Goal: Transaction & Acquisition: Purchase product/service

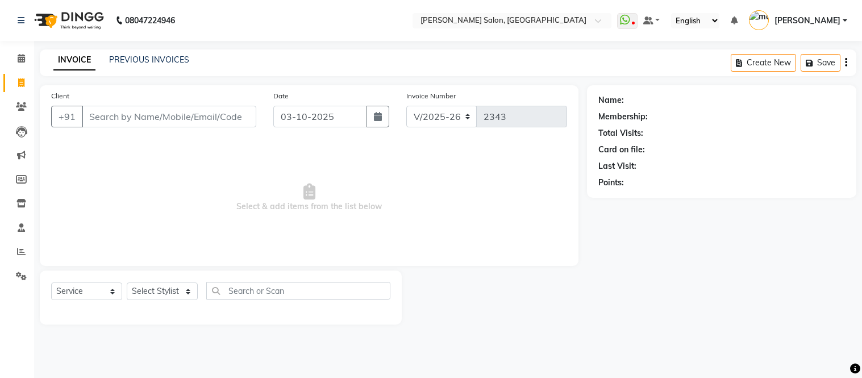
select select "6469"
select select "service"
click at [137, 119] on input "Client" at bounding box center [169, 117] width 174 height 22
click at [122, 112] on input "Client" at bounding box center [169, 117] width 174 height 22
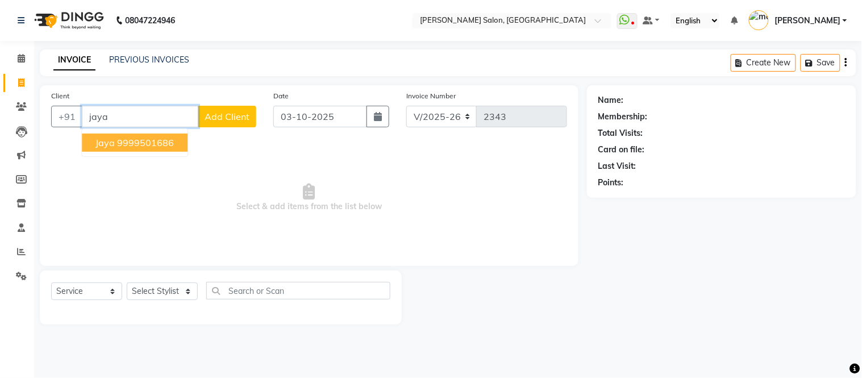
click at [138, 143] on ngb-highlight "9999501686" at bounding box center [145, 142] width 57 height 11
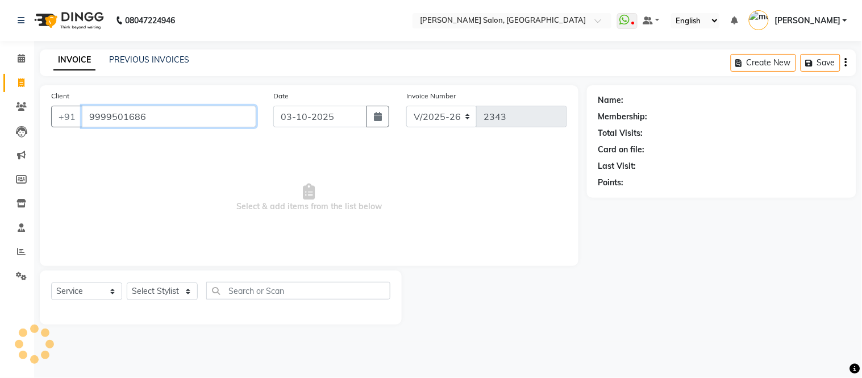
type input "9999501686"
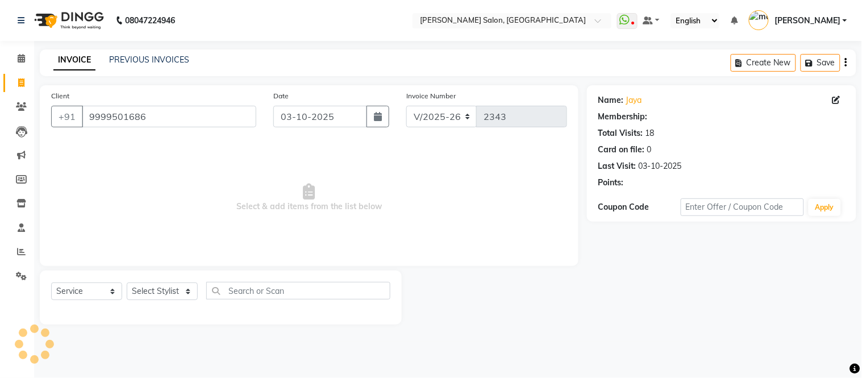
select select "1: Object"
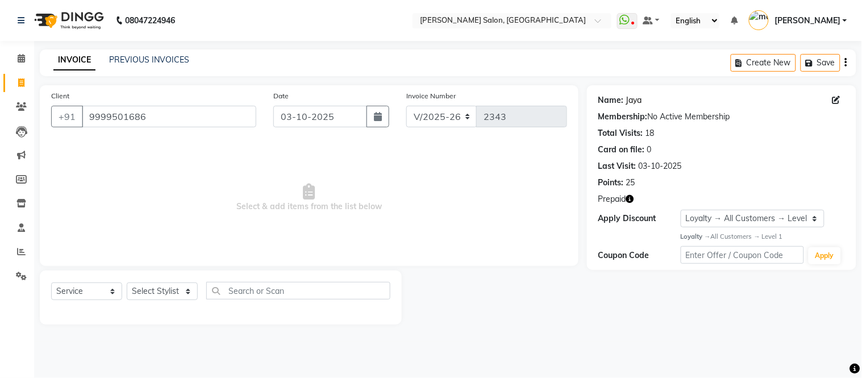
click at [635, 101] on link "Jaya" at bounding box center [634, 100] width 16 height 12
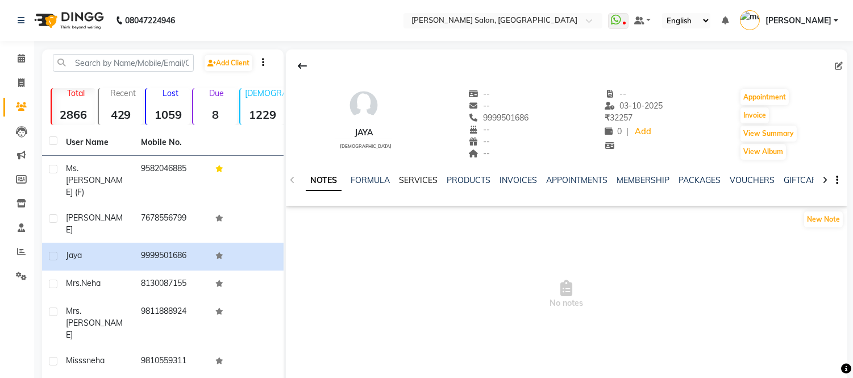
click at [410, 177] on link "SERVICES" at bounding box center [418, 180] width 39 height 10
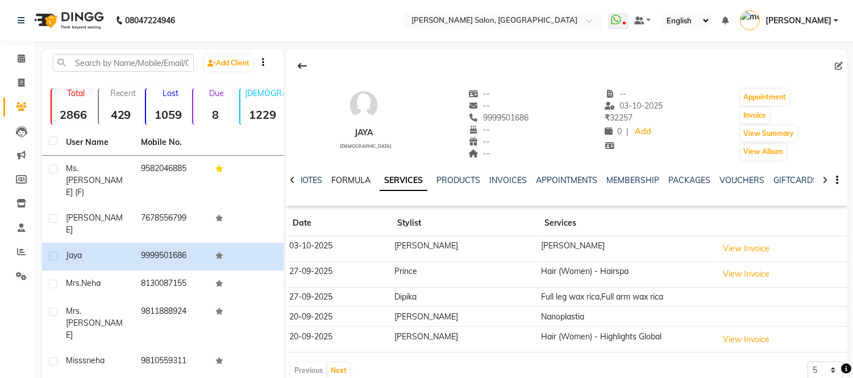
click at [350, 179] on link "FORMULA" at bounding box center [350, 180] width 39 height 10
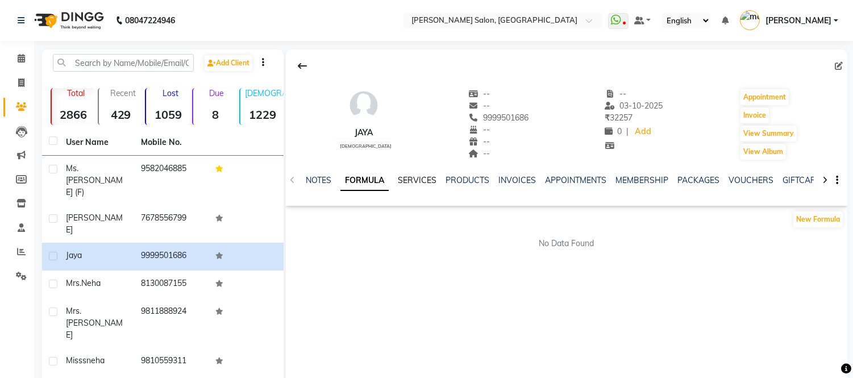
click at [410, 178] on link "SERVICES" at bounding box center [417, 180] width 39 height 10
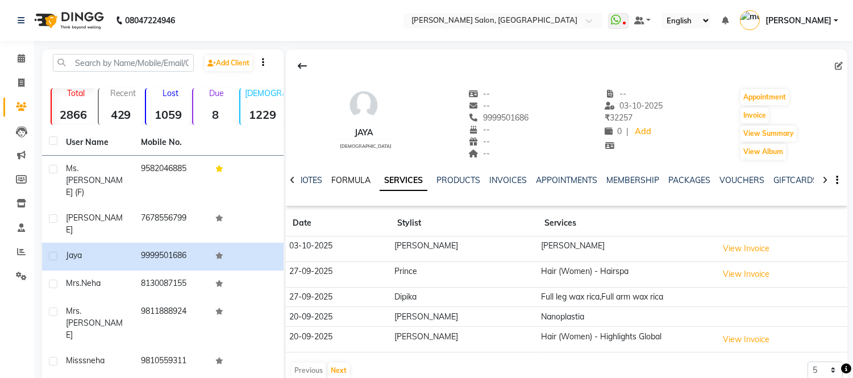
click at [353, 178] on link "FORMULA" at bounding box center [350, 180] width 39 height 10
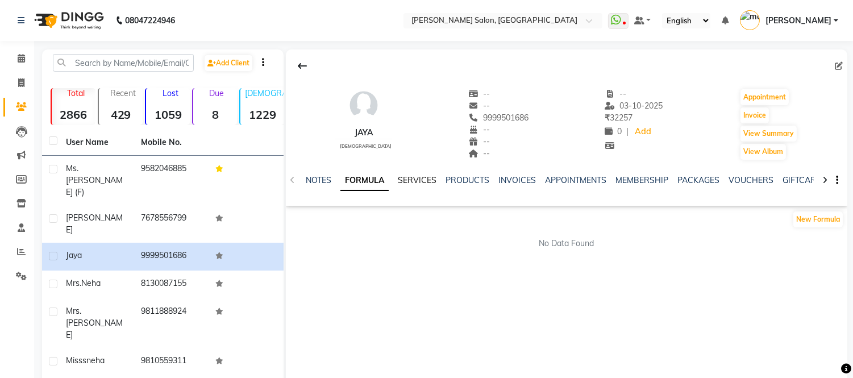
click at [414, 178] on link "SERVICES" at bounding box center [417, 180] width 39 height 10
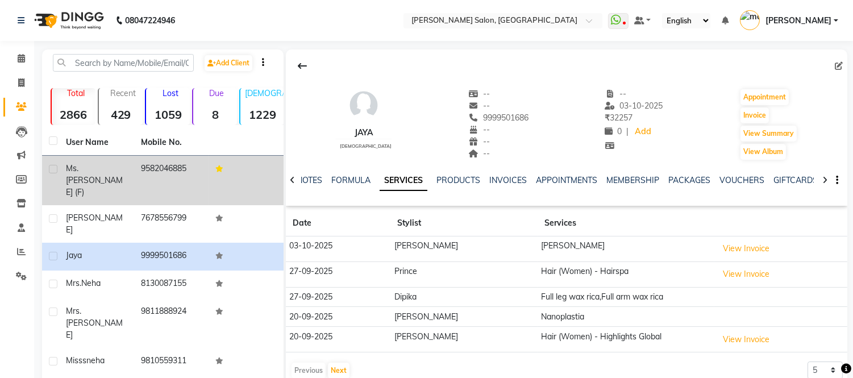
click at [380, 170] on link "SERVICES" at bounding box center [404, 180] width 48 height 20
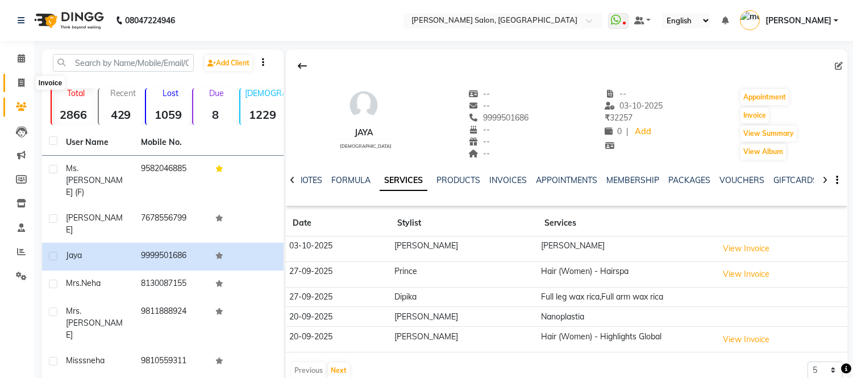
click at [23, 84] on icon at bounding box center [21, 82] width 6 height 9
select select "service"
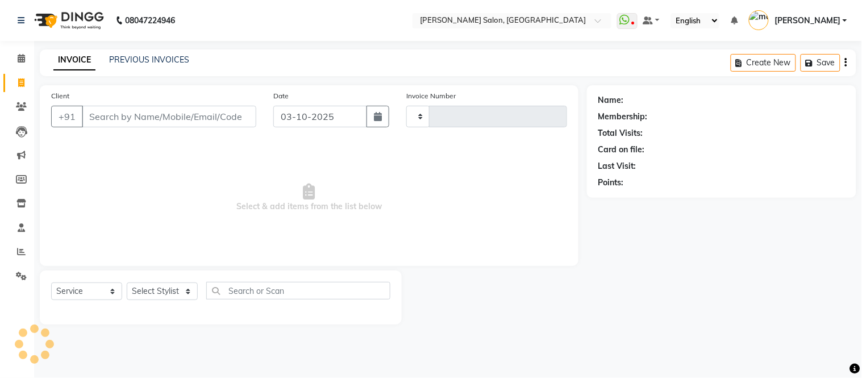
type input "2343"
select select "6469"
click at [119, 61] on link "PREVIOUS INVOICES" at bounding box center [149, 60] width 80 height 10
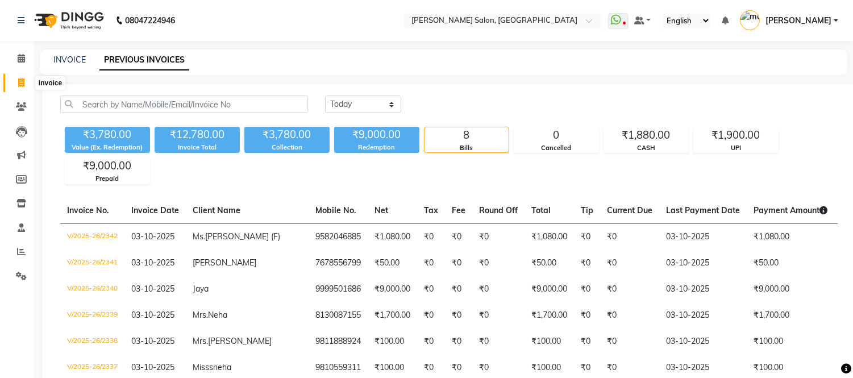
click at [25, 83] on span at bounding box center [21, 83] width 20 height 13
select select "service"
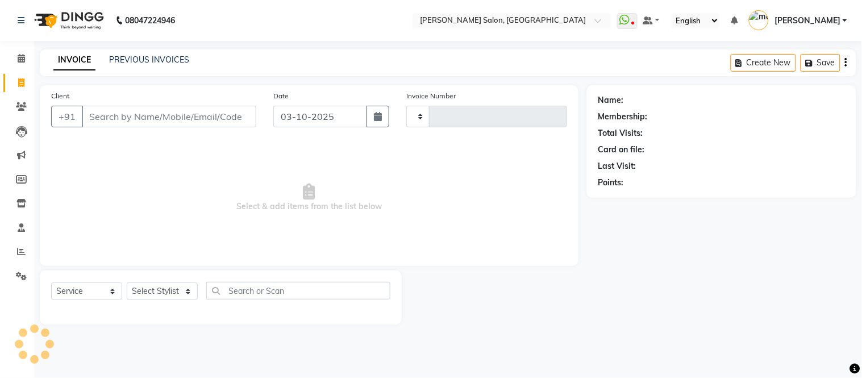
type input "2343"
select select "6469"
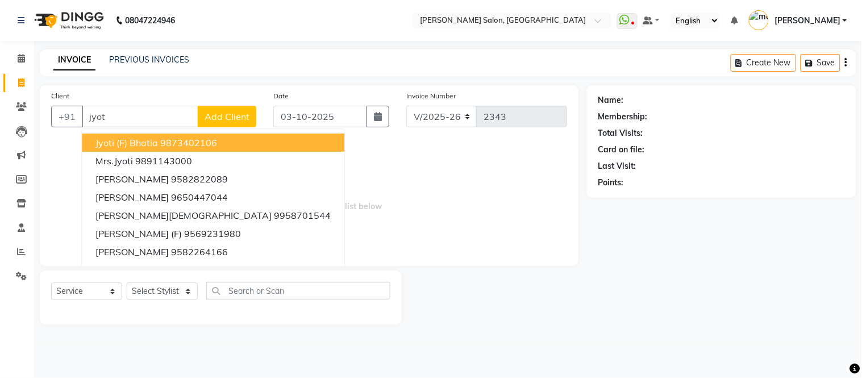
click at [151, 139] on span "Jyoti (F) Bhatia" at bounding box center [126, 142] width 62 height 11
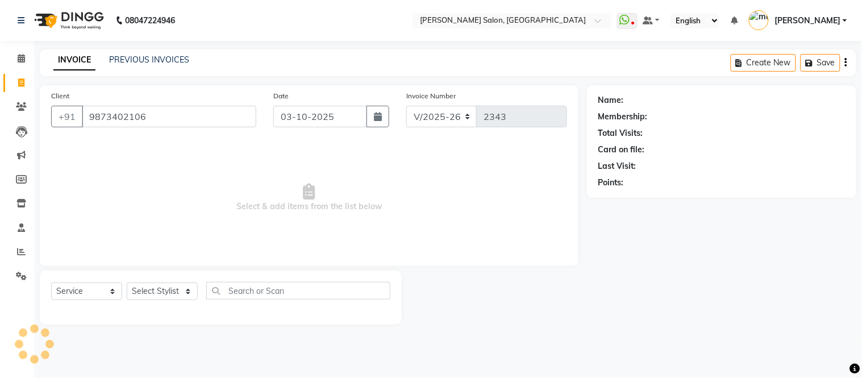
type input "9873402106"
select select "1: Object"
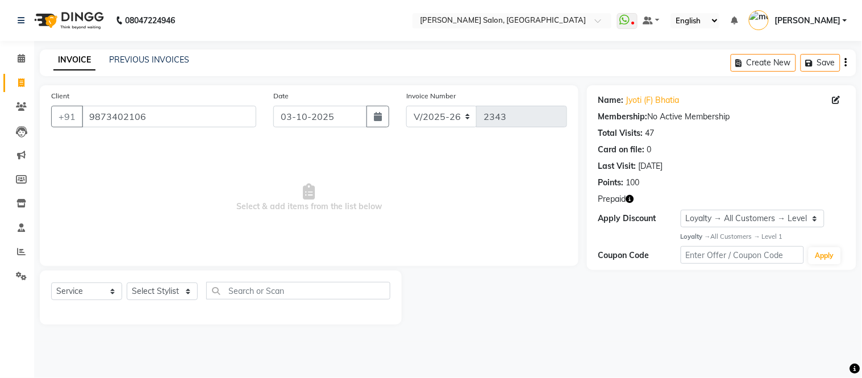
click at [629, 199] on icon "button" at bounding box center [630, 199] width 8 height 8
click at [152, 57] on link "PREVIOUS INVOICES" at bounding box center [149, 60] width 80 height 10
click at [633, 100] on link "Jyoti (F) Bhatia" at bounding box center [652, 100] width 53 height 12
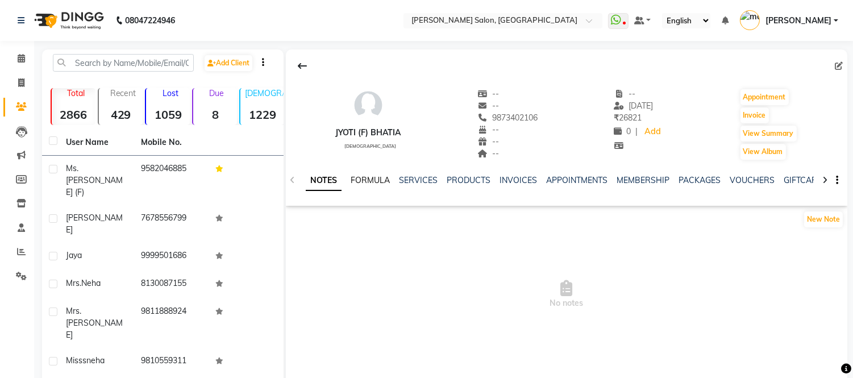
click at [368, 178] on link "FORMULA" at bounding box center [370, 180] width 39 height 10
click at [409, 178] on link "SERVICES" at bounding box center [417, 180] width 39 height 10
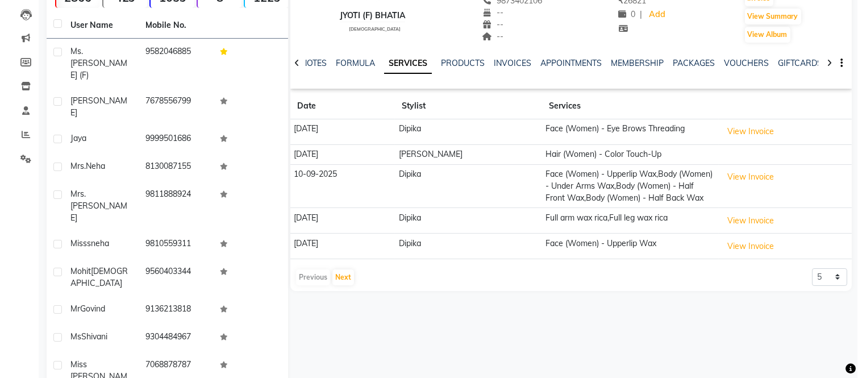
scroll to position [116, 0]
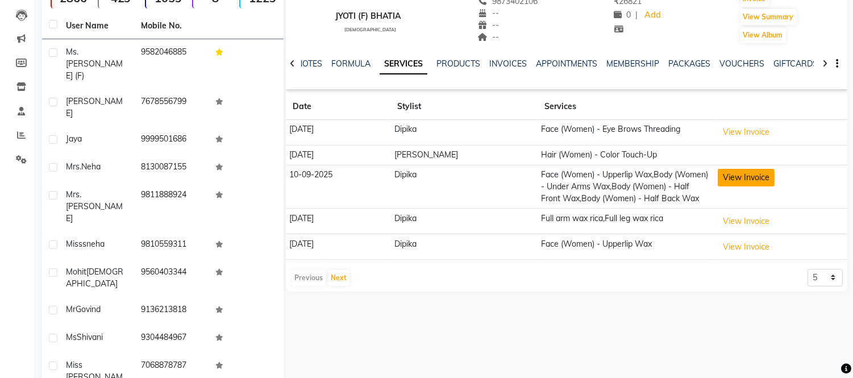
click at [718, 181] on button "View Invoice" at bounding box center [746, 178] width 57 height 18
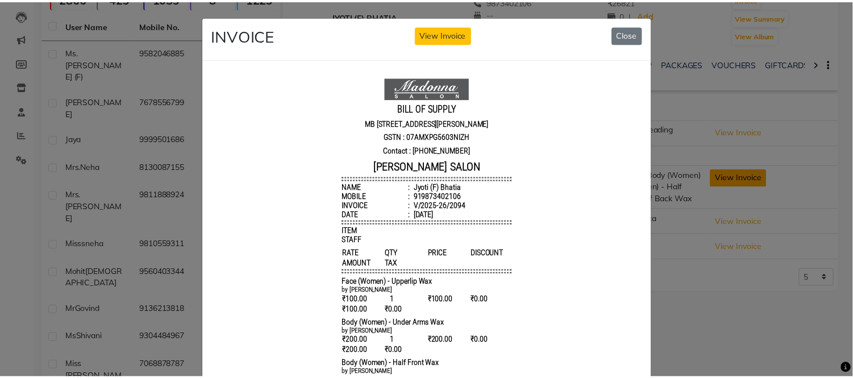
scroll to position [0, 0]
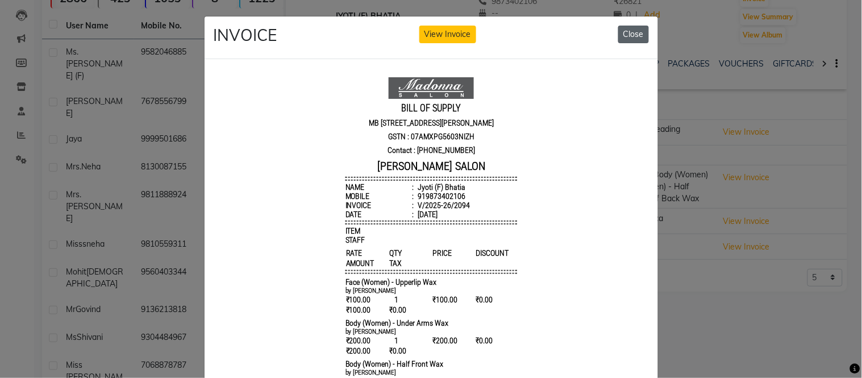
click at [628, 31] on button "Close" at bounding box center [633, 35] width 31 height 18
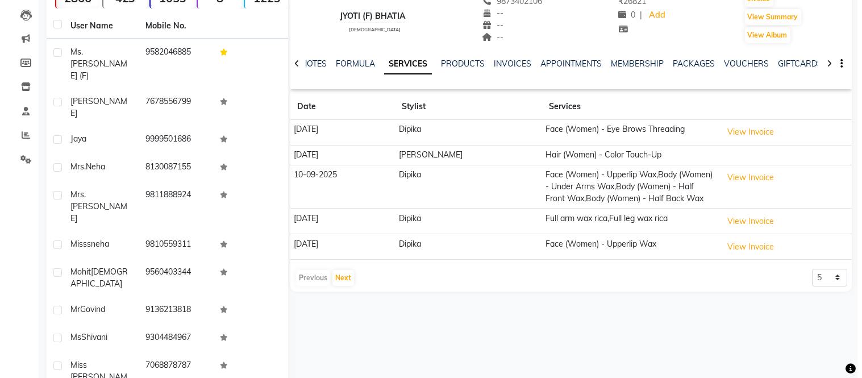
scroll to position [123, 0]
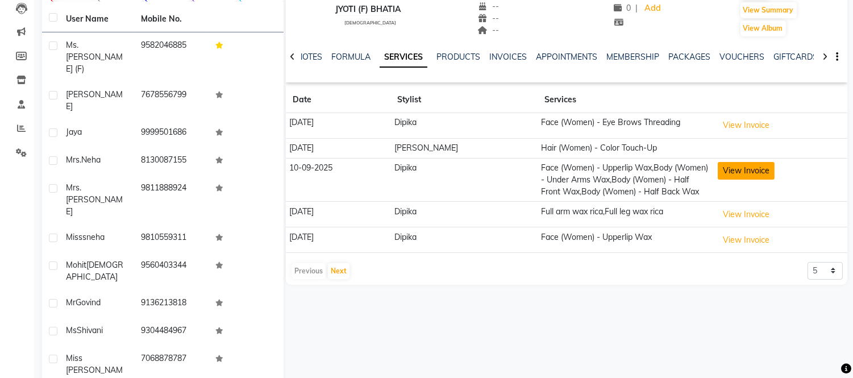
click at [741, 166] on button "View Invoice" at bounding box center [746, 171] width 57 height 18
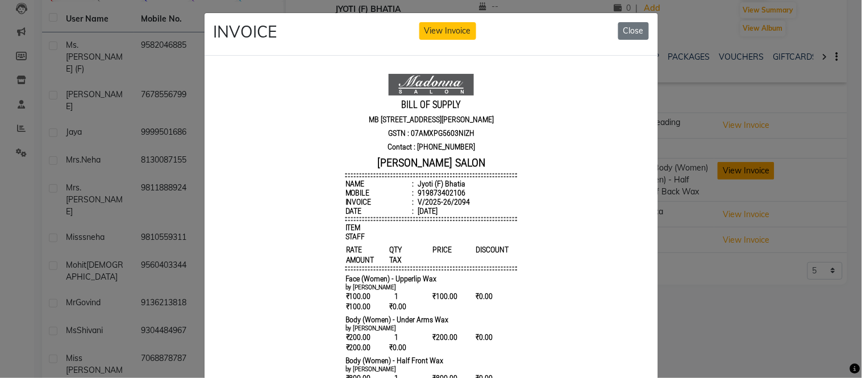
scroll to position [0, 0]
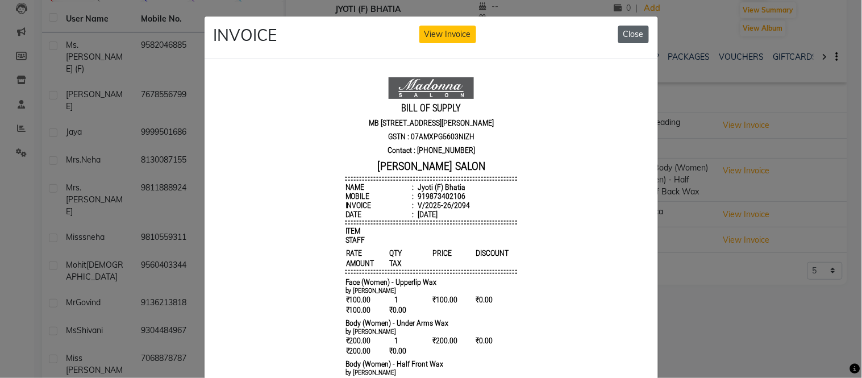
click at [627, 28] on button "Close" at bounding box center [633, 35] width 31 height 18
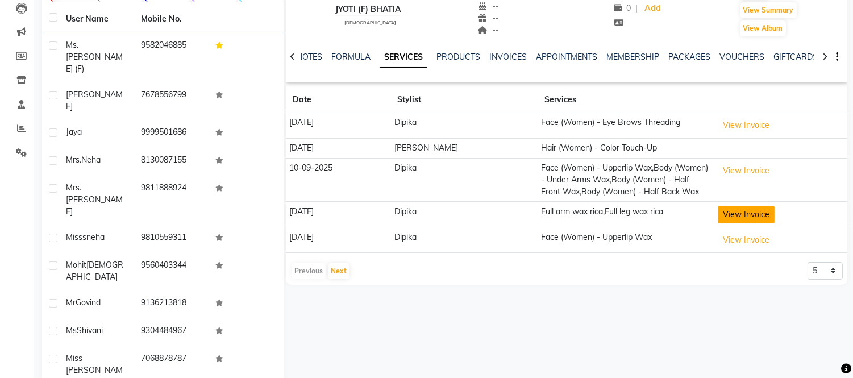
click at [723, 210] on button "View Invoice" at bounding box center [746, 215] width 57 height 18
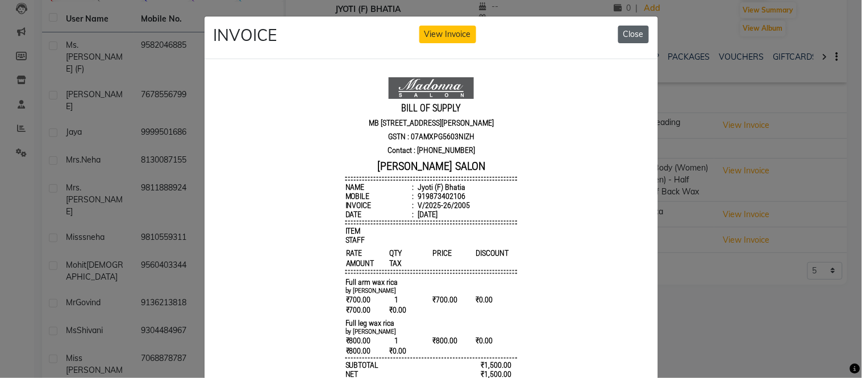
click at [626, 32] on button "Close" at bounding box center [633, 35] width 31 height 18
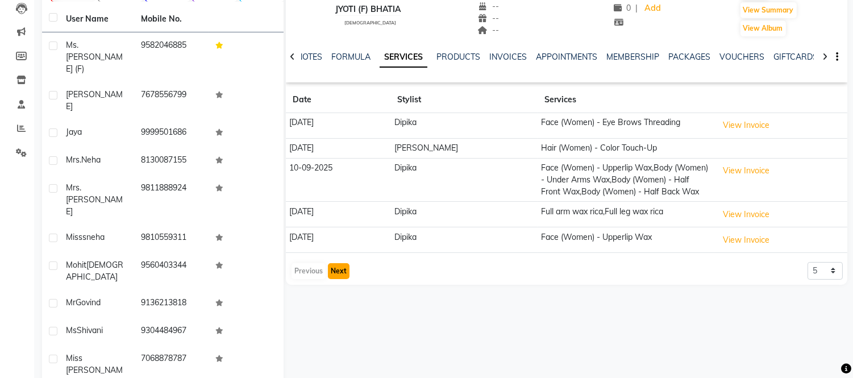
click at [339, 273] on button "Next" at bounding box center [339, 271] width 22 height 16
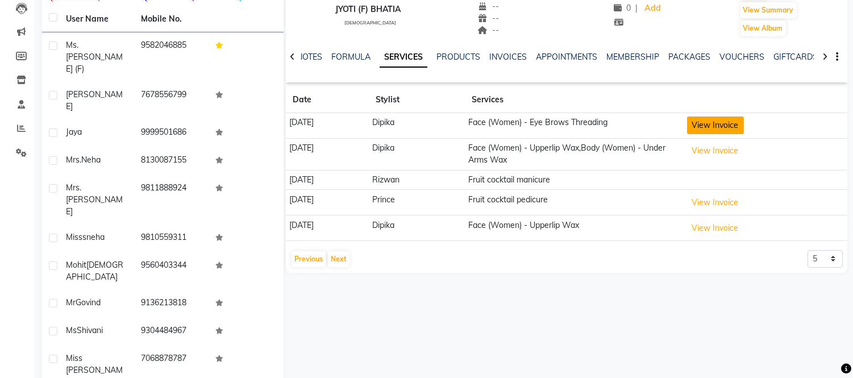
click at [732, 125] on button "View Invoice" at bounding box center [715, 125] width 57 height 18
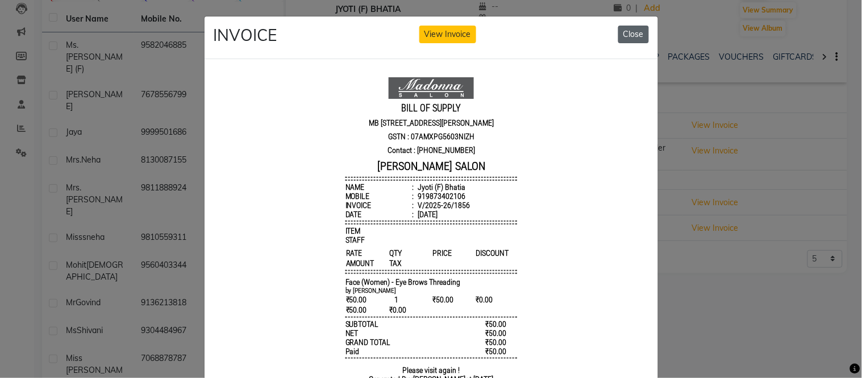
click at [625, 38] on button "Close" at bounding box center [633, 35] width 31 height 18
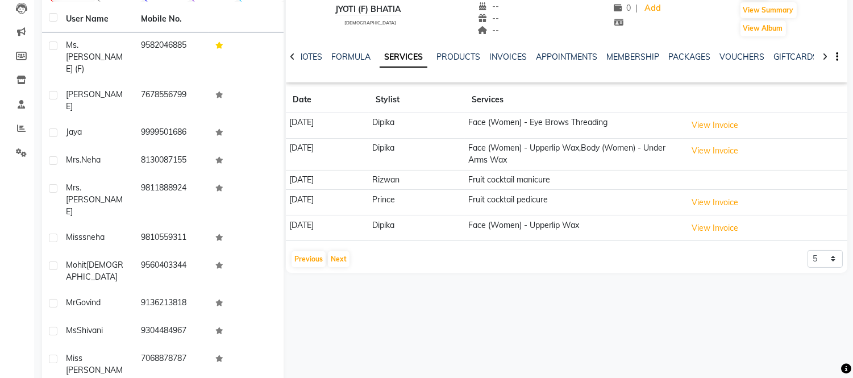
click at [697, 219] on td "View Invoice" at bounding box center [765, 228] width 164 height 26
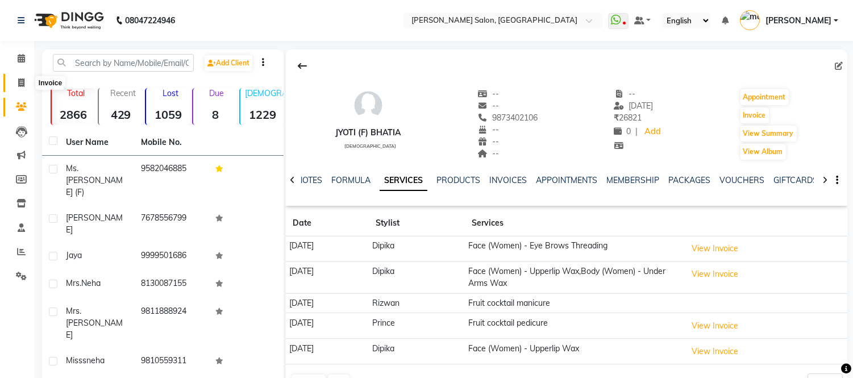
click at [19, 81] on icon at bounding box center [21, 82] width 6 height 9
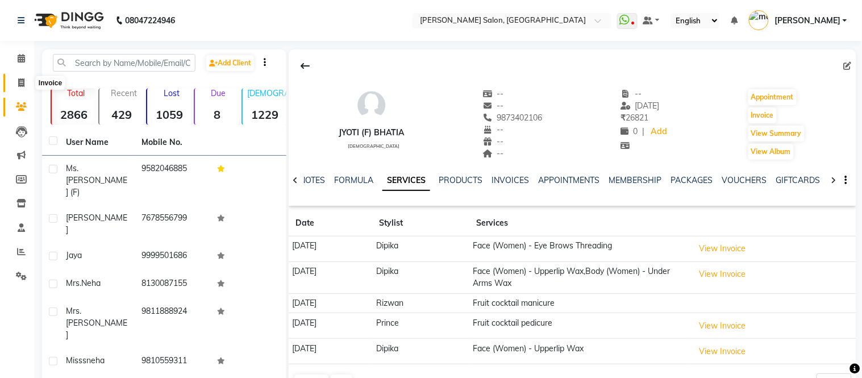
select select "service"
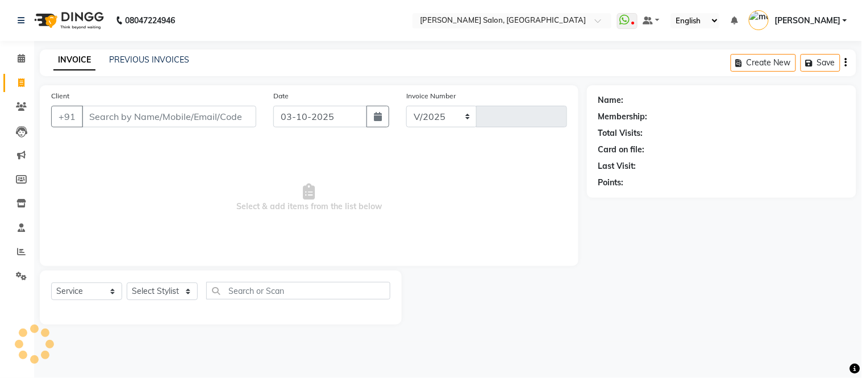
select select "6469"
type input "2343"
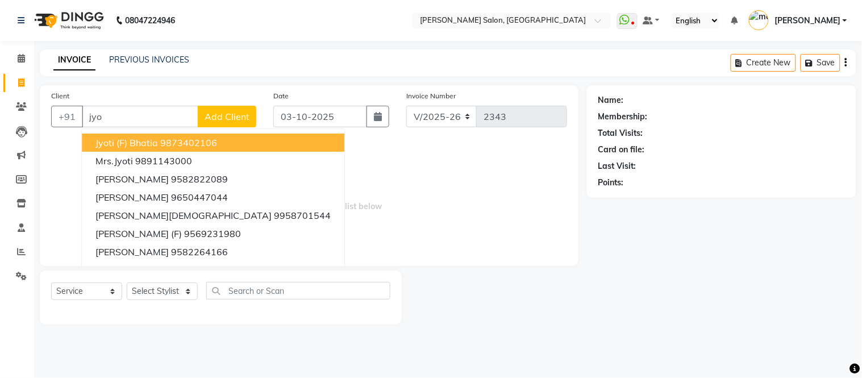
click at [144, 143] on span "Jyoti (F) Bhatia" at bounding box center [126, 142] width 62 height 11
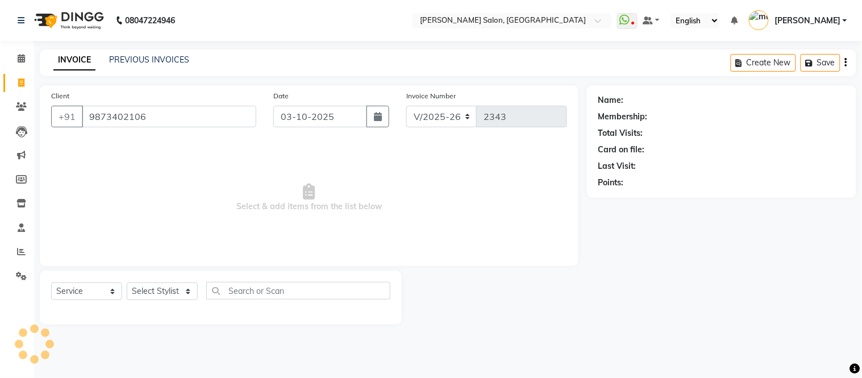
type input "9873402106"
select select "1: Object"
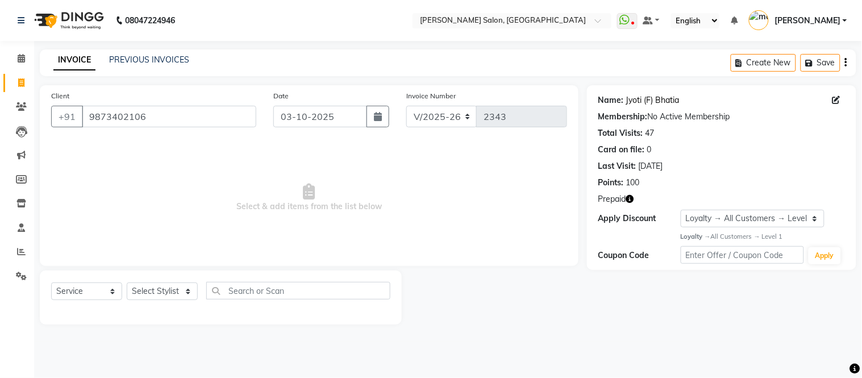
click at [652, 97] on link "Jyoti (F) Bhatia" at bounding box center [652, 100] width 53 height 12
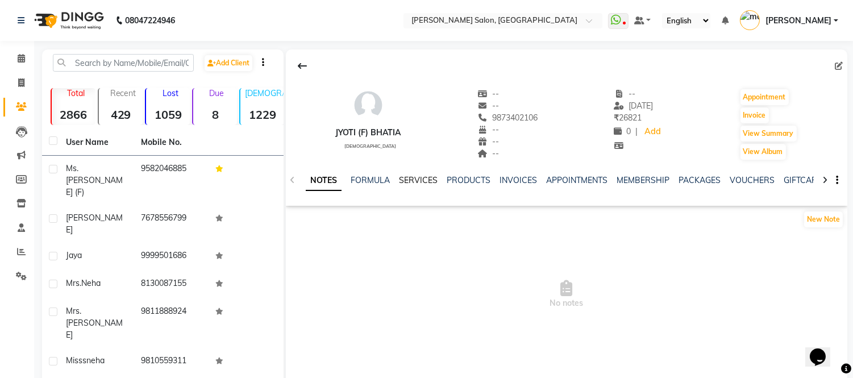
click at [411, 180] on link "SERVICES" at bounding box center [418, 180] width 39 height 10
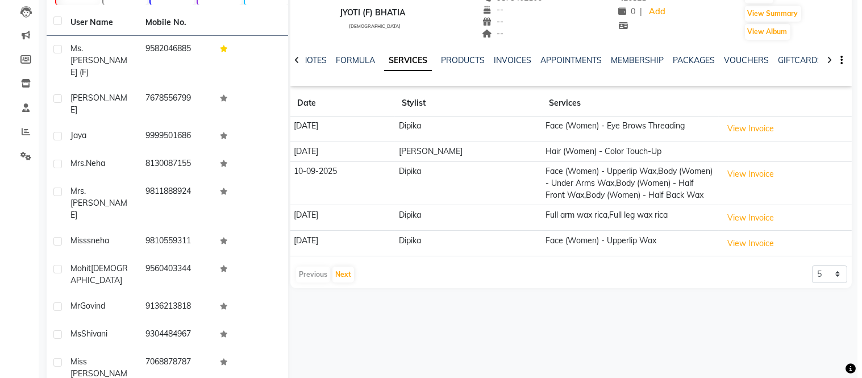
scroll to position [120, 0]
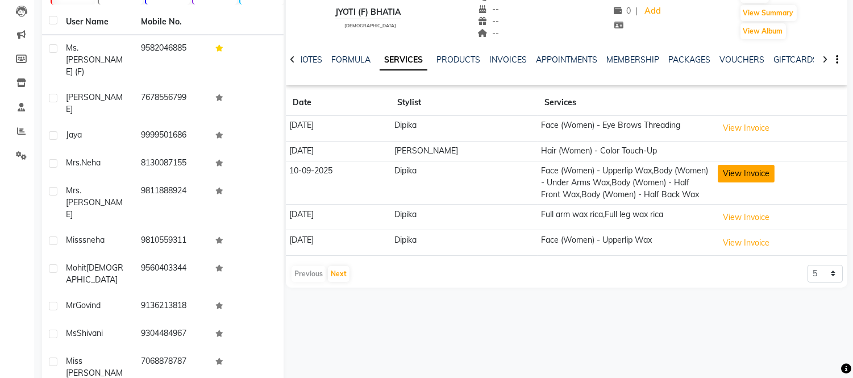
click at [726, 170] on button "View Invoice" at bounding box center [746, 174] width 57 height 18
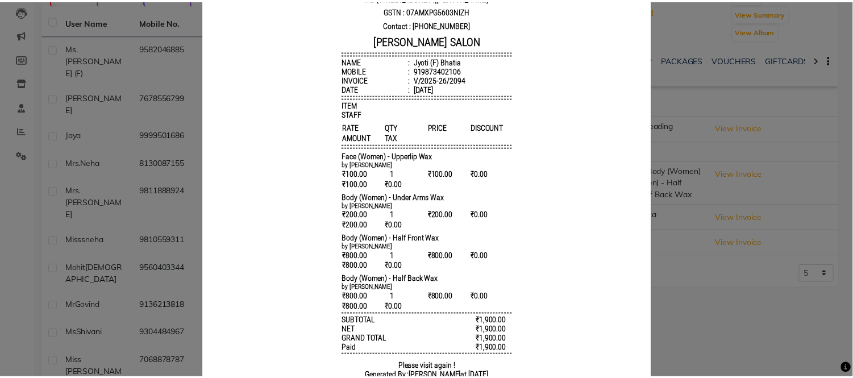
scroll to position [0, 0]
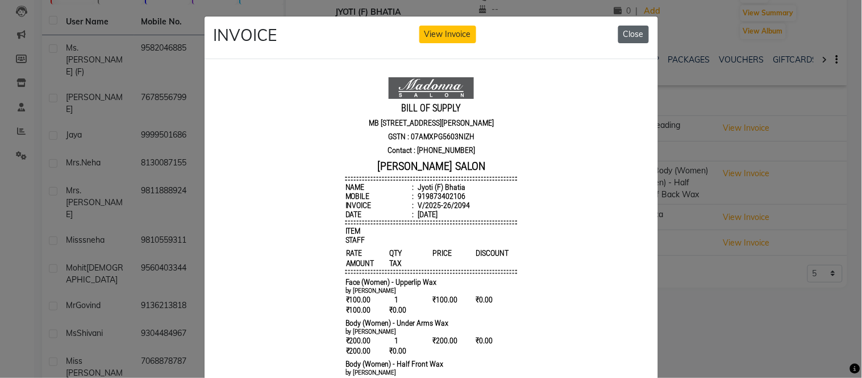
click at [635, 28] on button "Close" at bounding box center [633, 35] width 31 height 18
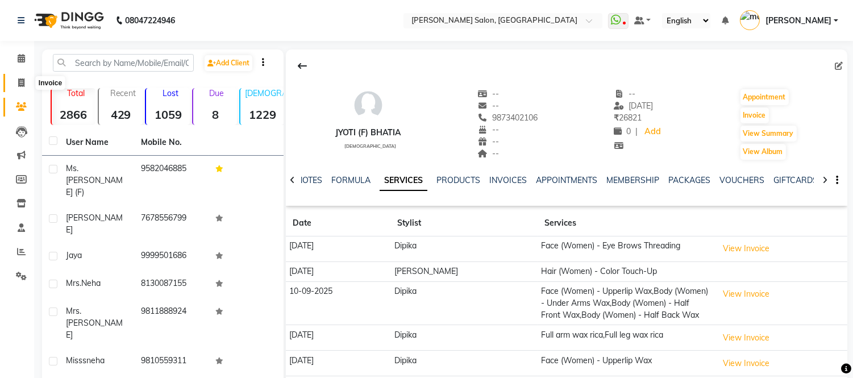
click at [19, 82] on icon at bounding box center [21, 82] width 6 height 9
select select "service"
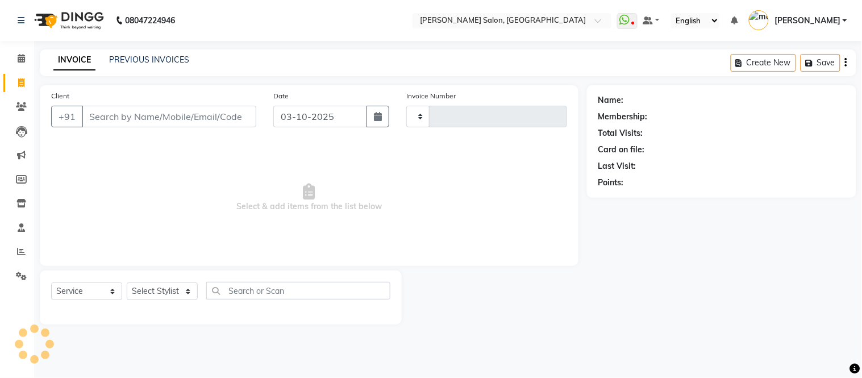
type input "2343"
select select "6469"
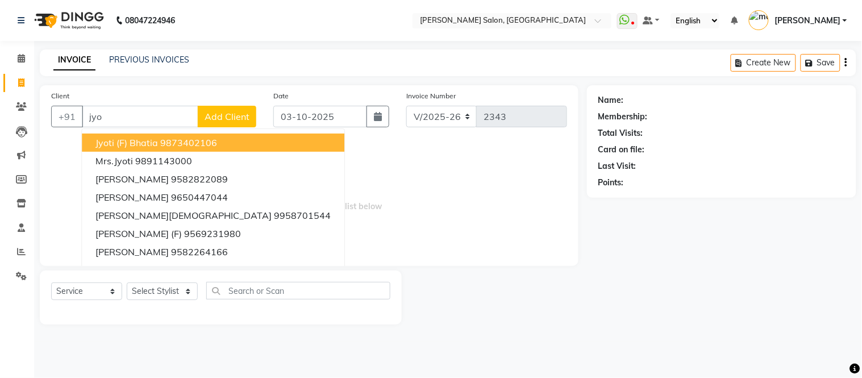
click at [186, 143] on ngb-highlight "9873402106" at bounding box center [188, 142] width 57 height 11
type input "9873402106"
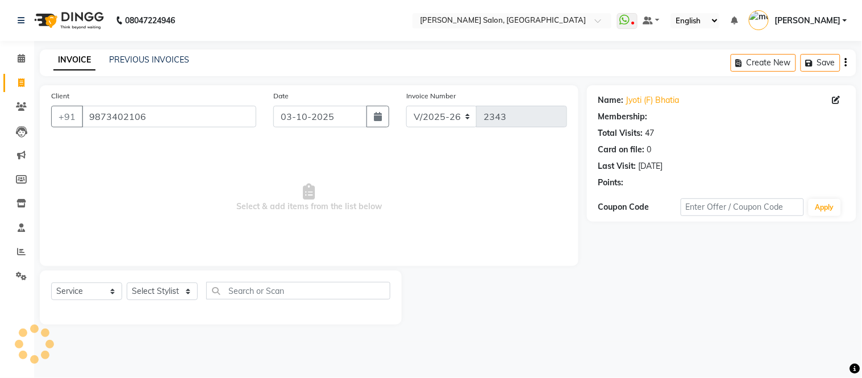
select select "1: Object"
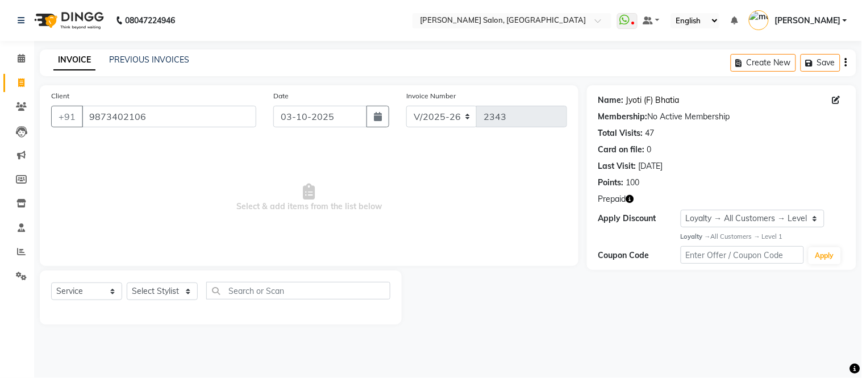
click at [641, 98] on link "Jyoti (F) Bhatia" at bounding box center [652, 100] width 53 height 12
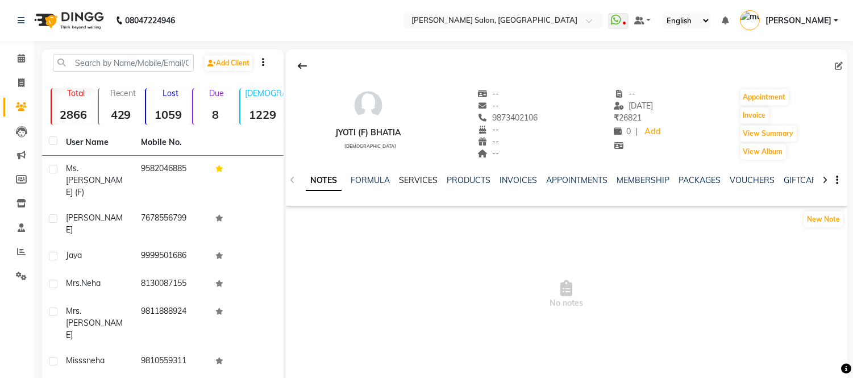
click at [406, 178] on link "SERVICES" at bounding box center [418, 180] width 39 height 10
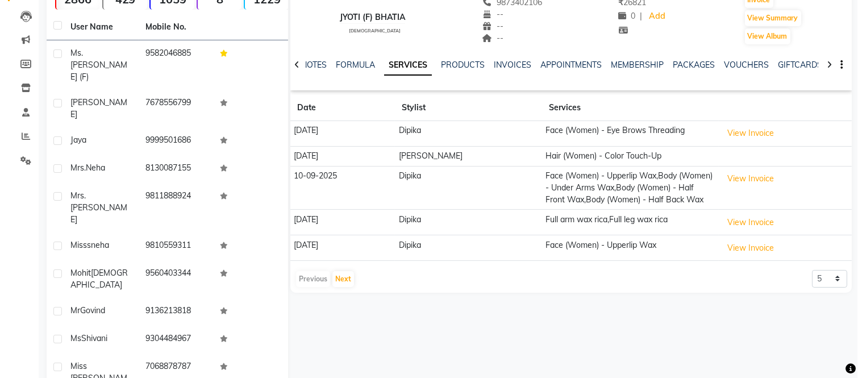
scroll to position [123, 0]
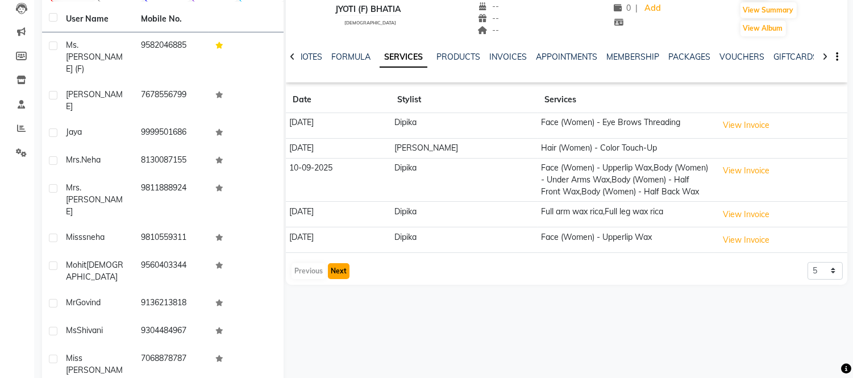
click at [339, 269] on button "Next" at bounding box center [339, 271] width 22 height 16
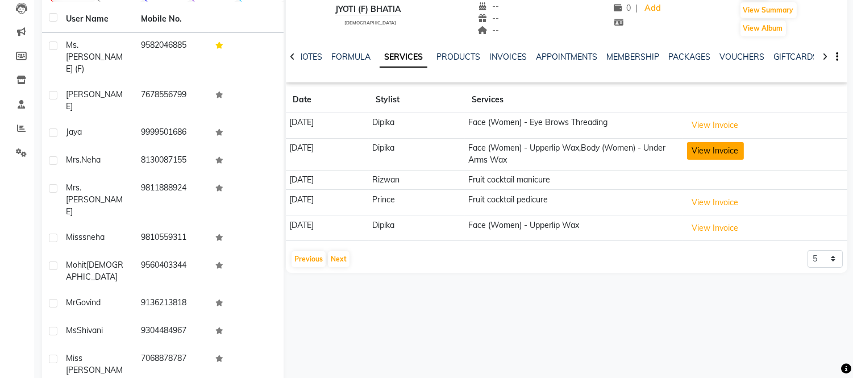
click at [720, 148] on button "View Invoice" at bounding box center [715, 151] width 57 height 18
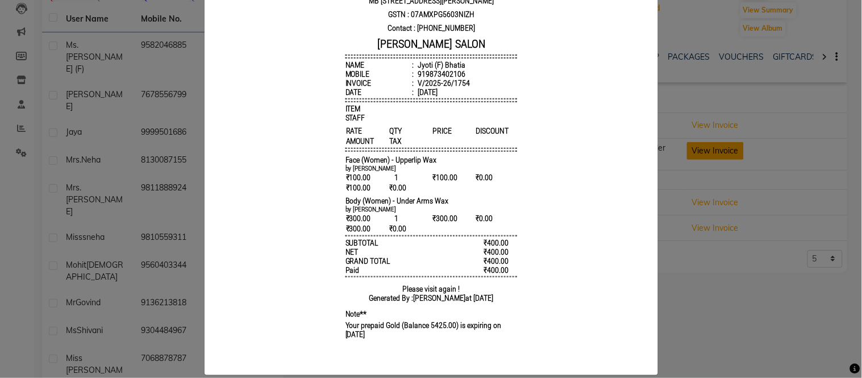
scroll to position [123, 0]
click at [415, 223] on span "1" at bounding box center [409, 217] width 42 height 10
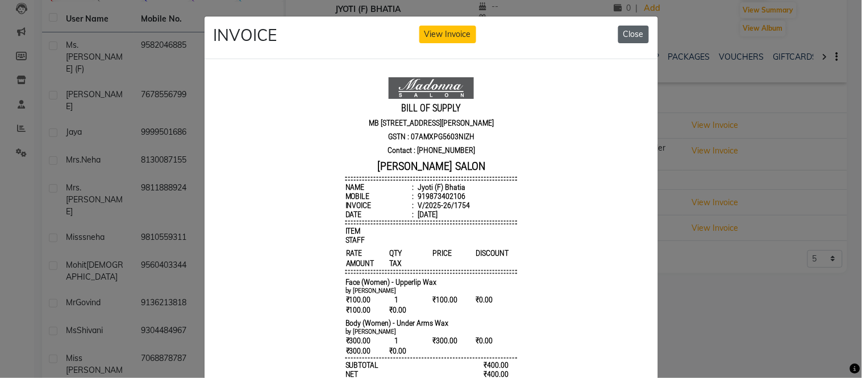
click at [636, 31] on button "Close" at bounding box center [633, 35] width 31 height 18
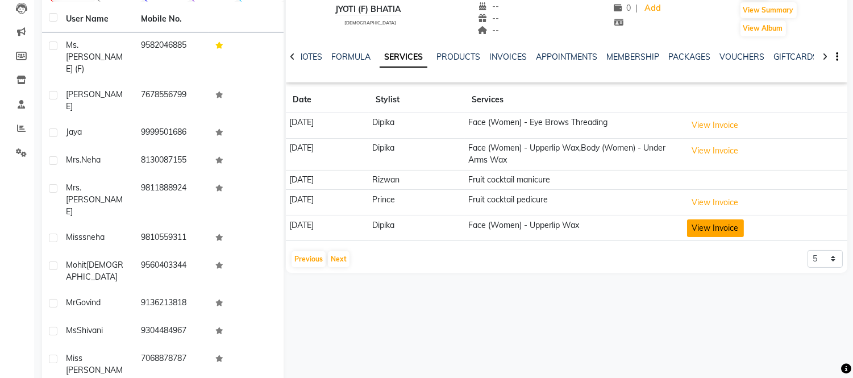
click at [728, 230] on button "View Invoice" at bounding box center [715, 228] width 57 height 18
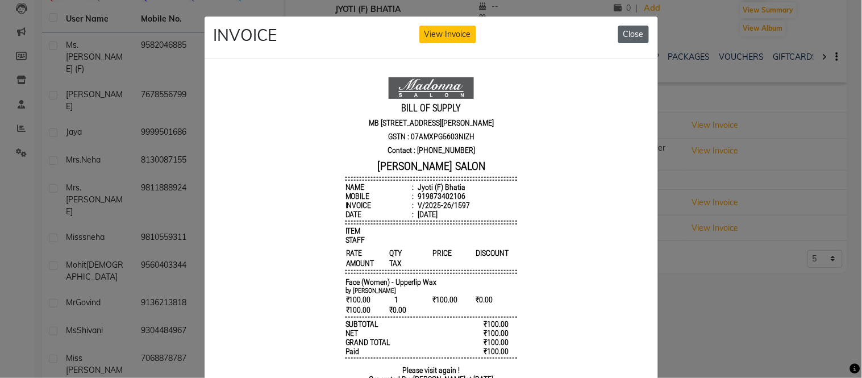
click at [631, 31] on button "Close" at bounding box center [633, 35] width 31 height 18
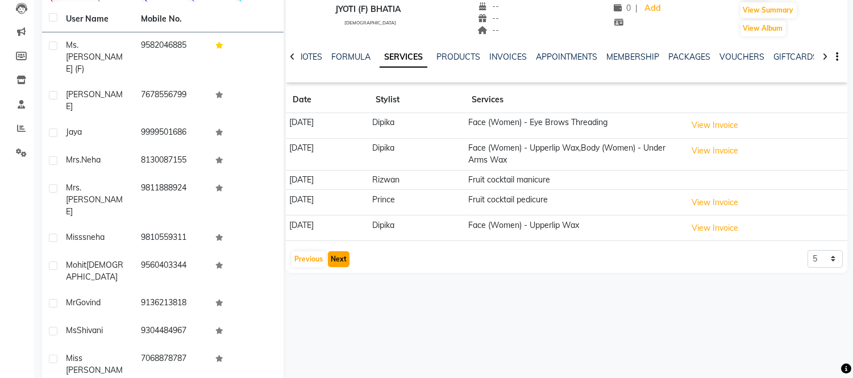
click at [331, 260] on button "Next" at bounding box center [339, 259] width 22 height 16
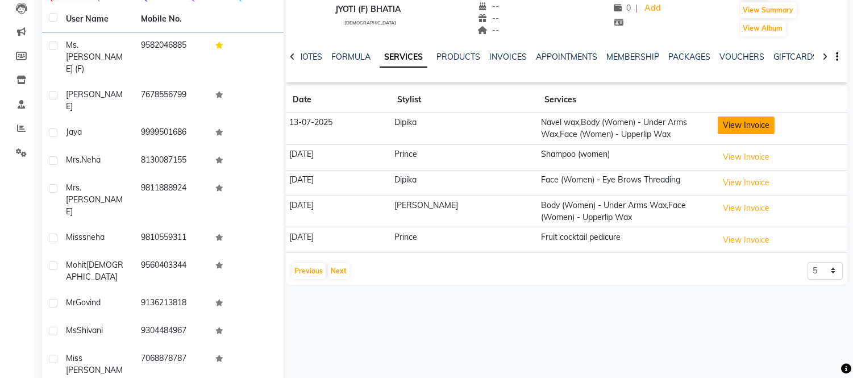
click at [729, 127] on button "View Invoice" at bounding box center [746, 125] width 57 height 18
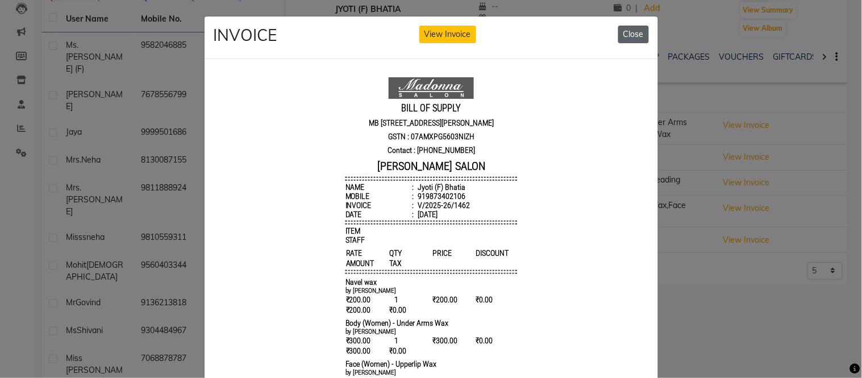
click at [628, 31] on button "Close" at bounding box center [633, 35] width 31 height 18
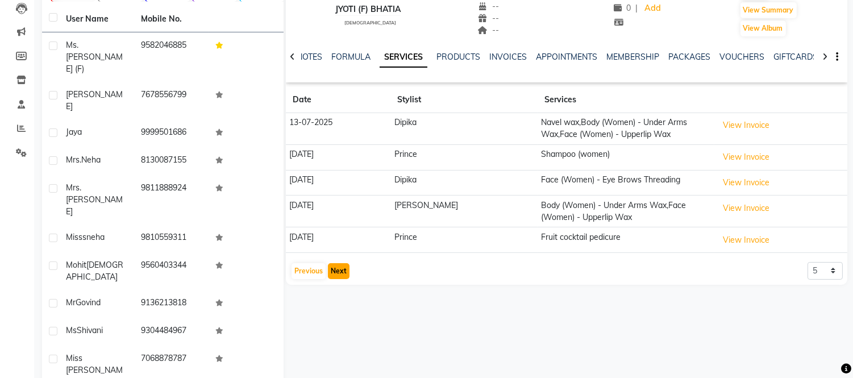
click at [332, 273] on button "Next" at bounding box center [339, 271] width 22 height 16
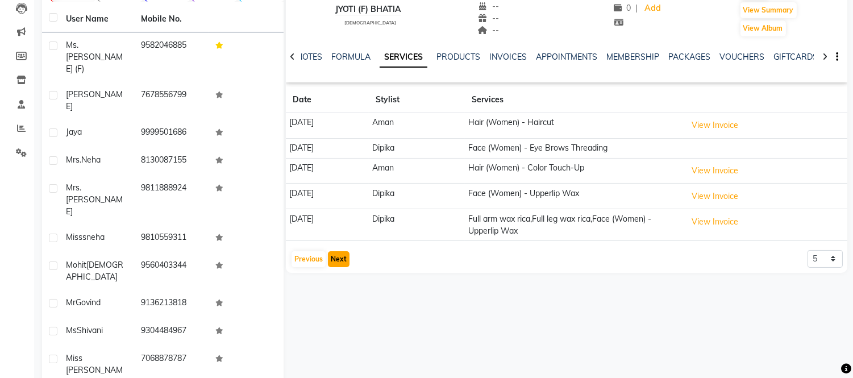
click at [342, 258] on button "Next" at bounding box center [339, 259] width 22 height 16
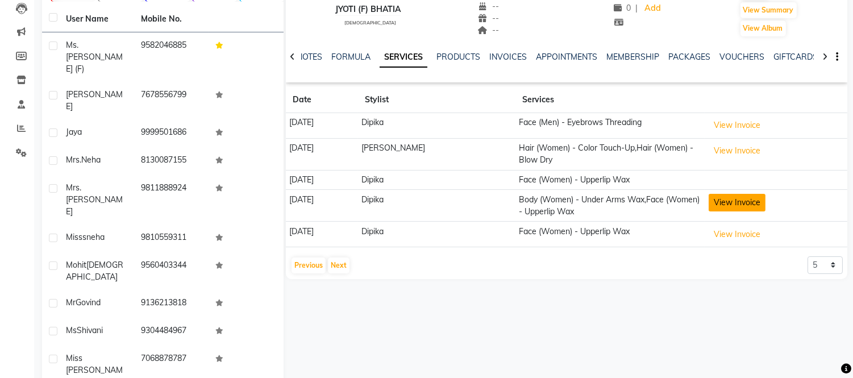
click at [731, 203] on button "View Invoice" at bounding box center [736, 203] width 57 height 18
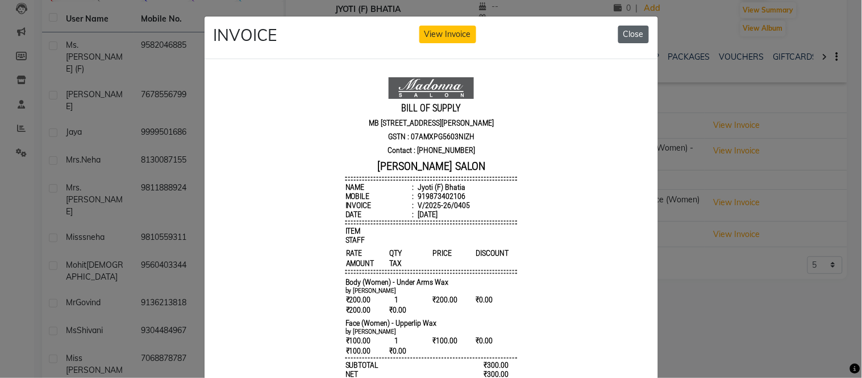
click at [629, 32] on button "Close" at bounding box center [633, 35] width 31 height 18
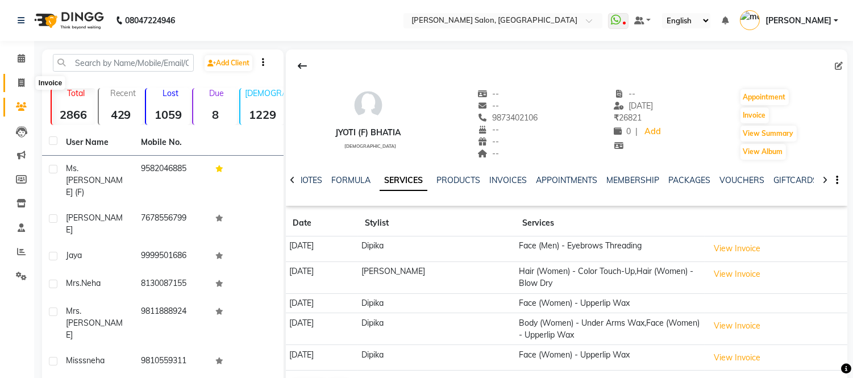
click at [19, 81] on icon at bounding box center [21, 82] width 6 height 9
select select "service"
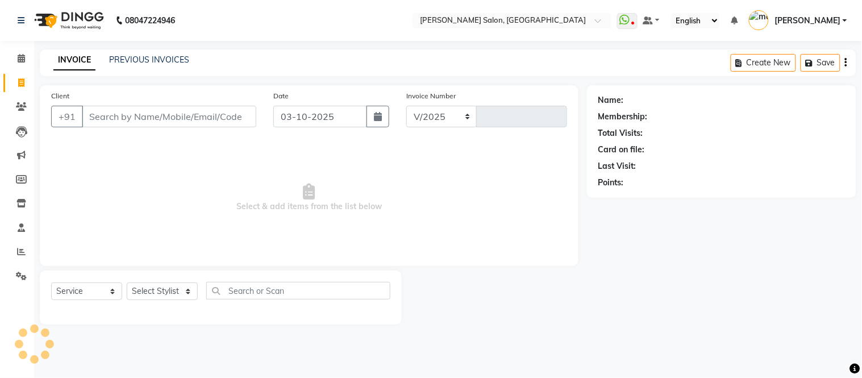
select select "6469"
type input "2343"
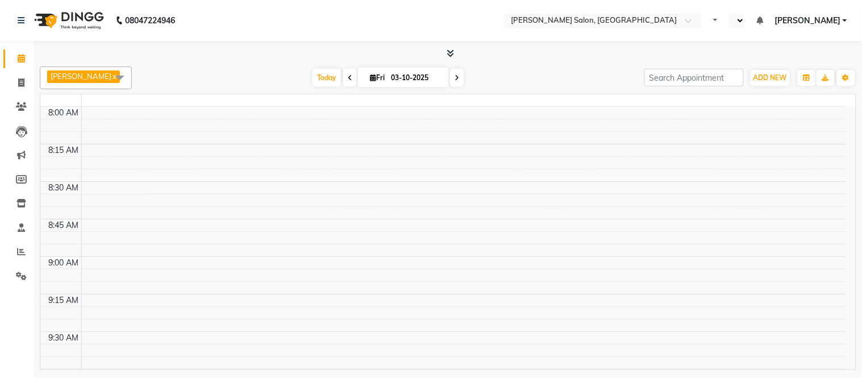
select select "en"
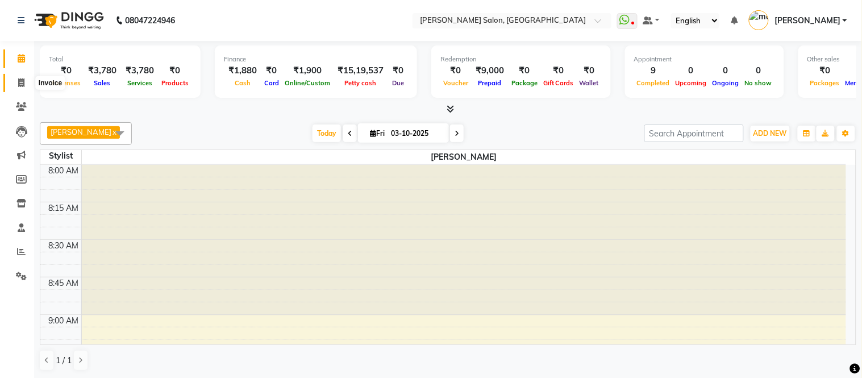
click at [20, 82] on icon at bounding box center [21, 82] width 6 height 9
select select "service"
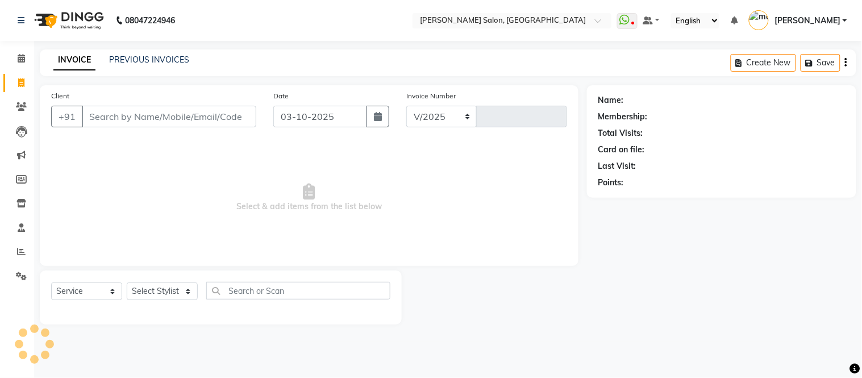
select select "6469"
type input "2343"
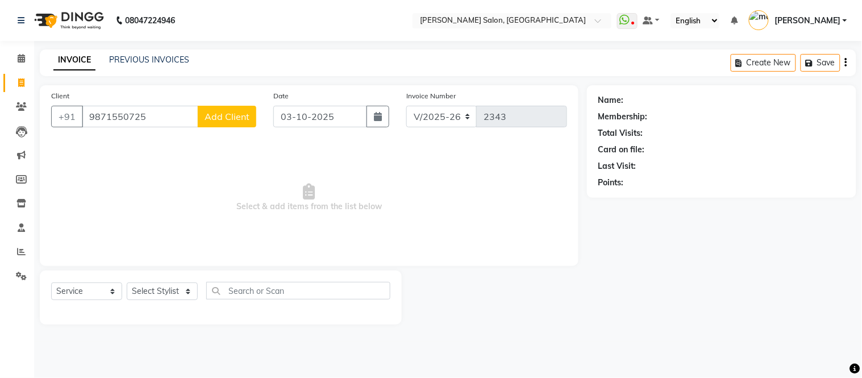
type input "9871550725"
click at [232, 112] on span "Add Client" at bounding box center [227, 116] width 45 height 11
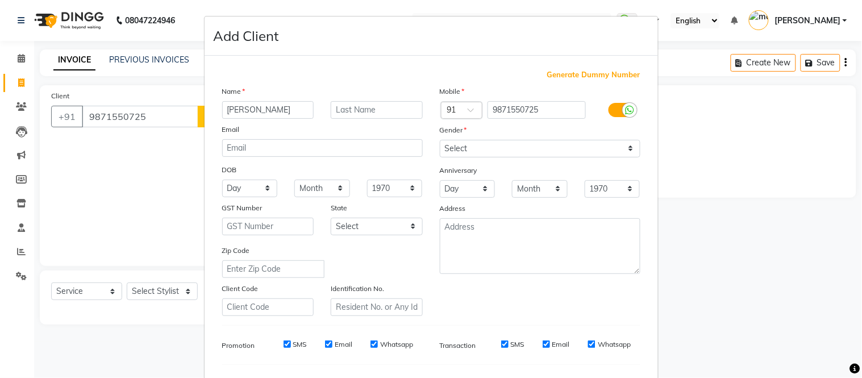
type input "[PERSON_NAME]"
click at [628, 148] on select "Select [DEMOGRAPHIC_DATA] [DEMOGRAPHIC_DATA] Other Prefer Not To Say" at bounding box center [540, 149] width 201 height 18
select select "[DEMOGRAPHIC_DATA]"
click at [440, 140] on select "Select [DEMOGRAPHIC_DATA] [DEMOGRAPHIC_DATA] Other Prefer Not To Say" at bounding box center [540, 149] width 201 height 18
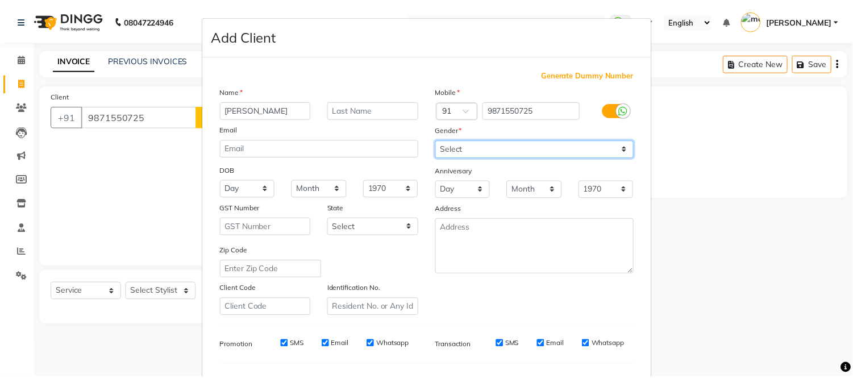
scroll to position [147, 0]
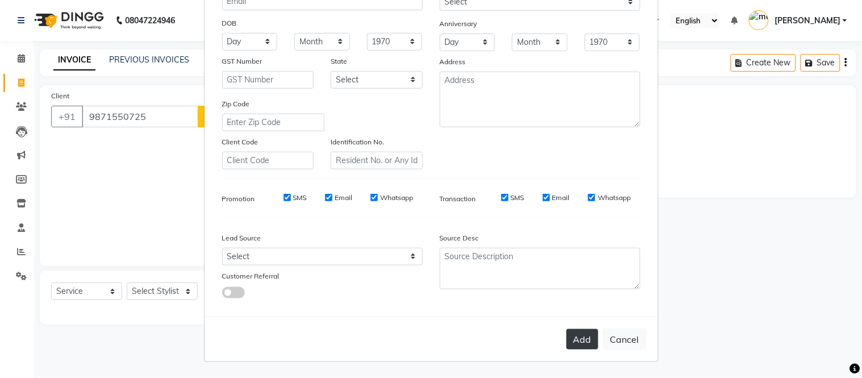
click at [571, 345] on button "Add" at bounding box center [582, 339] width 32 height 20
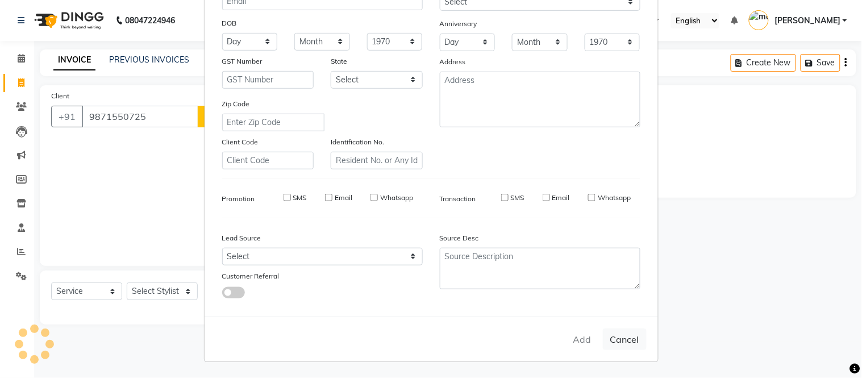
select select
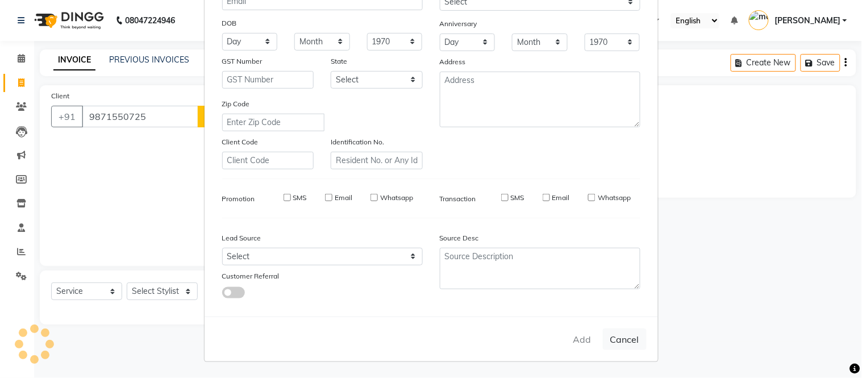
select select
checkbox input "false"
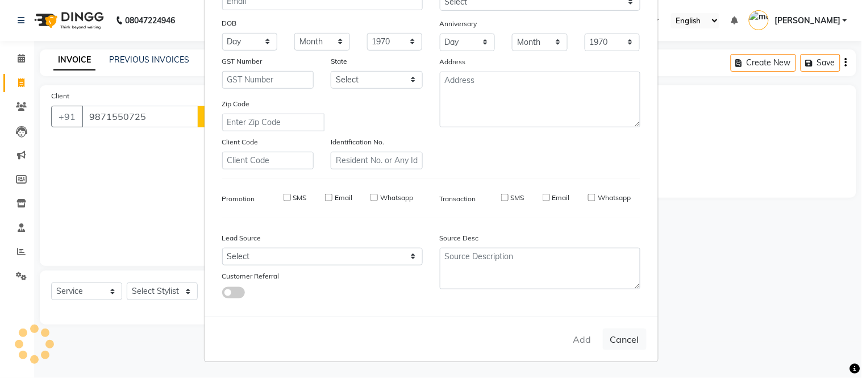
checkbox input "false"
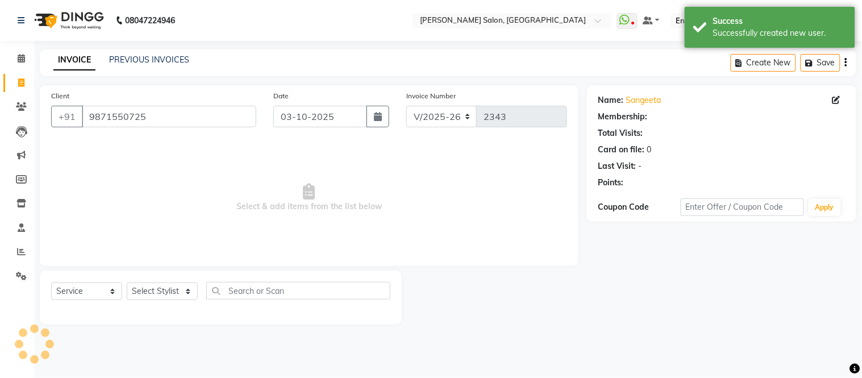
select select "1: Object"
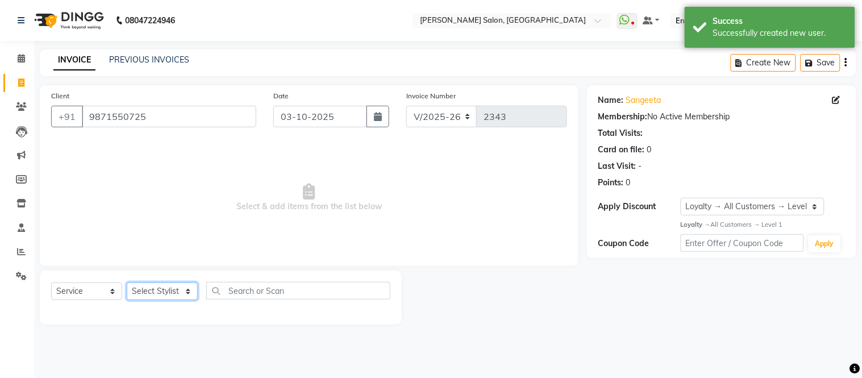
click at [187, 286] on select "Select Stylist [PERSON_NAME] [PERSON_NAME] [PERSON_NAME] [PERSON_NAME] [PERSON_…" at bounding box center [162, 291] width 71 height 18
select select "49733"
click at [127, 283] on select "Select Stylist [PERSON_NAME] [PERSON_NAME] [PERSON_NAME] [PERSON_NAME] [PERSON_…" at bounding box center [162, 291] width 71 height 18
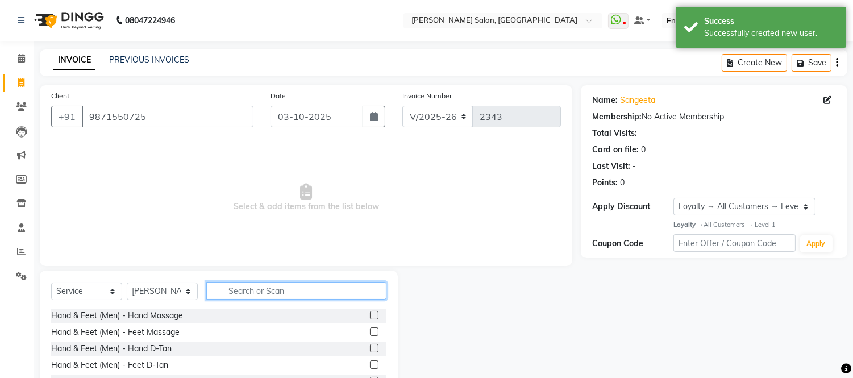
click at [265, 291] on input "text" at bounding box center [296, 291] width 180 height 18
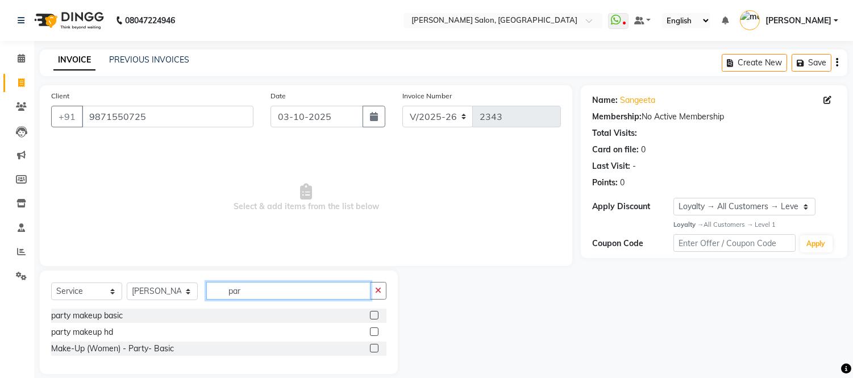
type input "par"
click at [375, 314] on label at bounding box center [374, 315] width 9 height 9
click at [375, 314] on input "checkbox" at bounding box center [373, 315] width 7 height 7
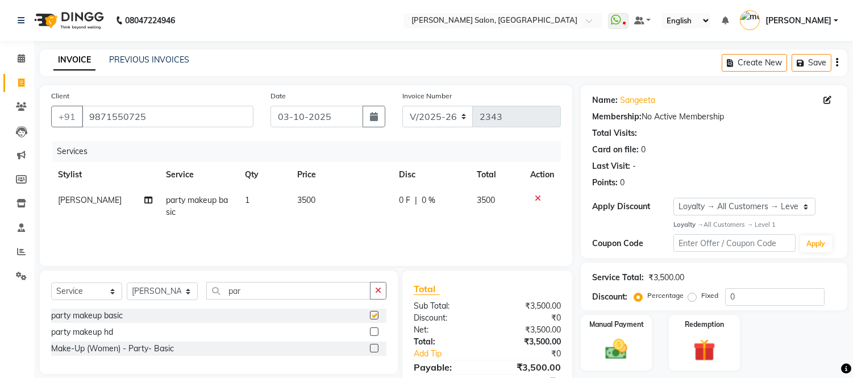
checkbox input "false"
click at [189, 293] on select "Select Stylist [PERSON_NAME] [PERSON_NAME] [PERSON_NAME] [PERSON_NAME] [PERSON_…" at bounding box center [162, 291] width 71 height 18
select select "68445"
click at [127, 283] on select "Select Stylist [PERSON_NAME] [PERSON_NAME] [PERSON_NAME] [PERSON_NAME] [PERSON_…" at bounding box center [162, 291] width 71 height 18
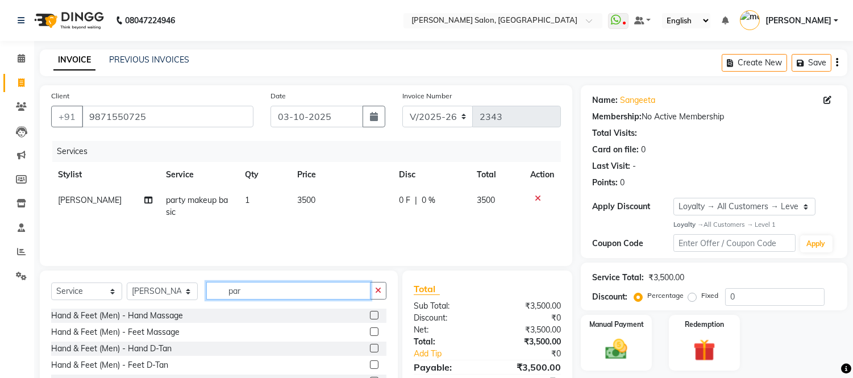
click at [264, 297] on input "par" at bounding box center [288, 291] width 164 height 18
type input "part"
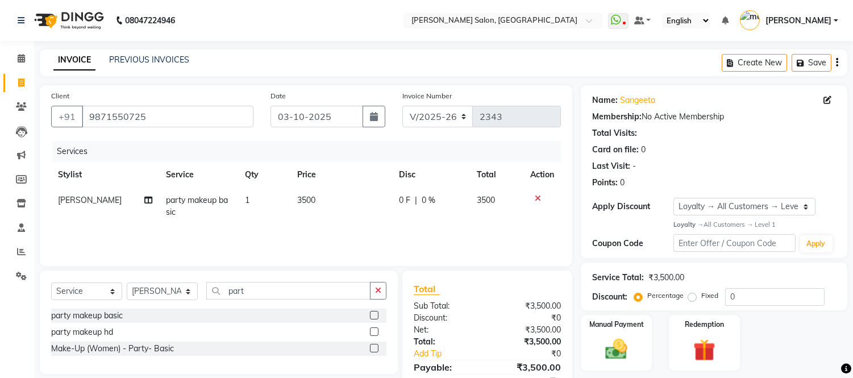
click at [373, 349] on label at bounding box center [374, 348] width 9 height 9
click at [373, 349] on input "checkbox" at bounding box center [373, 348] width 7 height 7
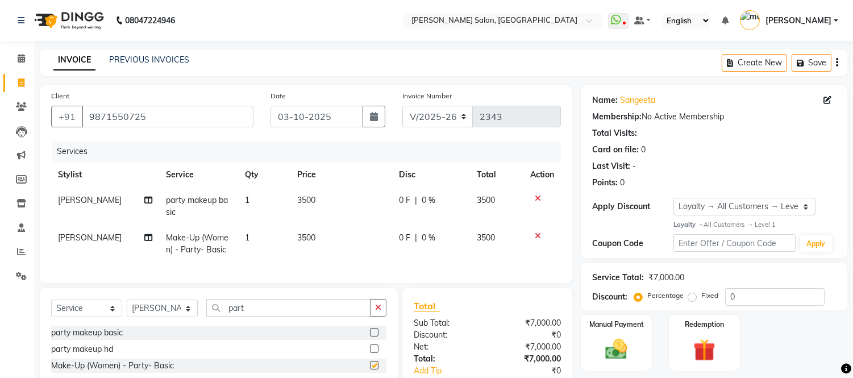
checkbox input "false"
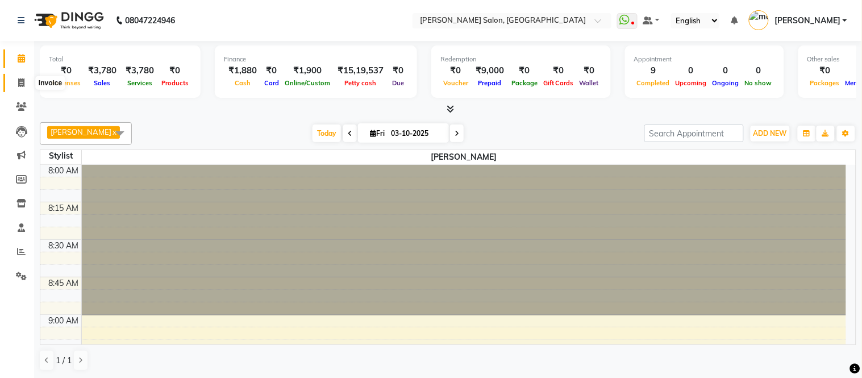
click at [19, 80] on icon at bounding box center [21, 82] width 6 height 9
select select "6469"
select select "service"
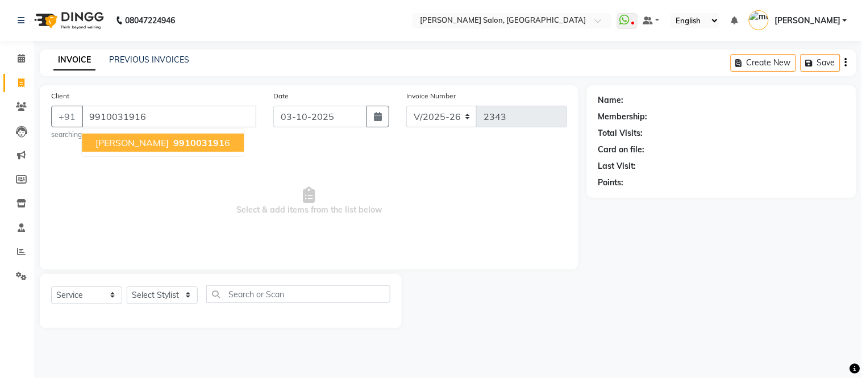
type input "9910031916"
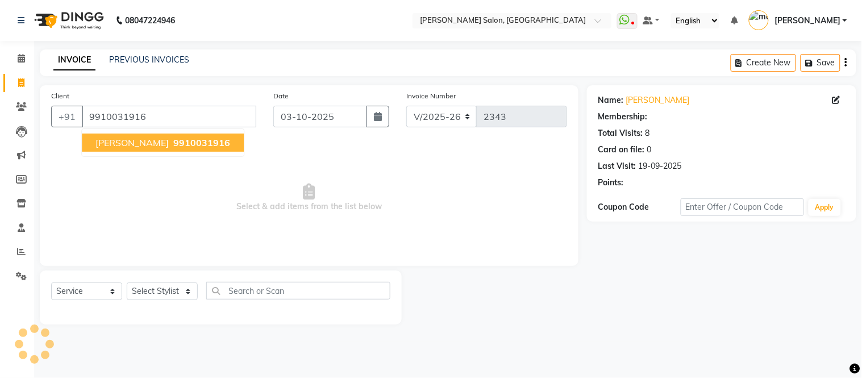
select select "1: Object"
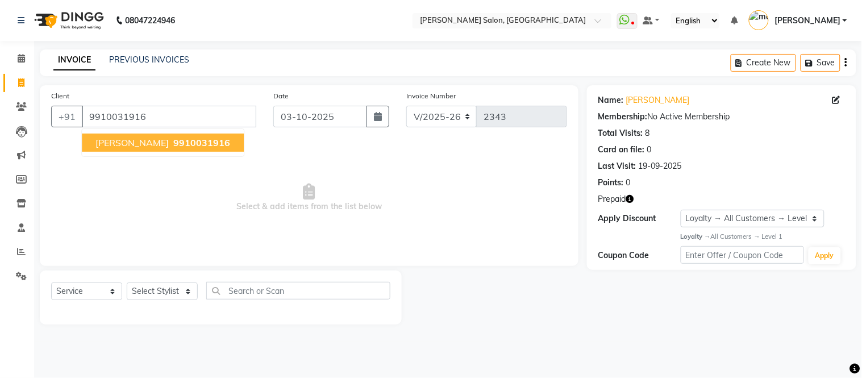
click at [104, 137] on span "[PERSON_NAME]" at bounding box center [131, 142] width 73 height 11
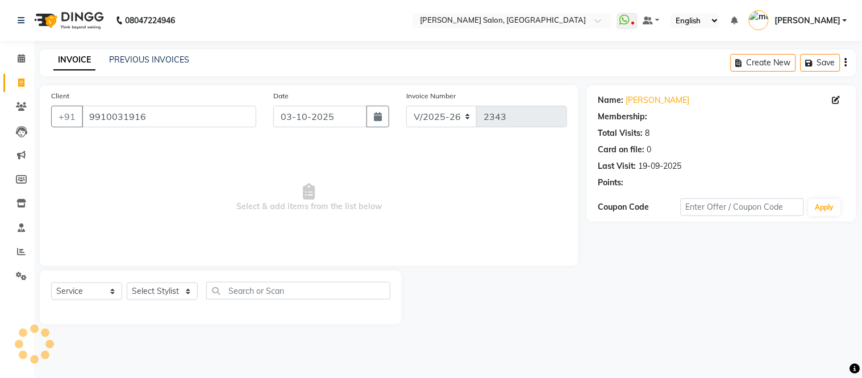
select select "1: Object"
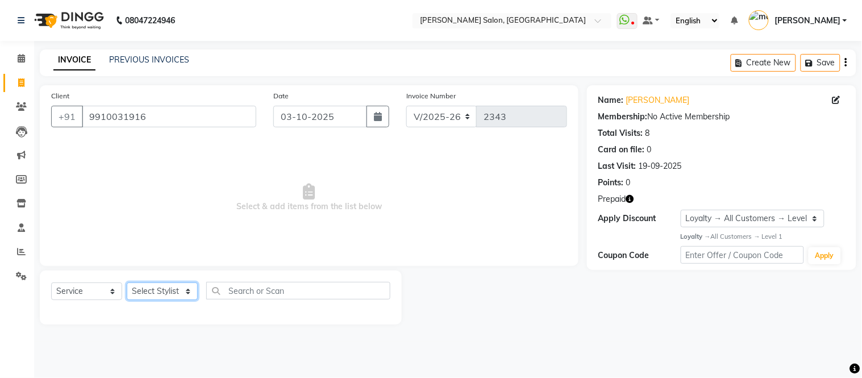
click at [186, 297] on select "Select Stylist Afsar salmani Amjad Khan Devesh Bhatt Dipika fardeen Kajal Tyagi…" at bounding box center [162, 291] width 71 height 18
select select "49733"
click at [127, 283] on select "Select Stylist Afsar salmani Amjad Khan Devesh Bhatt Dipika fardeen Kajal Tyagi…" at bounding box center [162, 291] width 71 height 18
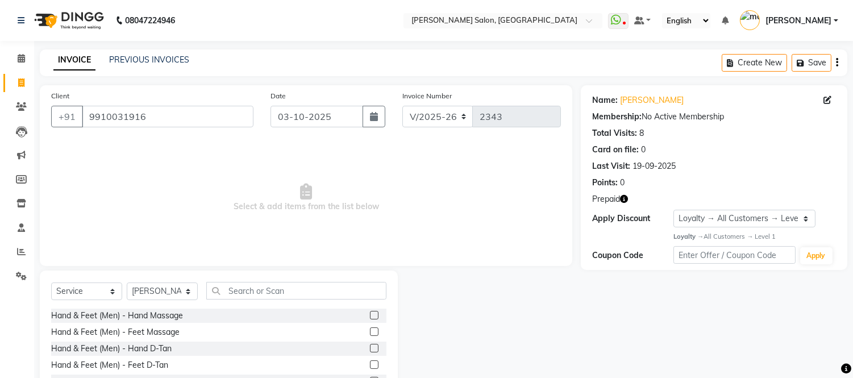
click at [623, 196] on icon "button" at bounding box center [624, 199] width 8 height 8
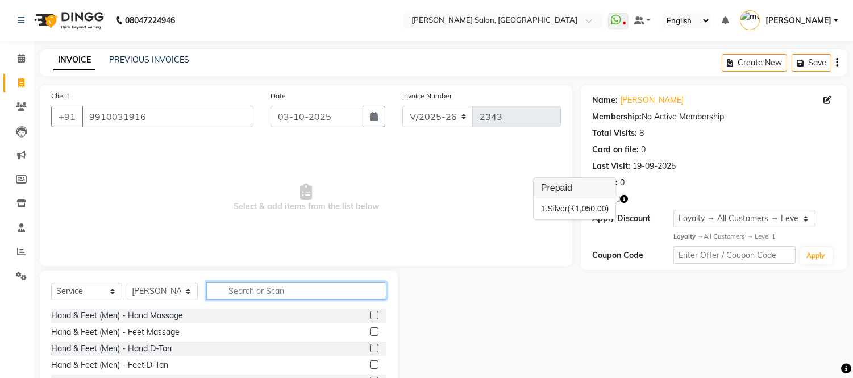
click at [254, 294] on input "text" at bounding box center [296, 291] width 180 height 18
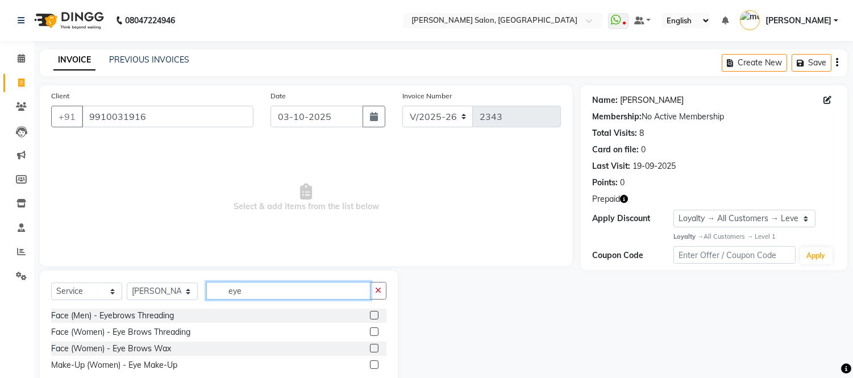
type input "eye"
click at [625, 97] on link "Mahima" at bounding box center [652, 100] width 64 height 12
click at [374, 330] on label at bounding box center [374, 331] width 9 height 9
click at [374, 330] on input "checkbox" at bounding box center [373, 331] width 7 height 7
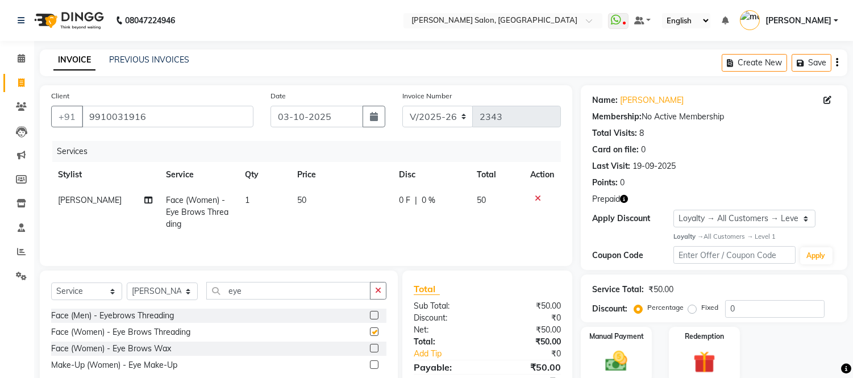
checkbox input "false"
click at [286, 294] on input "eye" at bounding box center [288, 291] width 164 height 18
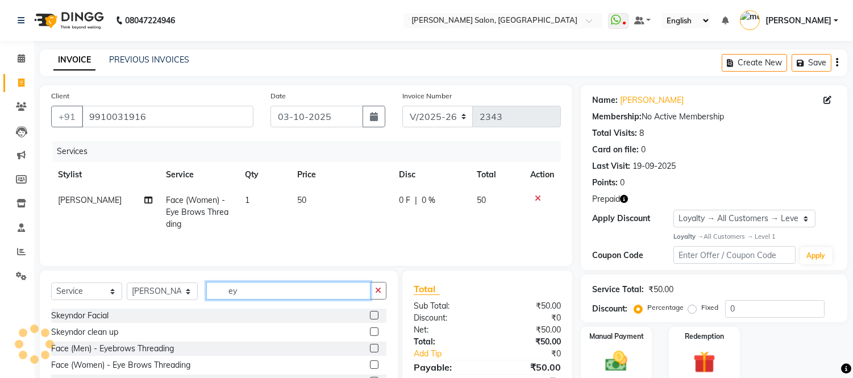
type input "e"
type input "upp"
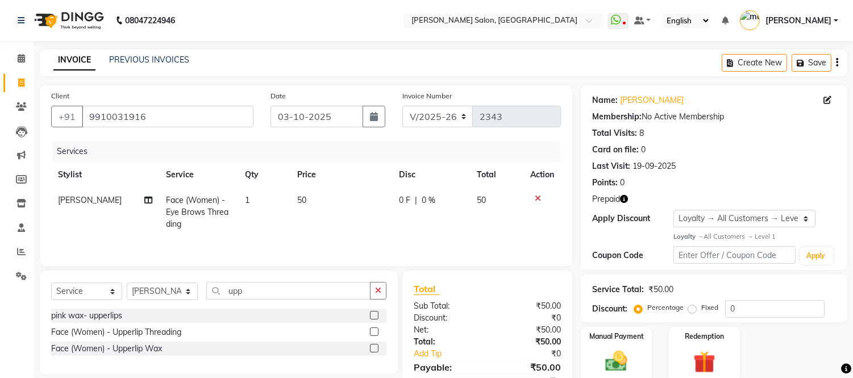
click at [373, 349] on label at bounding box center [374, 348] width 9 height 9
click at [373, 349] on input "checkbox" at bounding box center [373, 348] width 7 height 7
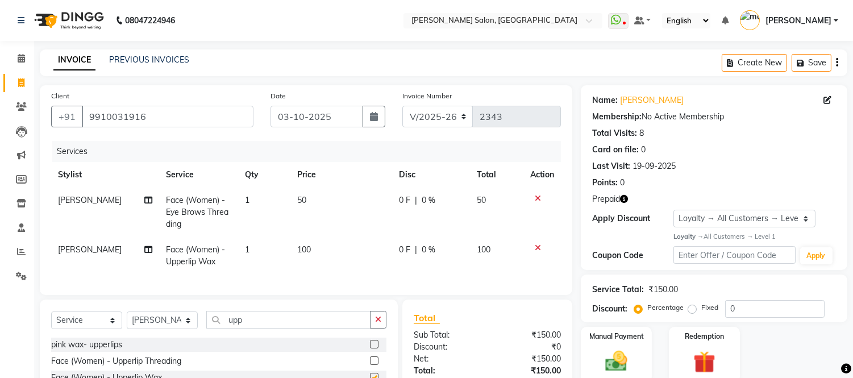
checkbox input "false"
click at [268, 328] on input "upp" at bounding box center [288, 320] width 164 height 18
type input "u"
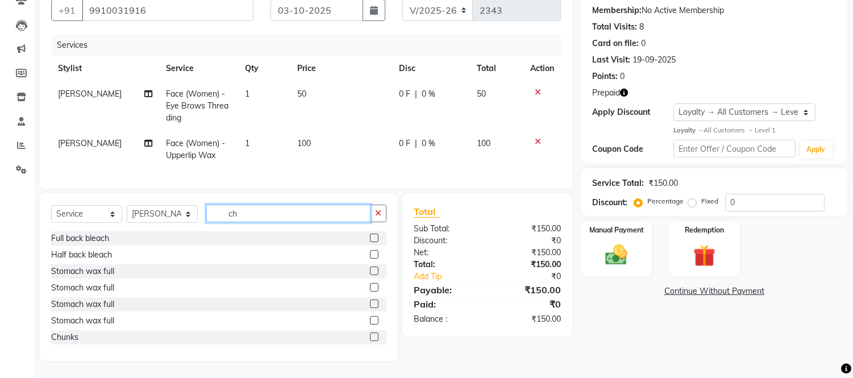
scroll to position [115, 0]
type input "c"
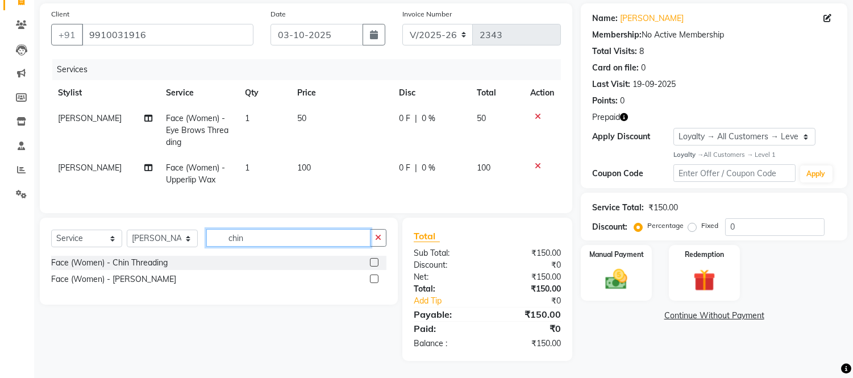
type input "chin"
click at [376, 280] on label at bounding box center [374, 278] width 9 height 9
click at [376, 280] on input "checkbox" at bounding box center [373, 279] width 7 height 7
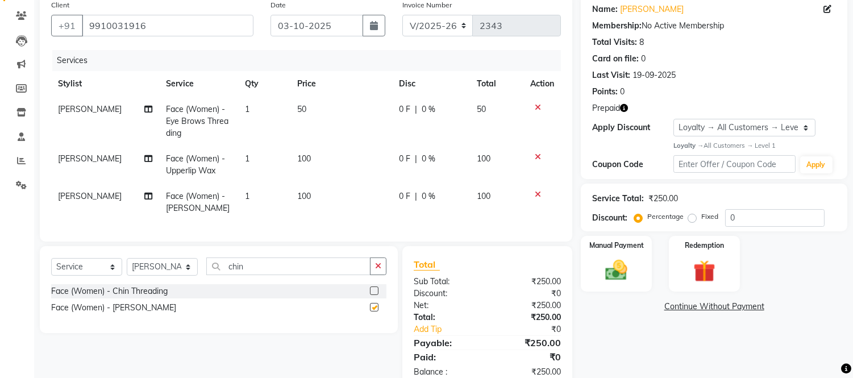
checkbox input "false"
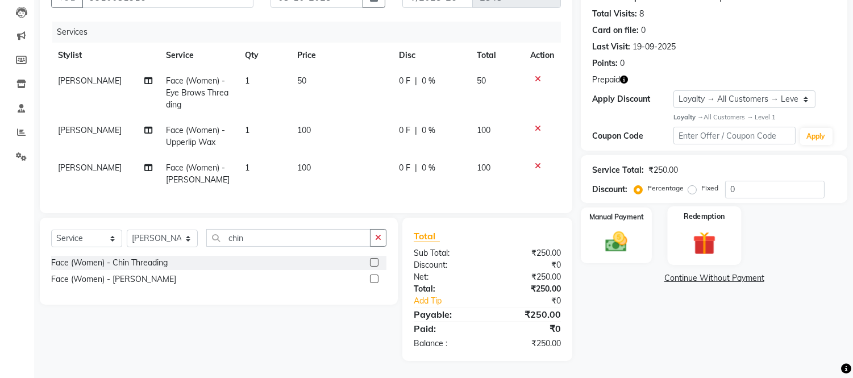
click at [705, 228] on img at bounding box center [703, 242] width 37 height 28
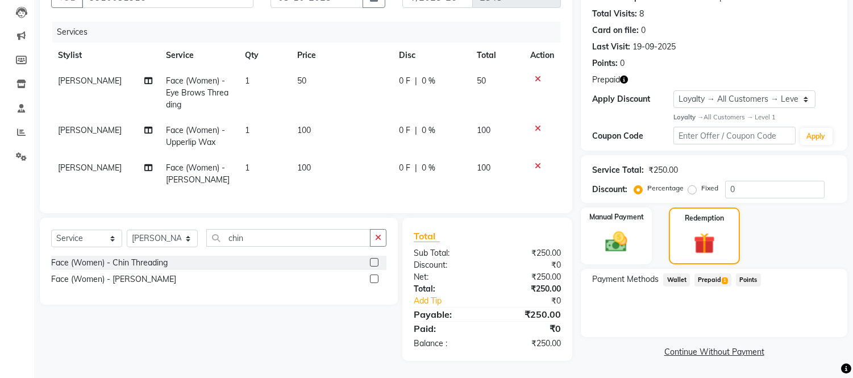
click at [711, 273] on span "Prepaid 1" at bounding box center [712, 279] width 37 height 13
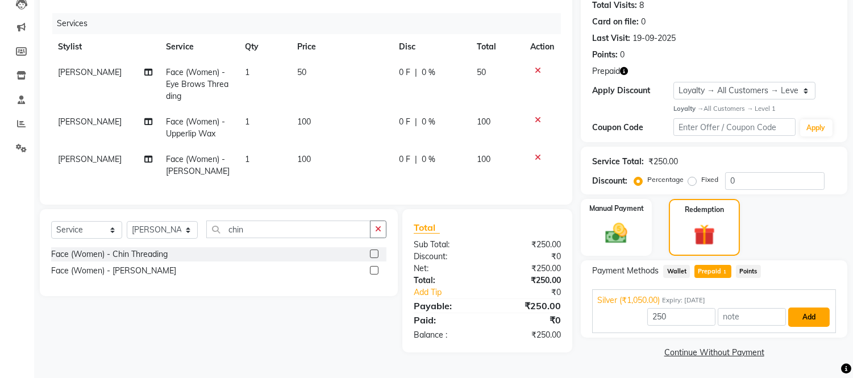
click at [804, 319] on button "Add" at bounding box center [808, 316] width 41 height 19
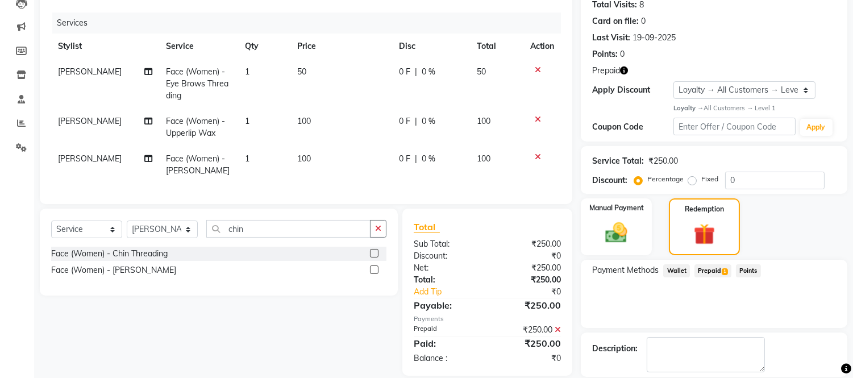
scroll to position [209, 0]
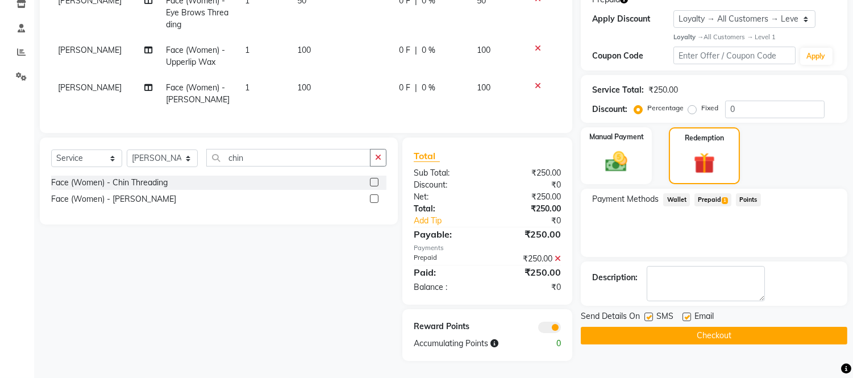
click at [771, 327] on button "Checkout" at bounding box center [714, 336] width 266 height 18
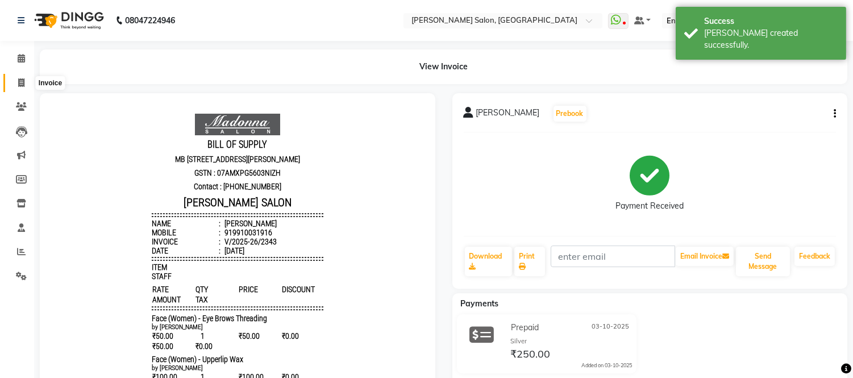
click at [24, 78] on icon at bounding box center [21, 82] width 6 height 9
select select "service"
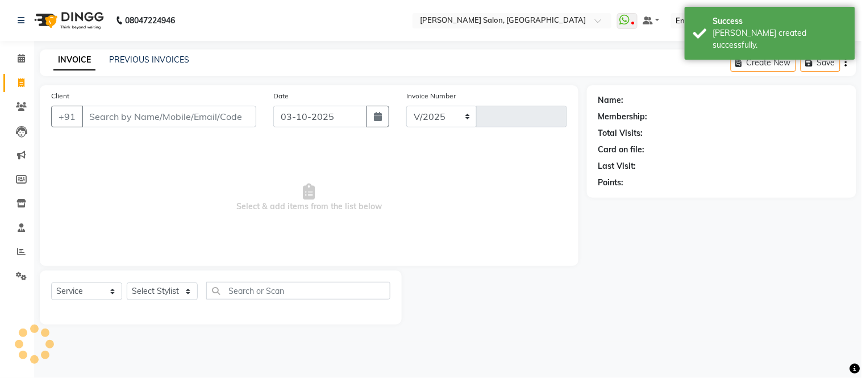
select select "6469"
type input "2344"
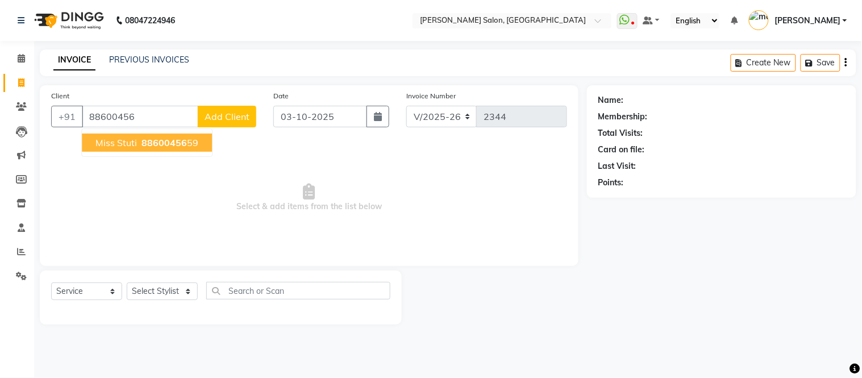
click at [144, 139] on span "88600456" at bounding box center [163, 142] width 45 height 11
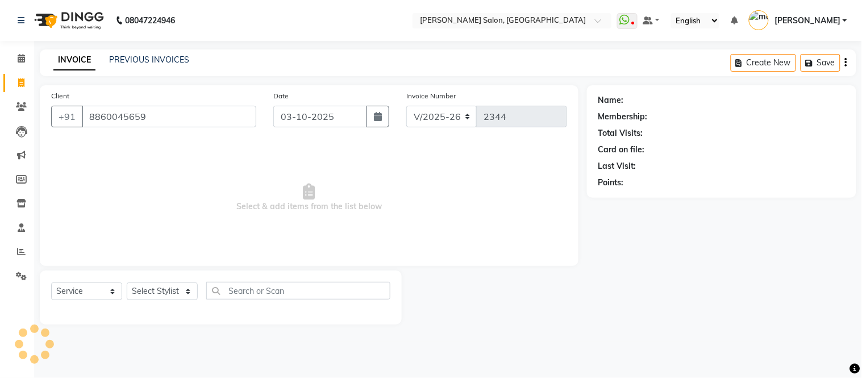
type input "8860045659"
select select "1: Object"
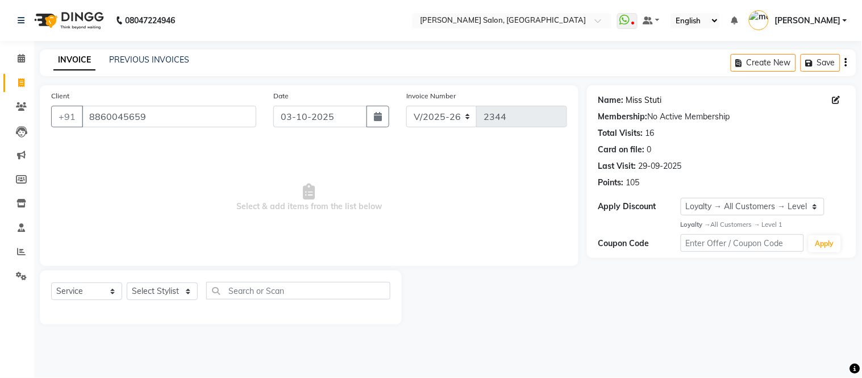
click at [633, 101] on link "Miss Stuti" at bounding box center [644, 100] width 36 height 12
click at [188, 290] on select "Select Stylist Afsar salmani Amjad Khan Devesh Bhatt Dipika fardeen Kajal Tyagi…" at bounding box center [162, 291] width 71 height 18
select select "85118"
click at [127, 283] on select "Select Stylist Afsar salmani Amjad Khan Devesh Bhatt Dipika fardeen Kajal Tyagi…" at bounding box center [162, 291] width 71 height 18
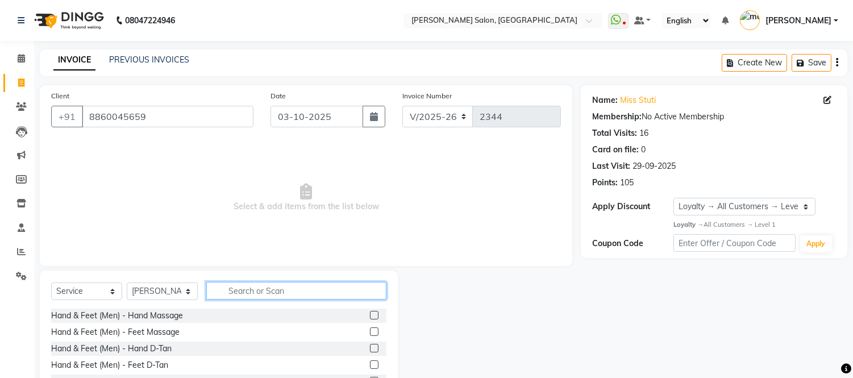
click at [225, 291] on input "text" at bounding box center [296, 291] width 180 height 18
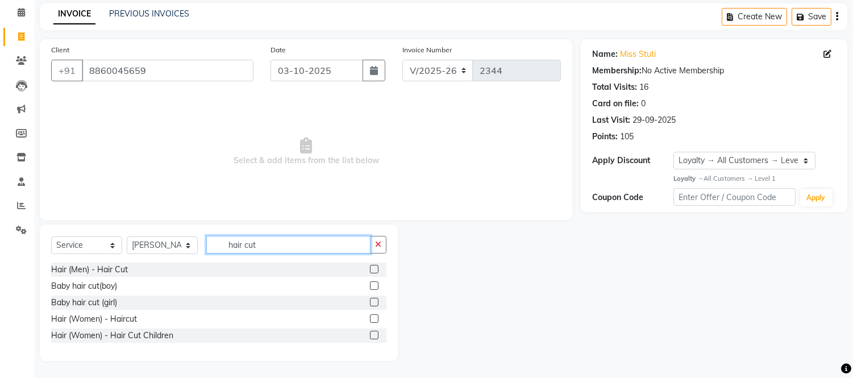
type input "hair cut"
click at [372, 318] on label at bounding box center [374, 318] width 9 height 9
click at [372, 318] on input "checkbox" at bounding box center [373, 318] width 7 height 7
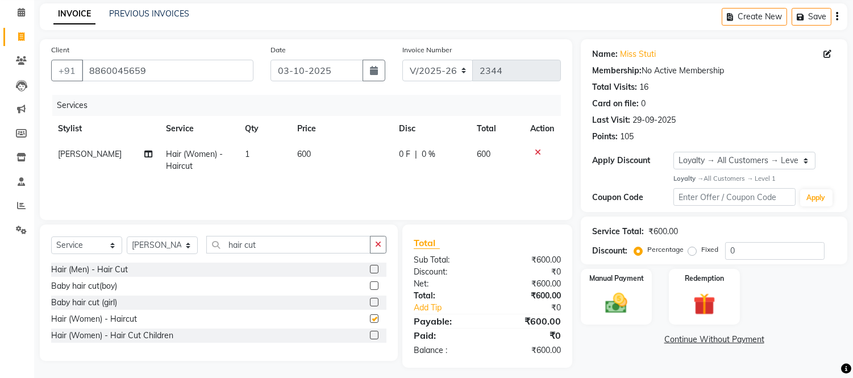
checkbox input "false"
click at [186, 243] on select "Select Stylist Afsar salmani Amjad Khan Devesh Bhatt Dipika fardeen Kajal Tyagi…" at bounding box center [162, 245] width 71 height 18
click at [325, 241] on input "hair cut" at bounding box center [288, 245] width 164 height 18
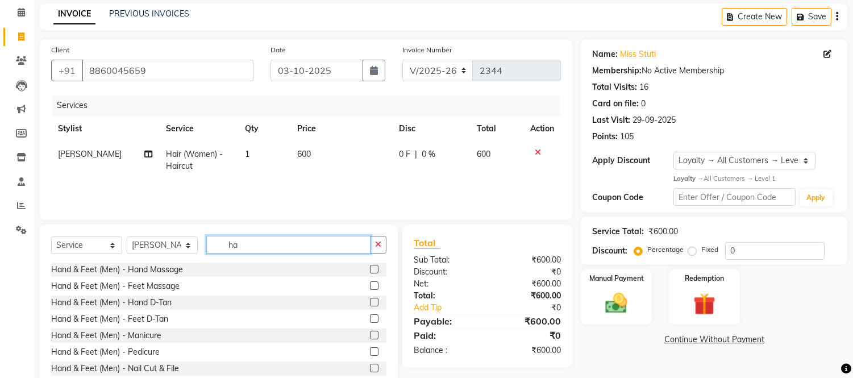
type input "h"
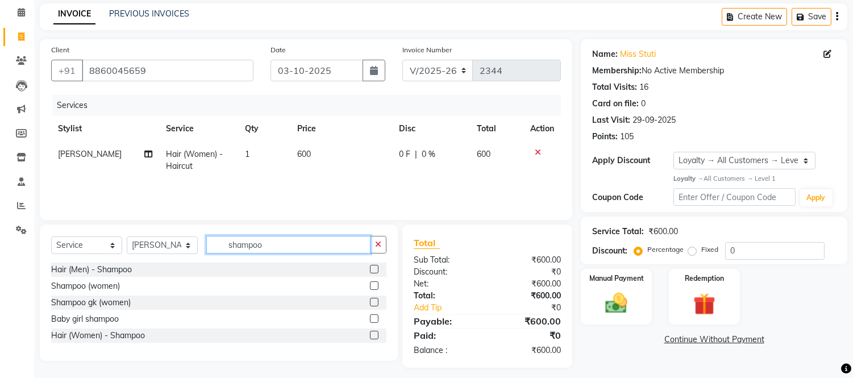
type input "shampoo"
click at [373, 283] on label at bounding box center [374, 285] width 9 height 9
click at [373, 283] on input "checkbox" at bounding box center [373, 285] width 7 height 7
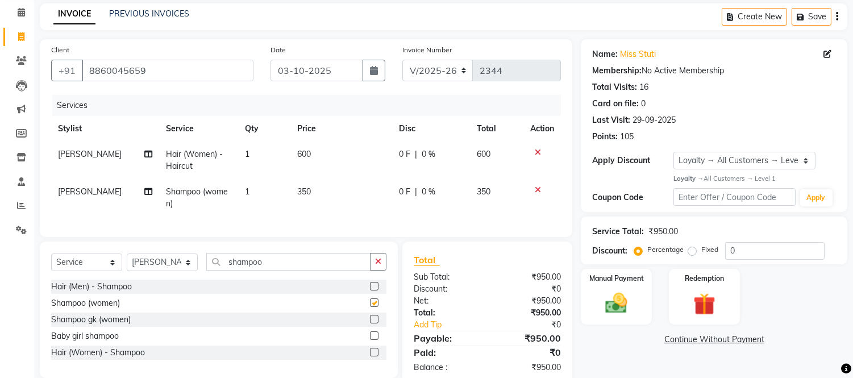
checkbox input "false"
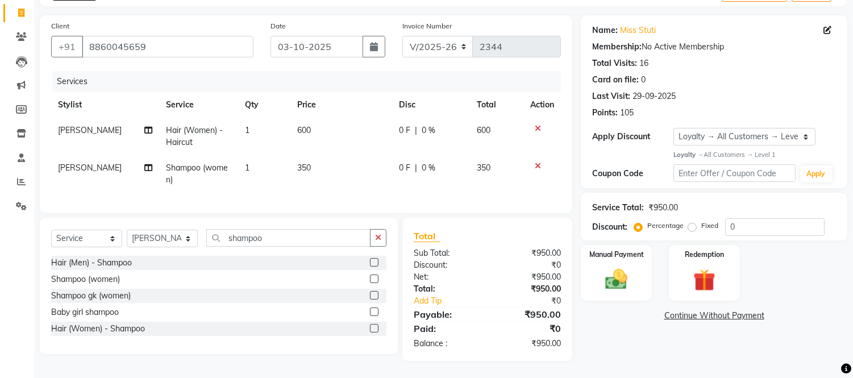
scroll to position [70, 0]
click at [740, 226] on input "0" at bounding box center [774, 227] width 99 height 18
type input "20"
click at [606, 251] on div "Manual Payment" at bounding box center [616, 273] width 74 height 58
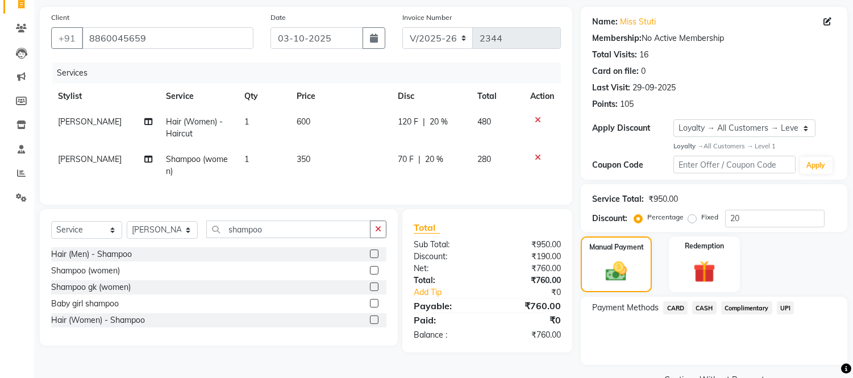
click at [785, 307] on span "UPI" at bounding box center [786, 307] width 18 height 13
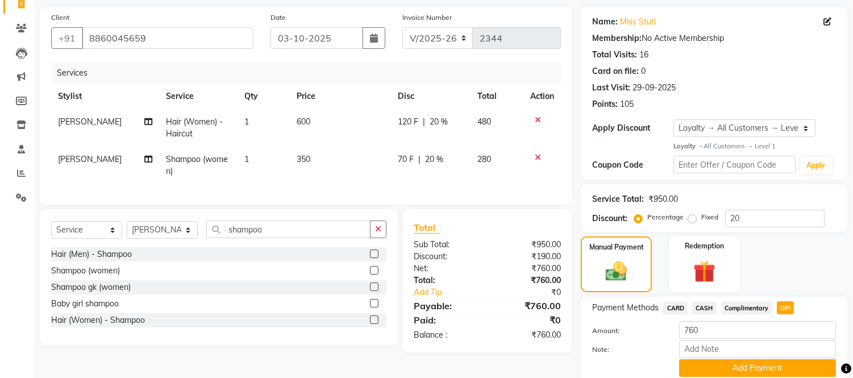
scroll to position [122, 0]
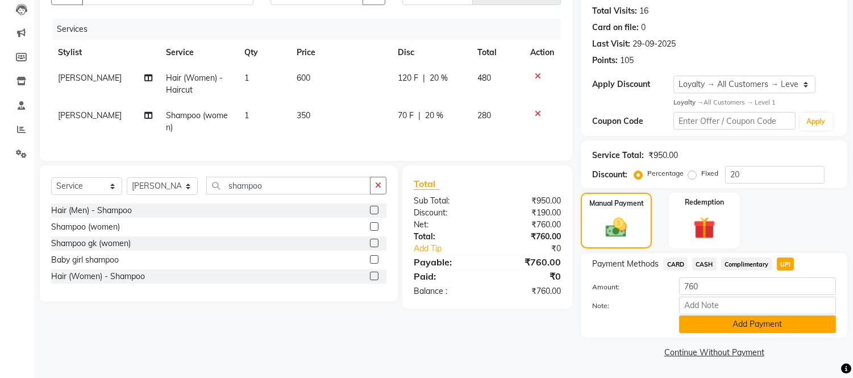
click at [793, 325] on button "Add Payment" at bounding box center [757, 324] width 157 height 18
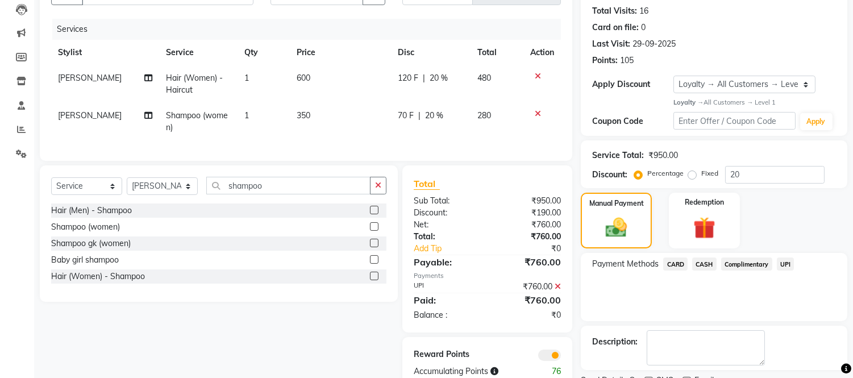
click at [782, 263] on span "UPI" at bounding box center [786, 263] width 18 height 13
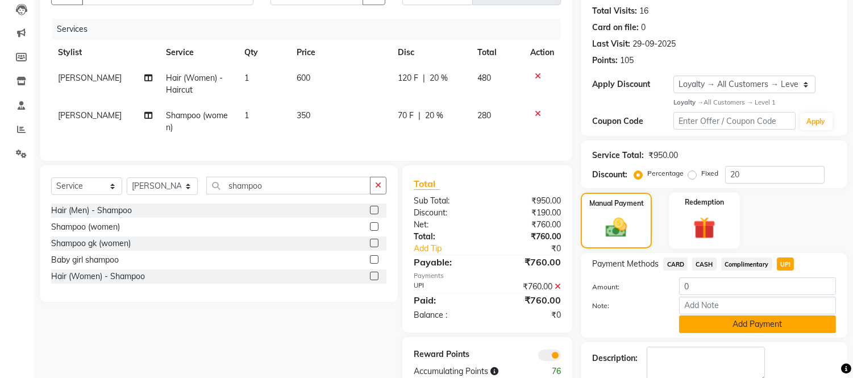
click at [713, 317] on button "Add Payment" at bounding box center [757, 324] width 157 height 18
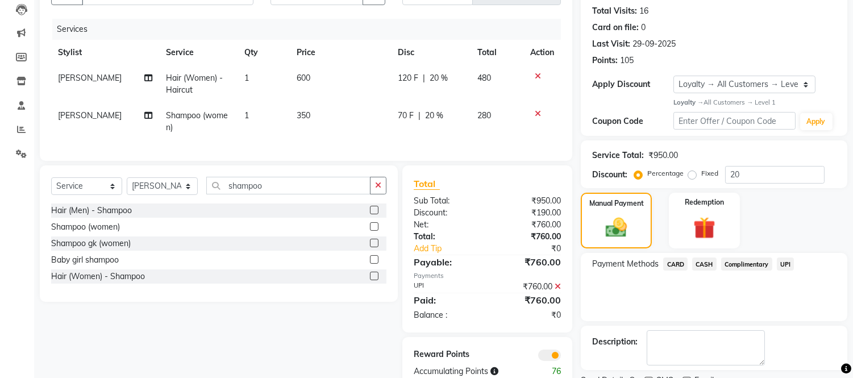
scroll to position [169, 0]
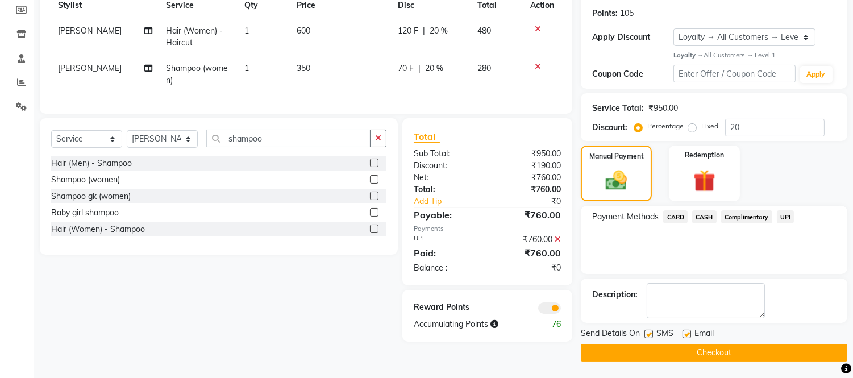
click at [707, 351] on button "Checkout" at bounding box center [714, 353] width 266 height 18
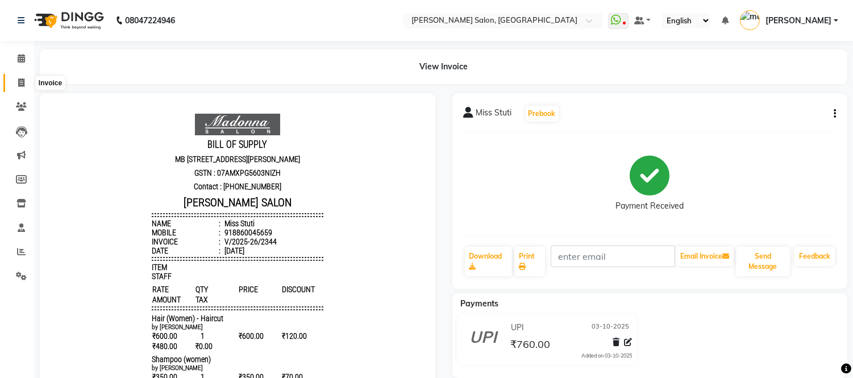
click at [18, 84] on icon at bounding box center [21, 82] width 6 height 9
select select "service"
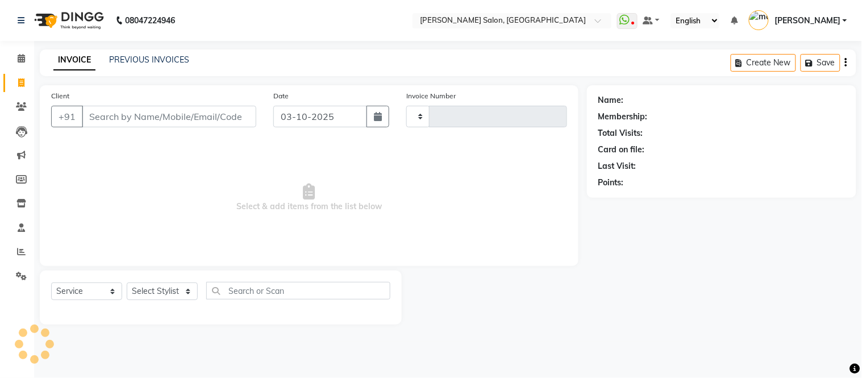
type input "2346"
select select "6469"
click at [551, 163] on span "Select & add items from the list below" at bounding box center [309, 198] width 516 height 114
click at [131, 58] on link "PREVIOUS INVOICES" at bounding box center [149, 60] width 80 height 10
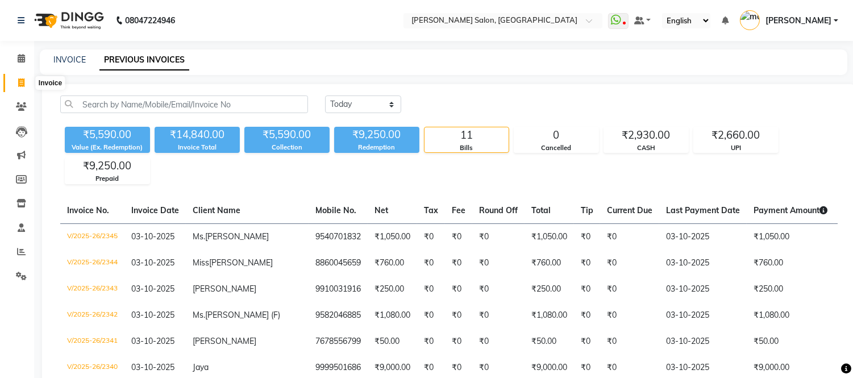
click at [23, 80] on icon at bounding box center [21, 82] width 6 height 9
select select "service"
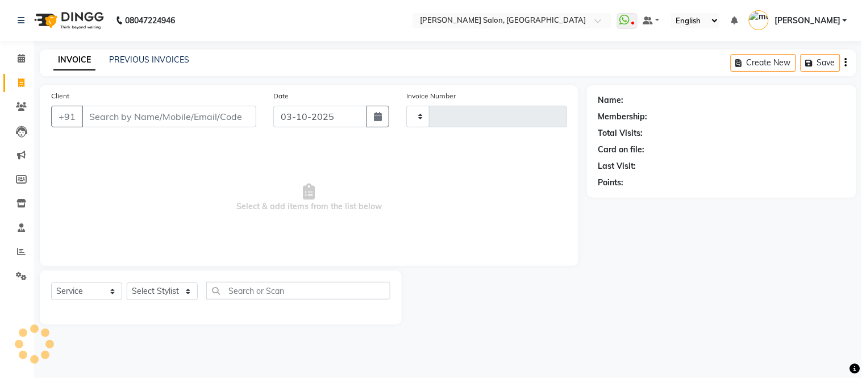
type input "2346"
select select "6469"
click at [123, 112] on input "Client" at bounding box center [169, 117] width 174 height 22
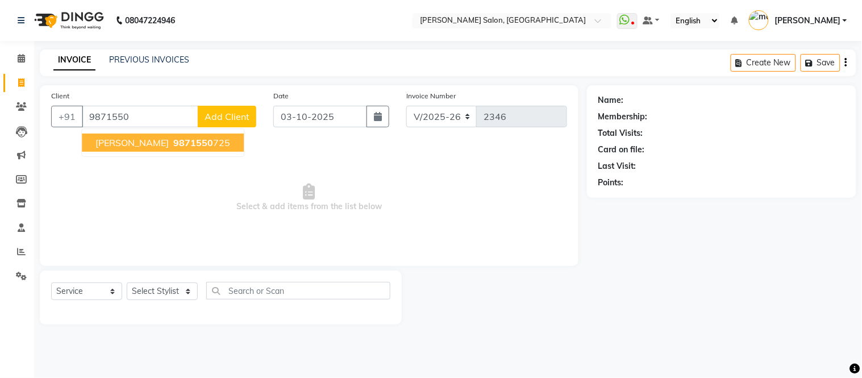
click at [122, 143] on span "[PERSON_NAME]" at bounding box center [131, 142] width 73 height 11
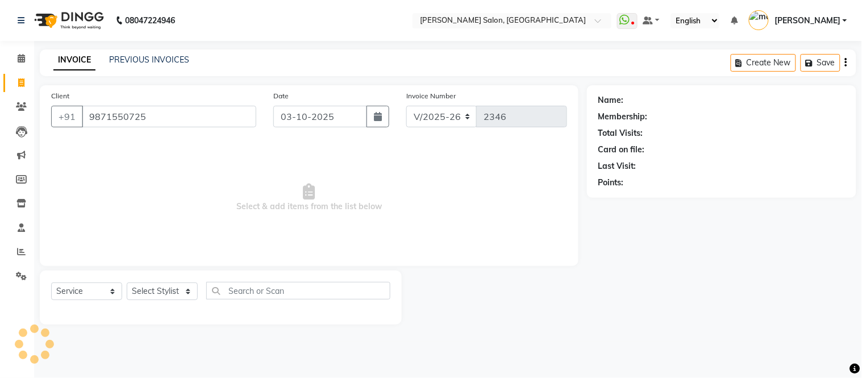
type input "9871550725"
select select "1: Object"
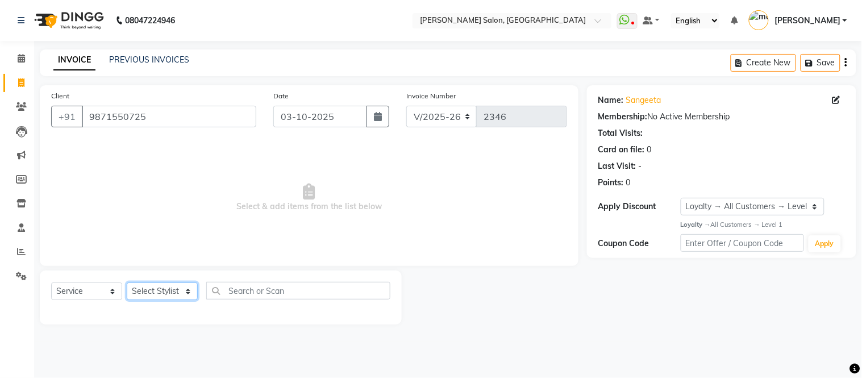
click at [189, 289] on select "Select Stylist Afsar salmani Amjad Khan Devesh Bhatt Dipika fardeen Kajal Tyagi…" at bounding box center [162, 291] width 71 height 18
select select "49733"
click at [127, 283] on select "Select Stylist Afsar salmani Amjad Khan Devesh Bhatt Dipika fardeen Kajal Tyagi…" at bounding box center [162, 291] width 71 height 18
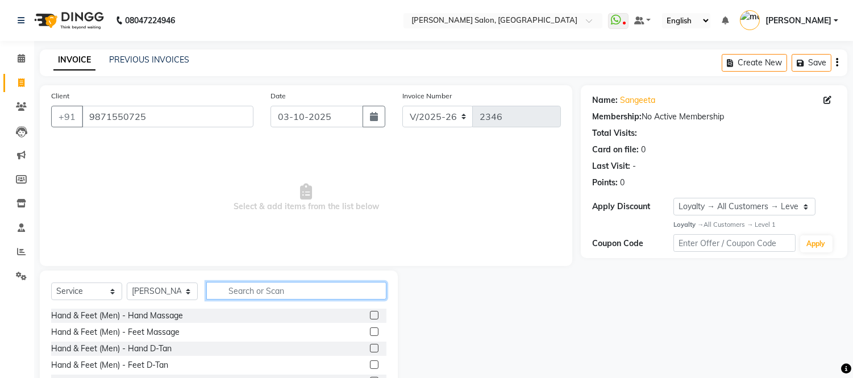
click at [252, 295] on input "text" at bounding box center [296, 291] width 180 height 18
type input "part"
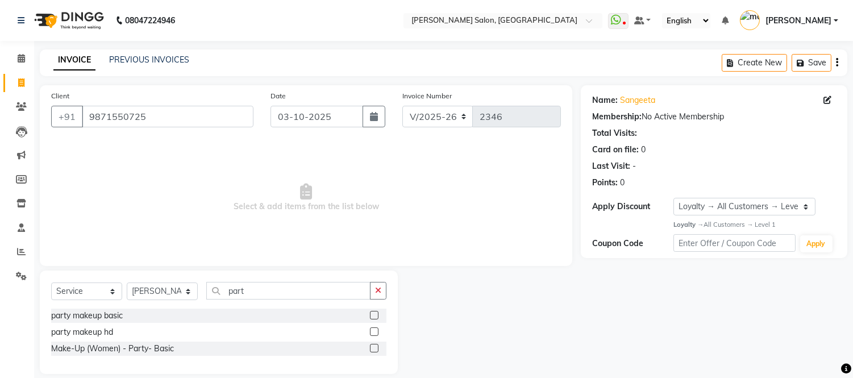
click at [376, 347] on label at bounding box center [374, 348] width 9 height 9
click at [376, 347] on input "checkbox" at bounding box center [373, 348] width 7 height 7
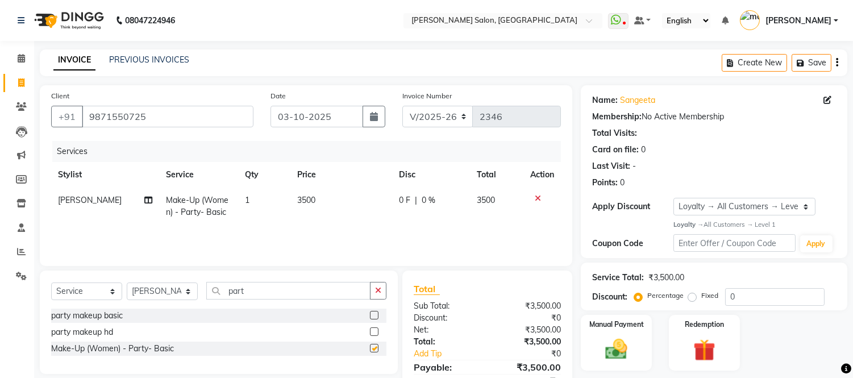
checkbox input "false"
click at [189, 290] on select "Select Stylist Afsar salmani Amjad Khan Devesh Bhatt Dipika fardeen Kajal Tyagi…" at bounding box center [162, 291] width 71 height 18
select select "68445"
click at [127, 283] on select "Select Stylist Afsar salmani Amjad Khan Devesh Bhatt Dipika fardeen Kajal Tyagi…" at bounding box center [162, 291] width 71 height 18
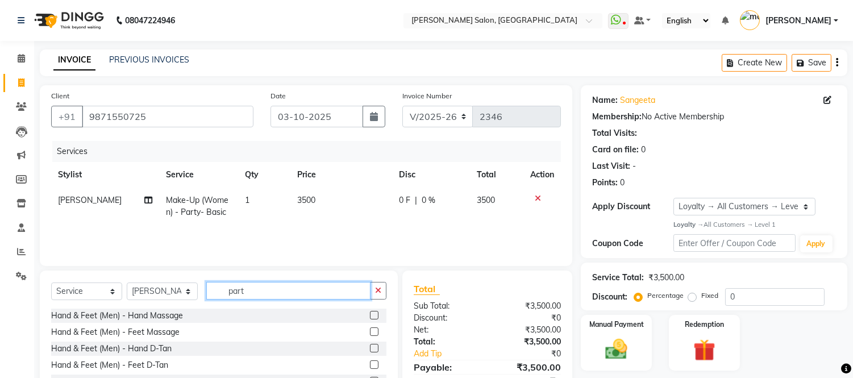
click at [252, 298] on input "part" at bounding box center [288, 291] width 164 height 18
type input "part"
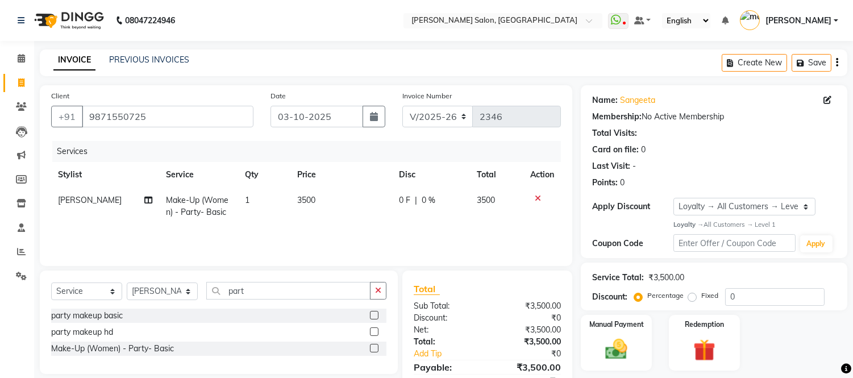
click at [372, 349] on label at bounding box center [374, 348] width 9 height 9
click at [372, 349] on input "checkbox" at bounding box center [373, 348] width 7 height 7
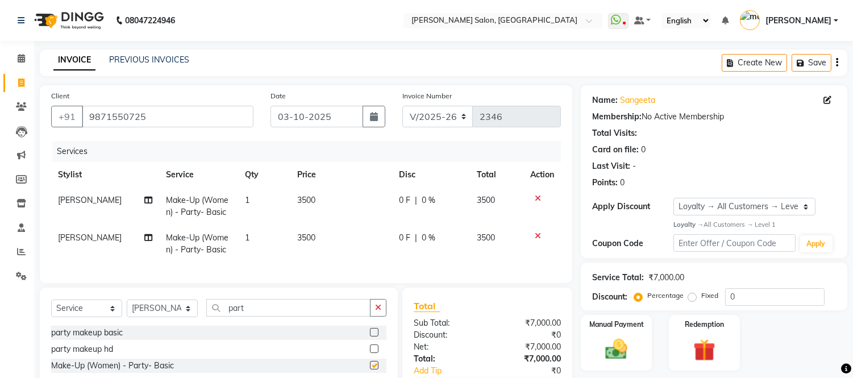
checkbox input "false"
click at [310, 205] on span "3500" at bounding box center [306, 200] width 18 height 10
select select "49733"
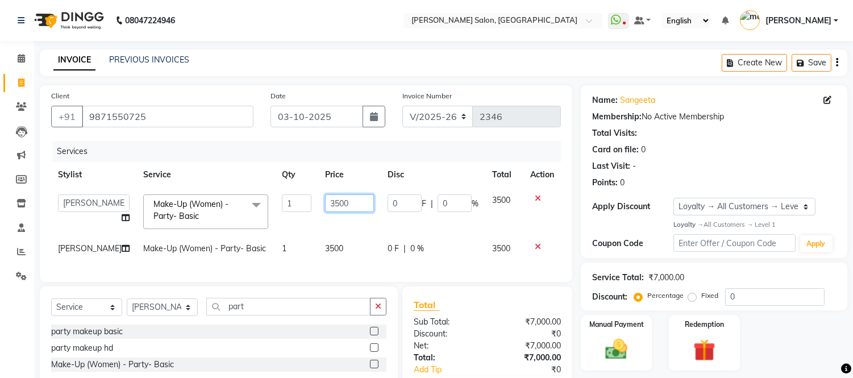
click at [339, 202] on input "3500" at bounding box center [349, 203] width 49 height 18
type input "3"
type input "2500"
click at [339, 247] on td "3500" at bounding box center [349, 249] width 62 height 26
select select "68445"
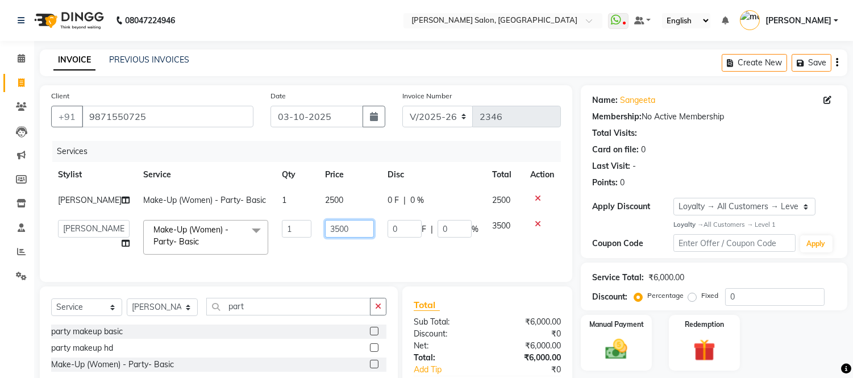
click at [343, 228] on input "3500" at bounding box center [349, 229] width 49 height 18
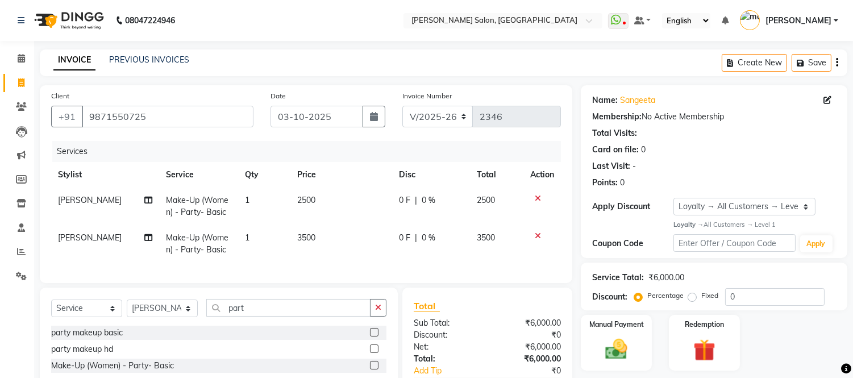
click at [335, 202] on td "2500" at bounding box center [341, 205] width 102 height 37
select select "49733"
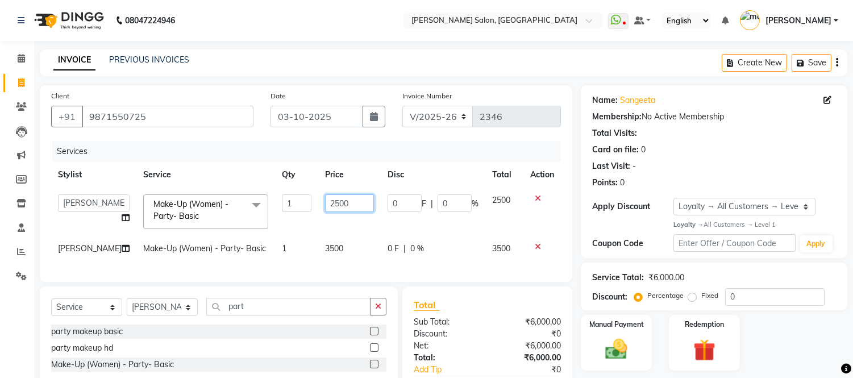
click at [347, 203] on input "2500" at bounding box center [349, 203] width 49 height 18
type input "2"
type input "1800"
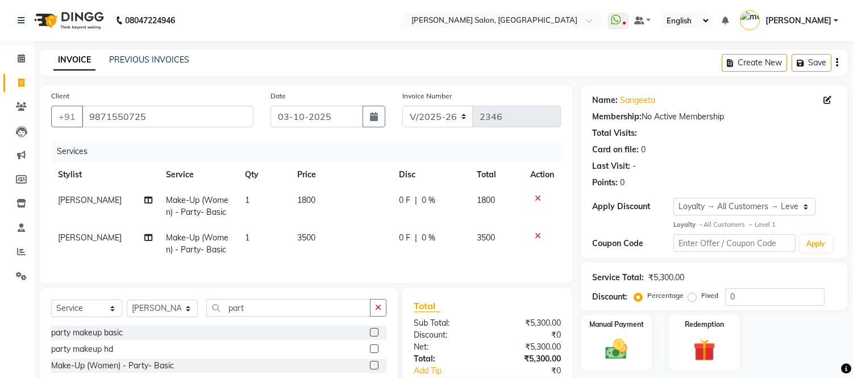
click at [345, 230] on tbody "Kajal Tyagi Make-Up (Women) - Party- Basic 1 1800 0 F | 0 % 1800 Twinkle Gupta …" at bounding box center [306, 224] width 510 height 75
click at [185, 317] on select "Select Stylist Afsar salmani Amjad Khan Devesh Bhatt Dipika fardeen Kajal Tyagi…" at bounding box center [162, 308] width 71 height 18
select select "79410"
click at [127, 309] on select "Select Stylist Afsar salmani Amjad Khan Devesh Bhatt Dipika fardeen Kajal Tyagi…" at bounding box center [162, 308] width 71 height 18
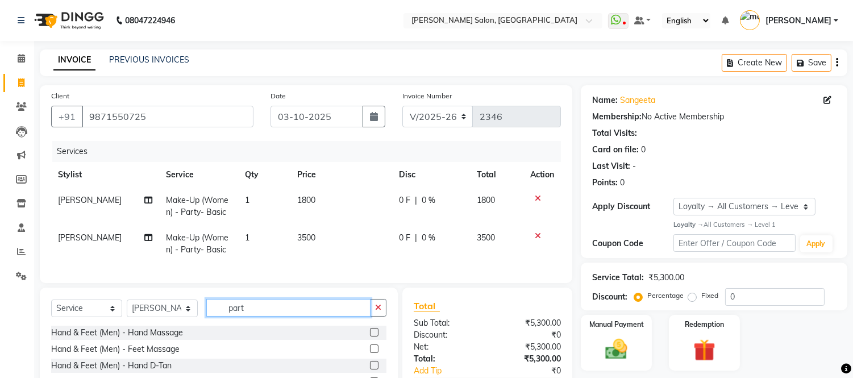
click at [265, 316] on input "part" at bounding box center [288, 308] width 164 height 18
type input "p"
type input "a"
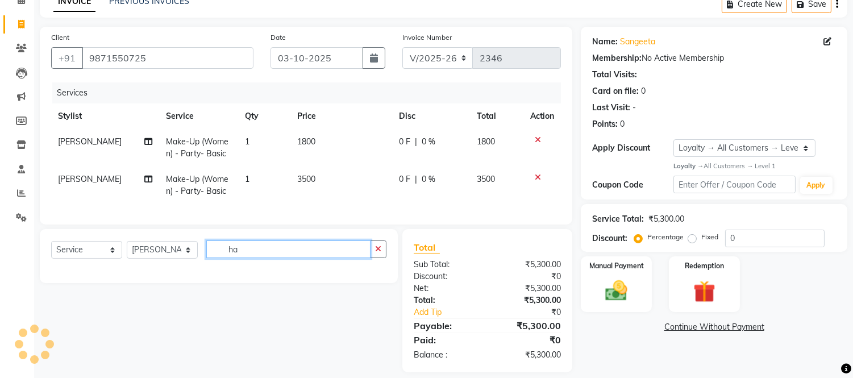
type input "h"
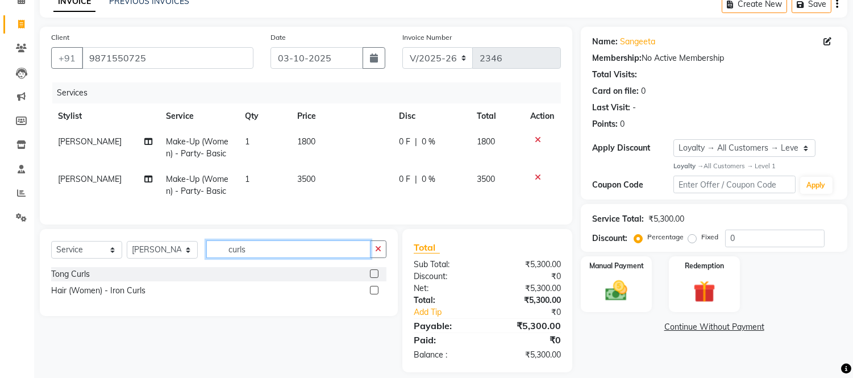
type input "curls"
click at [376, 294] on label at bounding box center [374, 290] width 9 height 9
click at [376, 294] on input "checkbox" at bounding box center [373, 290] width 7 height 7
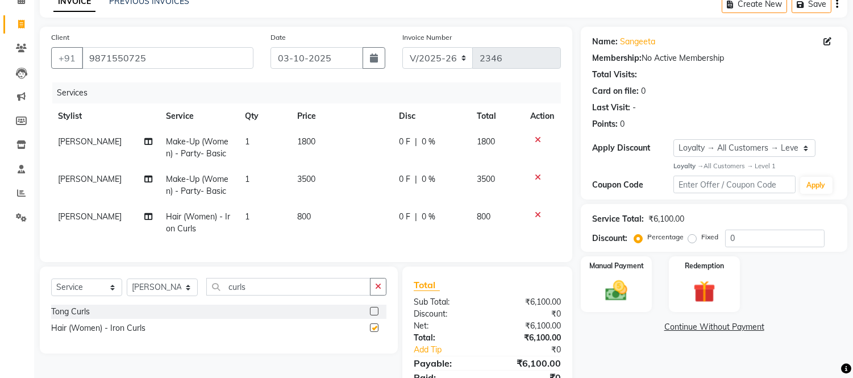
checkbox input "false"
click at [316, 214] on td "800" at bounding box center [341, 222] width 102 height 37
select select "79410"
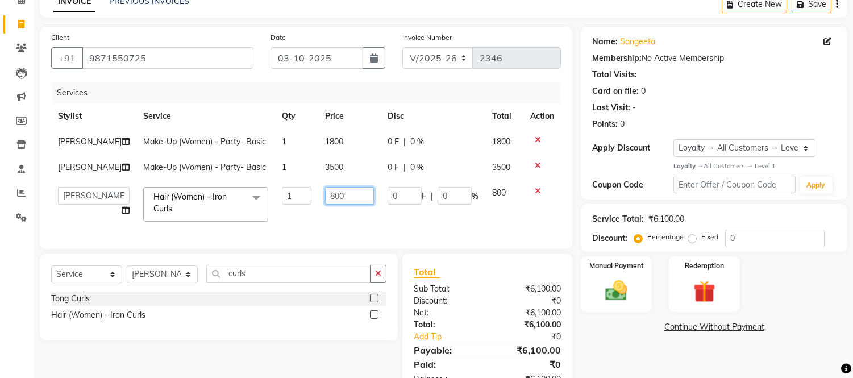
click at [347, 205] on input "800" at bounding box center [349, 196] width 49 height 18
type input "8"
type input "700"
click at [351, 227] on td "700" at bounding box center [349, 204] width 62 height 48
select select "79410"
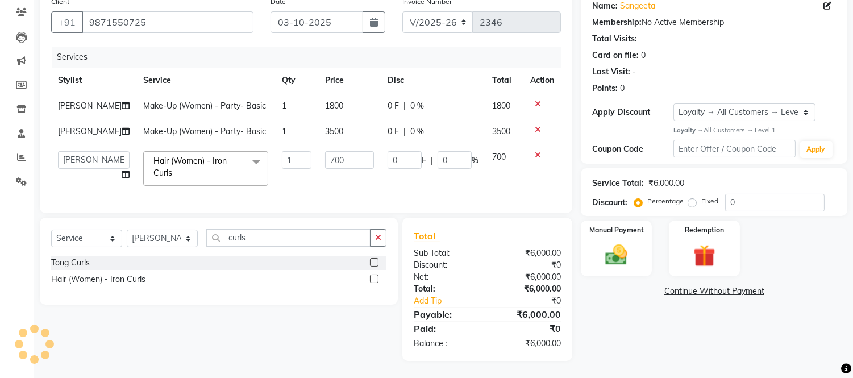
scroll to position [64, 0]
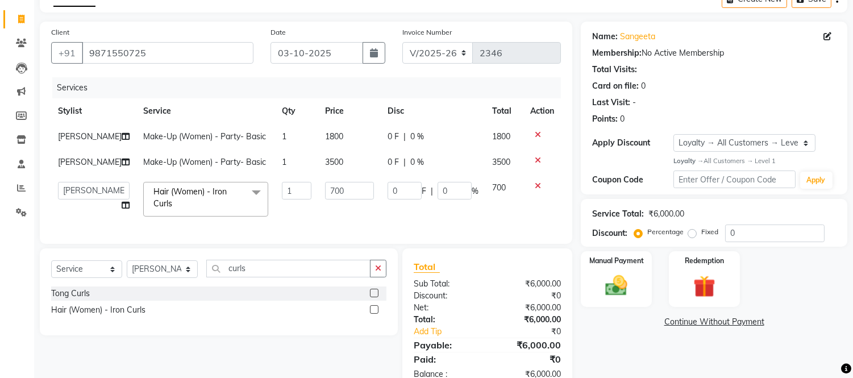
click at [336, 157] on td "3500" at bounding box center [349, 162] width 62 height 26
select select "68445"
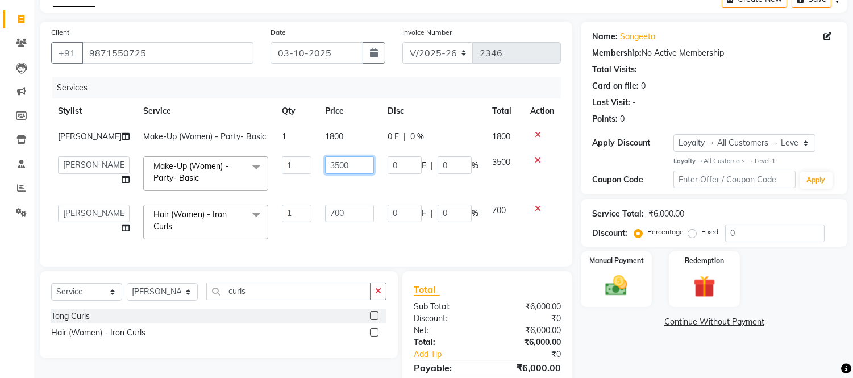
click at [336, 157] on input "3500" at bounding box center [349, 165] width 49 height 18
type input "3"
type input "2500"
click at [349, 187] on tbody "Kajal Tyagi Make-Up (Women) - Party- Basic 1 1800 0 F | 0 % 1800 Afsar salmani …" at bounding box center [306, 185] width 510 height 122
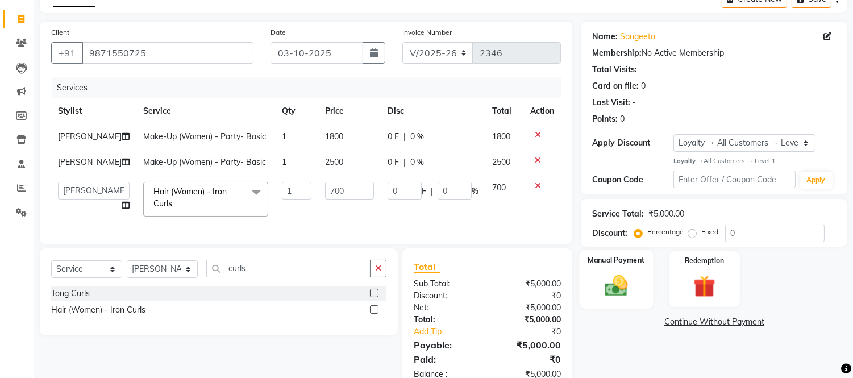
click at [623, 268] on div "Manual Payment" at bounding box center [616, 279] width 74 height 58
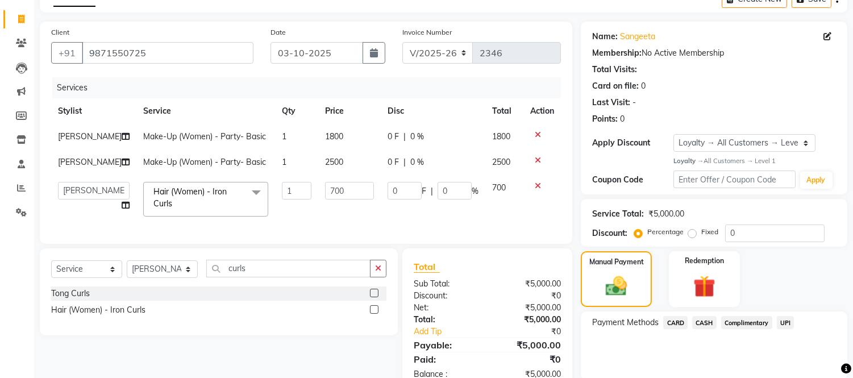
click at [676, 324] on span "CARD" at bounding box center [675, 322] width 24 height 13
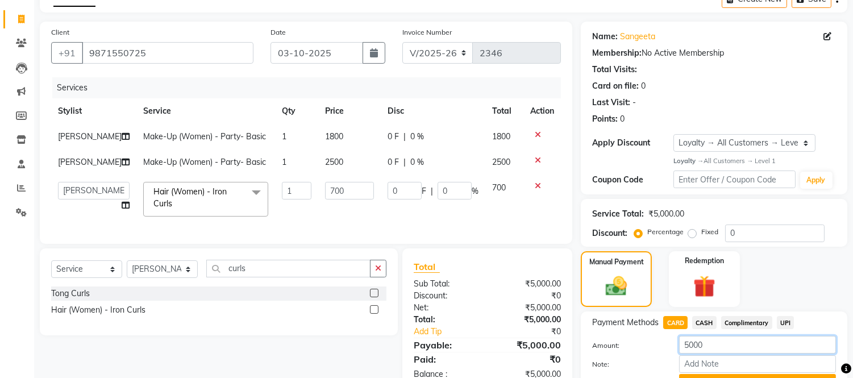
click at [719, 347] on input "5000" at bounding box center [757, 345] width 157 height 18
type input "5"
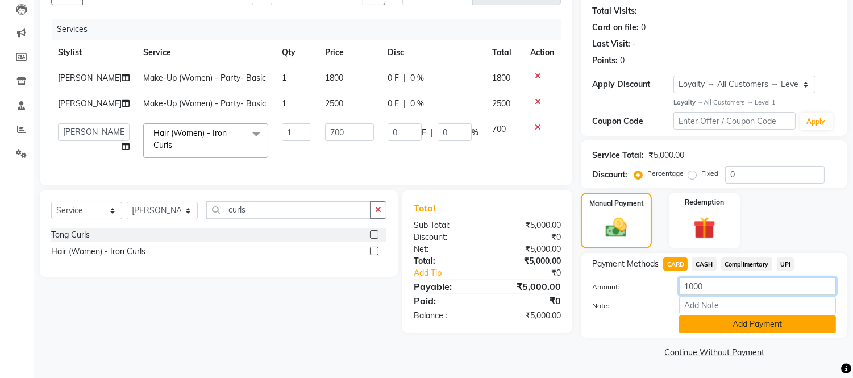
type input "1000"
click at [756, 317] on button "Add Payment" at bounding box center [757, 324] width 157 height 18
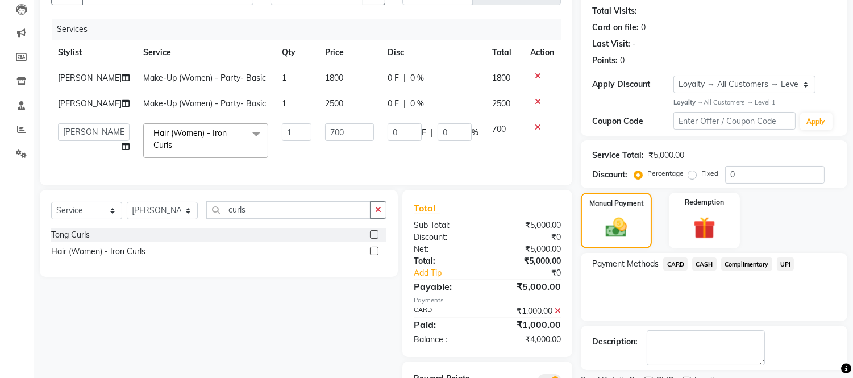
click at [784, 262] on span "UPI" at bounding box center [786, 263] width 18 height 13
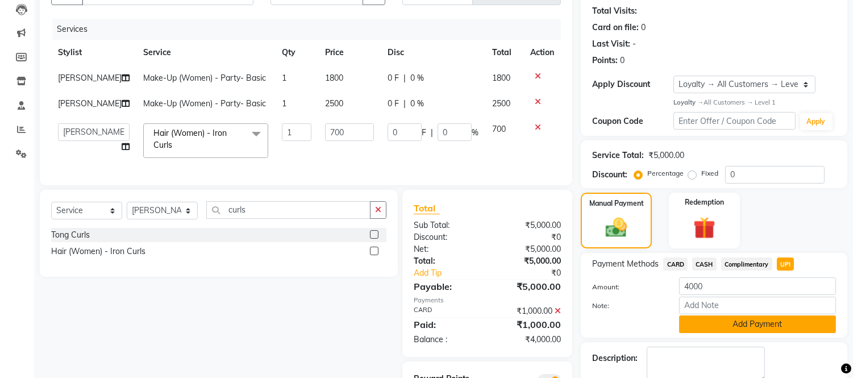
click at [758, 326] on button "Add Payment" at bounding box center [757, 324] width 157 height 18
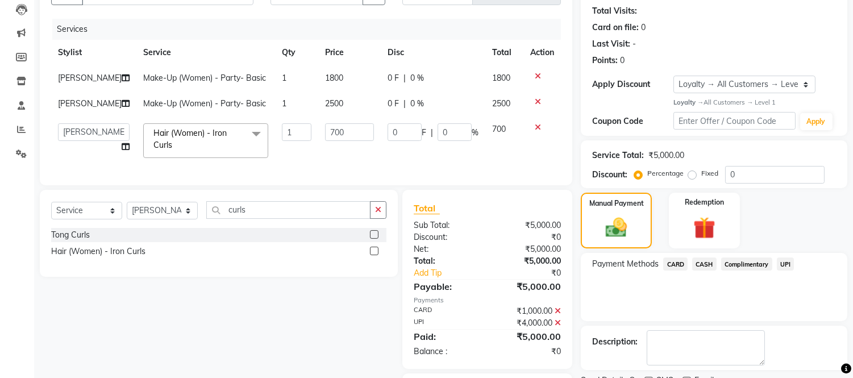
scroll to position [207, 0]
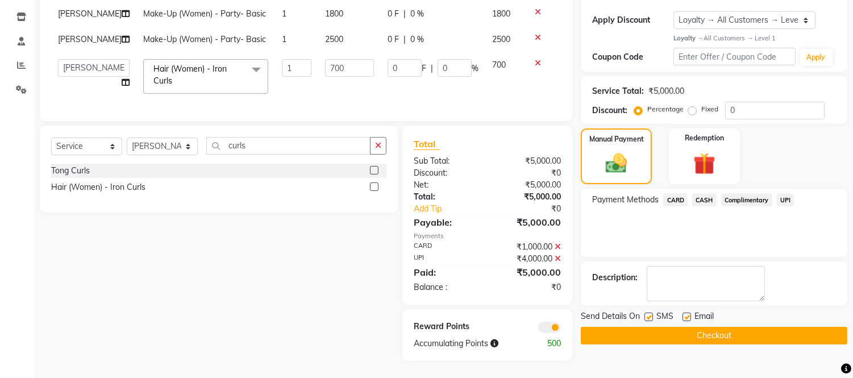
click at [751, 327] on button "Checkout" at bounding box center [714, 336] width 266 height 18
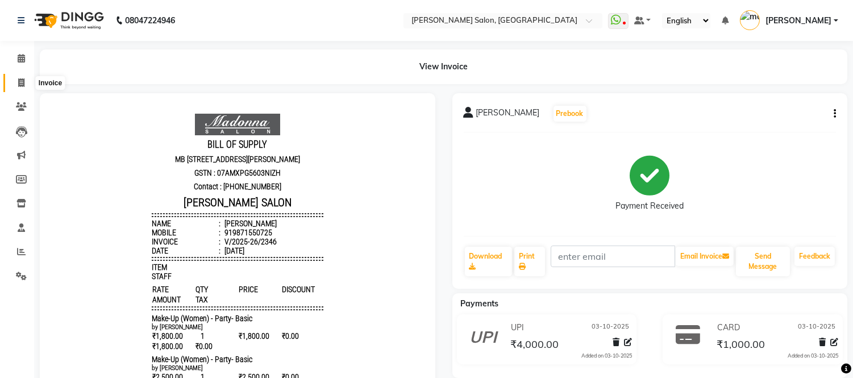
click at [20, 81] on icon at bounding box center [21, 82] width 6 height 9
select select "service"
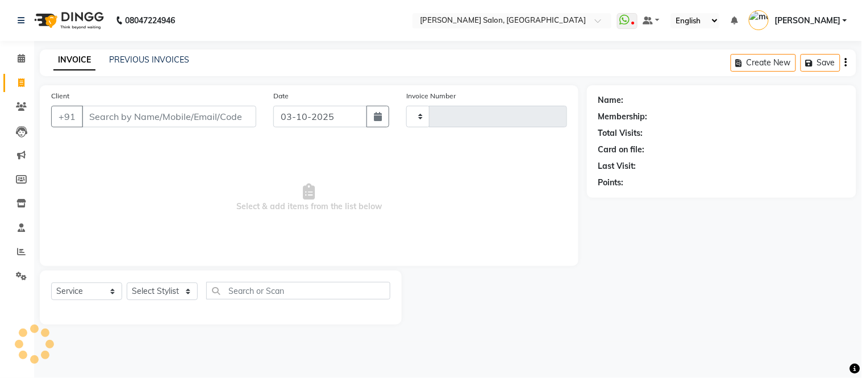
type input "2347"
select select "6469"
click at [160, 55] on link "PREVIOUS INVOICES" at bounding box center [149, 60] width 80 height 10
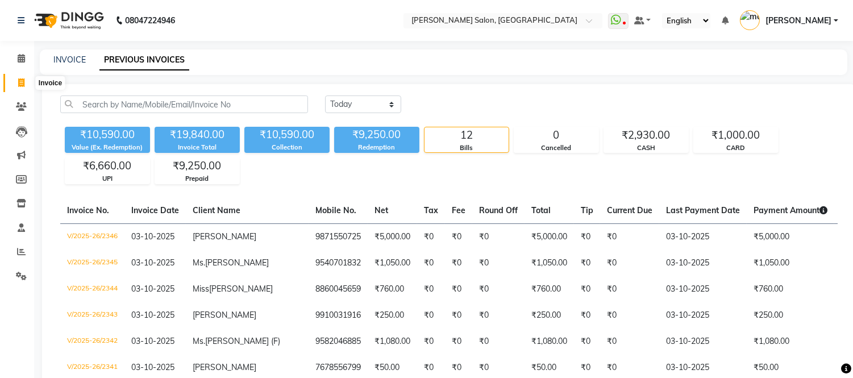
click at [19, 78] on icon at bounding box center [21, 82] width 6 height 9
select select "service"
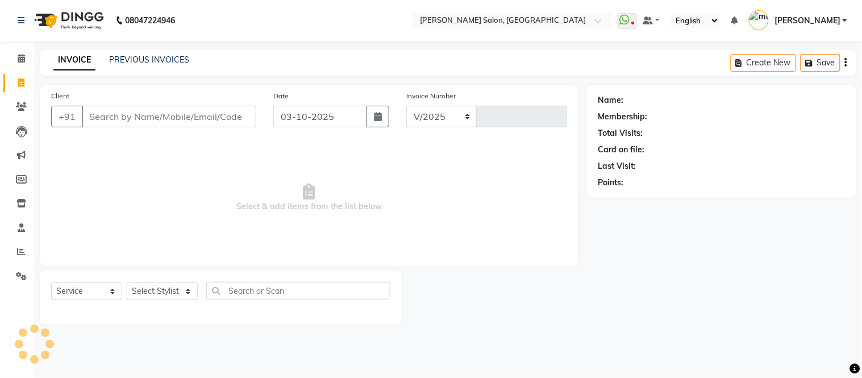
select select "6469"
type input "2347"
click at [163, 122] on input "Client" at bounding box center [169, 117] width 174 height 22
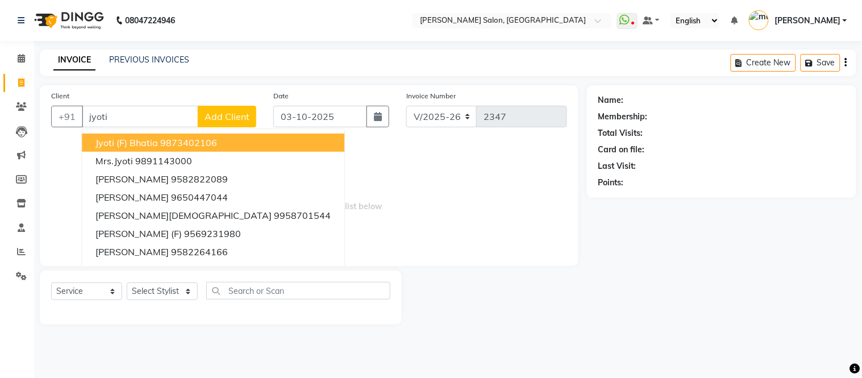
click at [156, 138] on span "Jyoti (F) Bhatia" at bounding box center [126, 142] width 62 height 11
type input "9873402106"
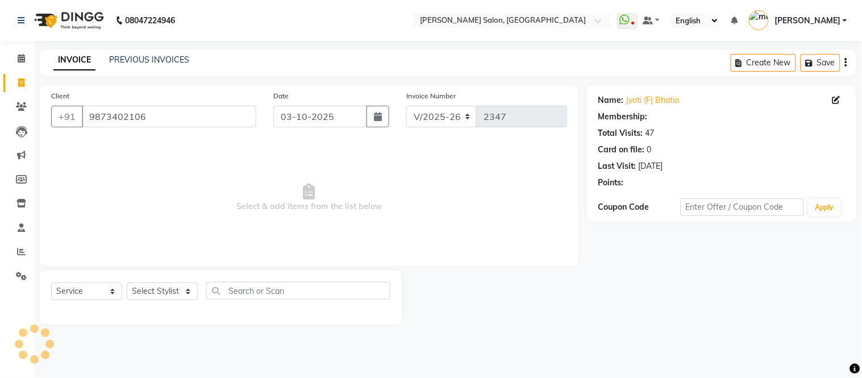
select select "1: Object"
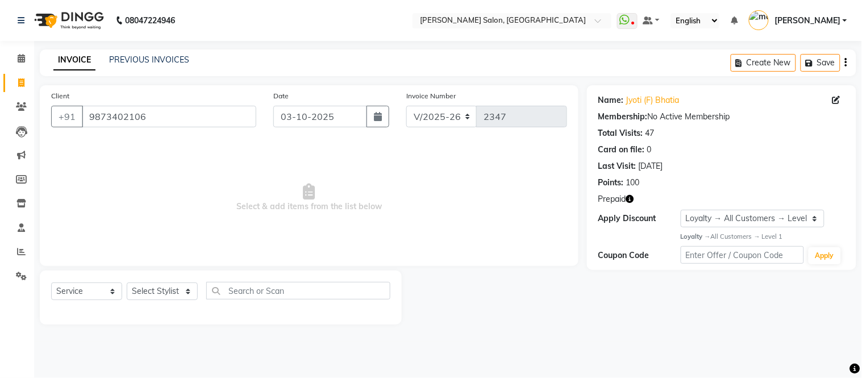
click at [629, 201] on icon "button" at bounding box center [630, 199] width 8 height 8
click at [166, 289] on select "Select Stylist Afsar salmani Amjad Khan Devesh Bhatt Dipika fardeen Kajal Tyagi…" at bounding box center [162, 291] width 71 height 18
select select "49739"
click at [127, 283] on select "Select Stylist Afsar salmani Amjad Khan Devesh Bhatt Dipika fardeen Kajal Tyagi…" at bounding box center [162, 291] width 71 height 18
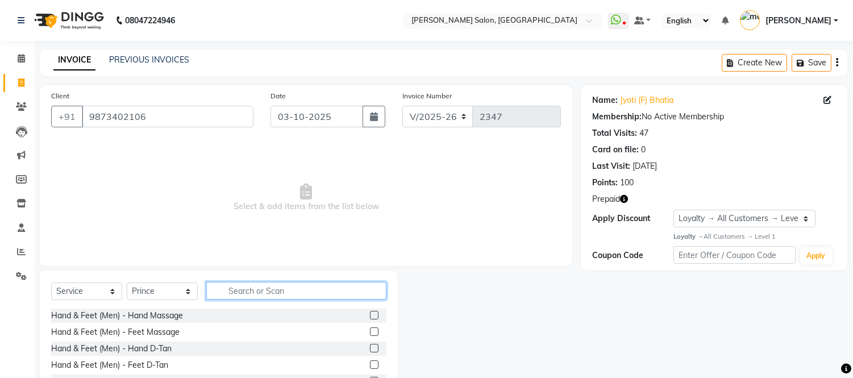
click at [233, 282] on input "text" at bounding box center [296, 291] width 180 height 18
click at [264, 294] on input "text" at bounding box center [296, 291] width 180 height 18
type input "pedi"
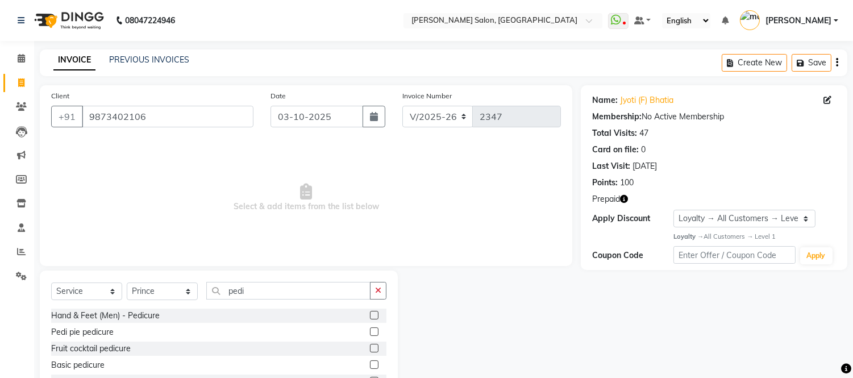
click at [370, 333] on label at bounding box center [374, 331] width 9 height 9
click at [370, 333] on input "checkbox" at bounding box center [373, 331] width 7 height 7
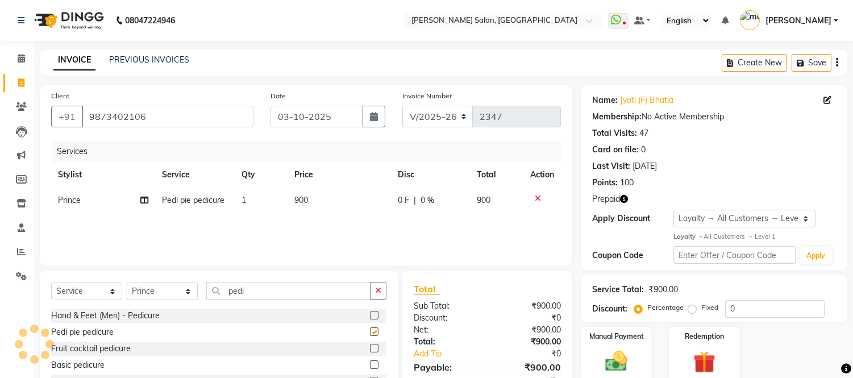
checkbox input "false"
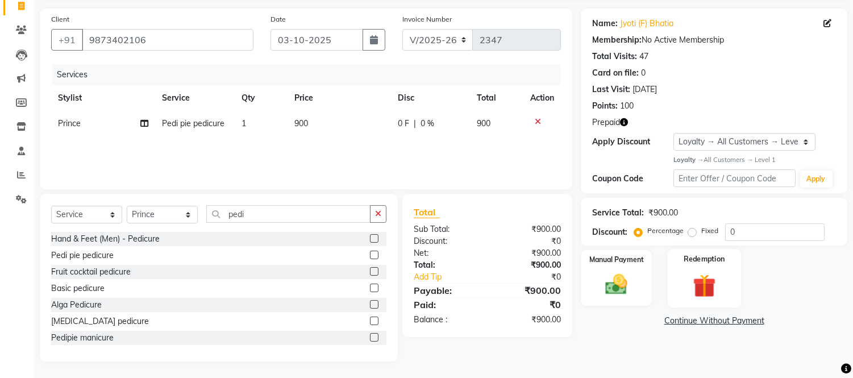
click at [694, 271] on img at bounding box center [703, 285] width 37 height 28
click at [703, 319] on span "Prepaid 1" at bounding box center [712, 322] width 37 height 13
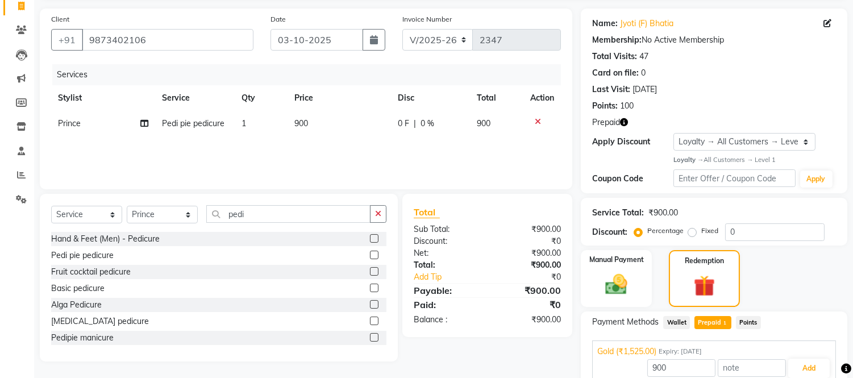
scroll to position [127, 0]
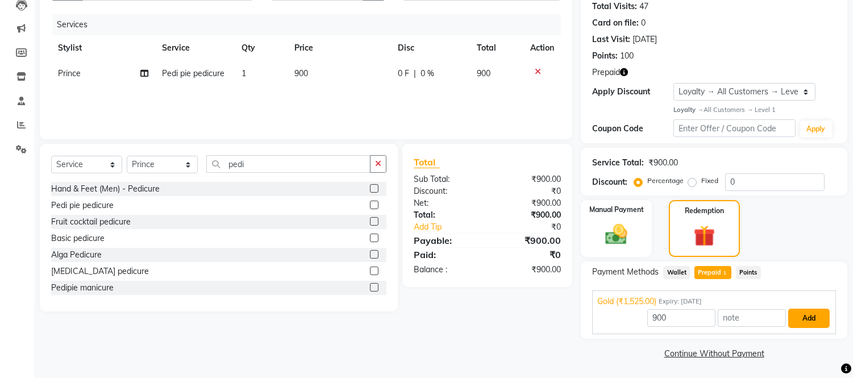
click at [804, 323] on button "Add" at bounding box center [808, 317] width 41 height 19
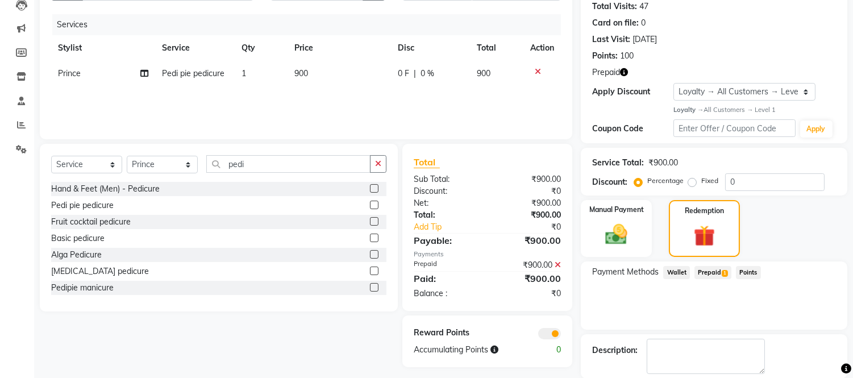
scroll to position [182, 0]
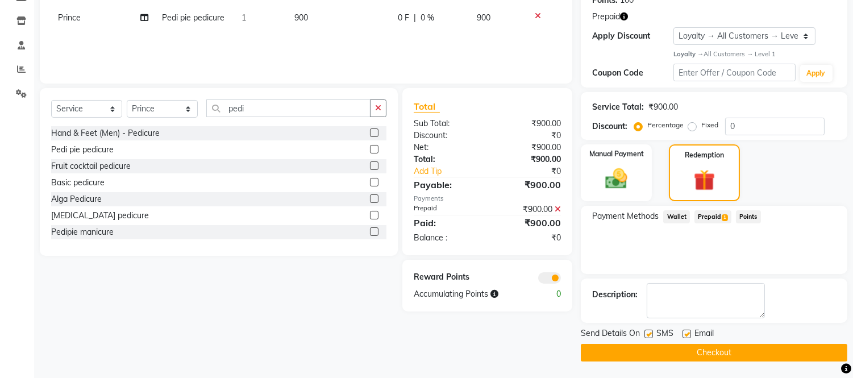
click at [677, 348] on button "Checkout" at bounding box center [714, 353] width 266 height 18
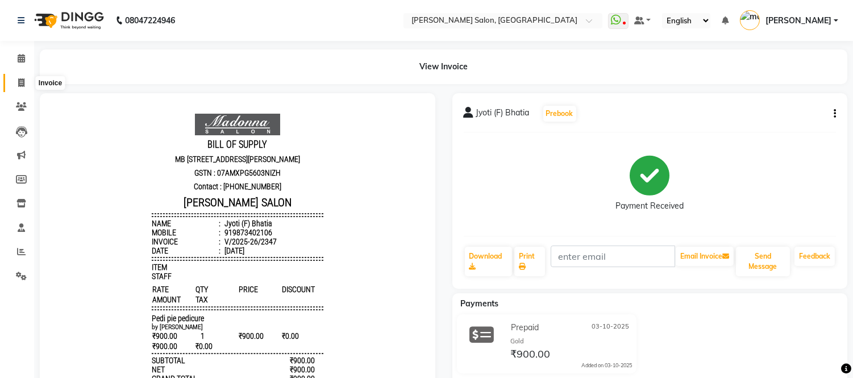
click at [24, 80] on span at bounding box center [21, 83] width 20 height 13
select select "service"
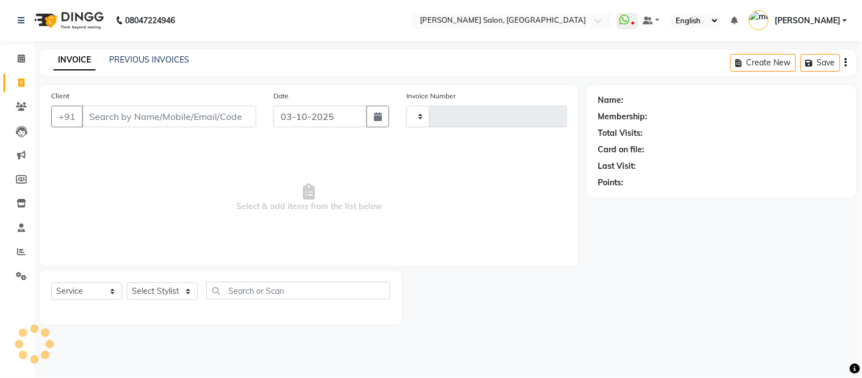
type input "2348"
select select "6469"
click at [118, 62] on link "PREVIOUS INVOICES" at bounding box center [149, 60] width 80 height 10
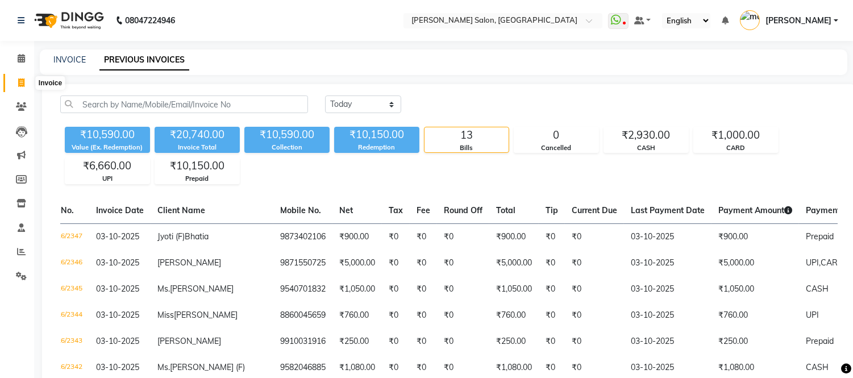
click at [20, 84] on icon at bounding box center [21, 82] width 6 height 9
select select "service"
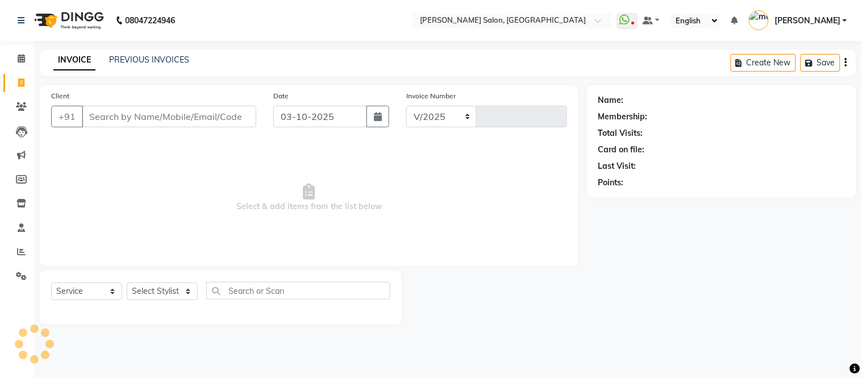
select select "6469"
type input "2348"
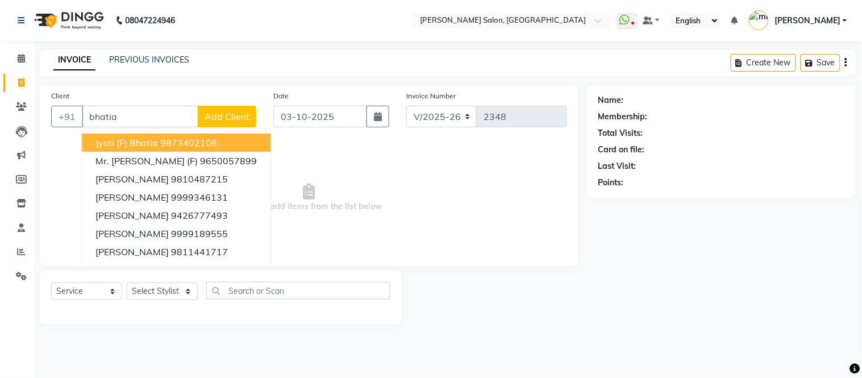
click at [144, 144] on span "Jyoti (F) Bhatia" at bounding box center [126, 142] width 62 height 11
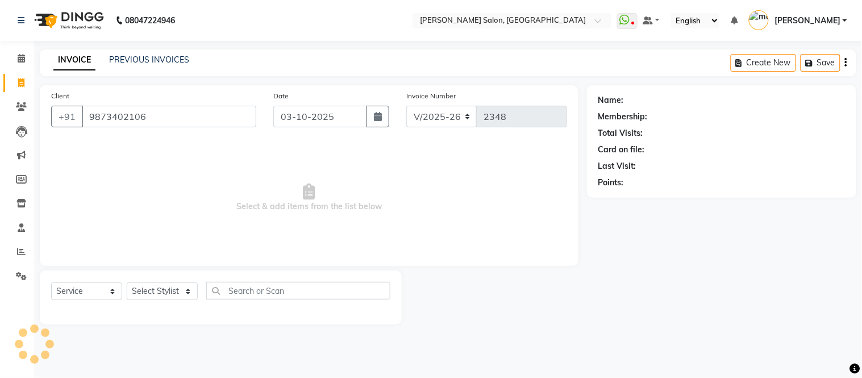
type input "9873402106"
select select "1: Object"
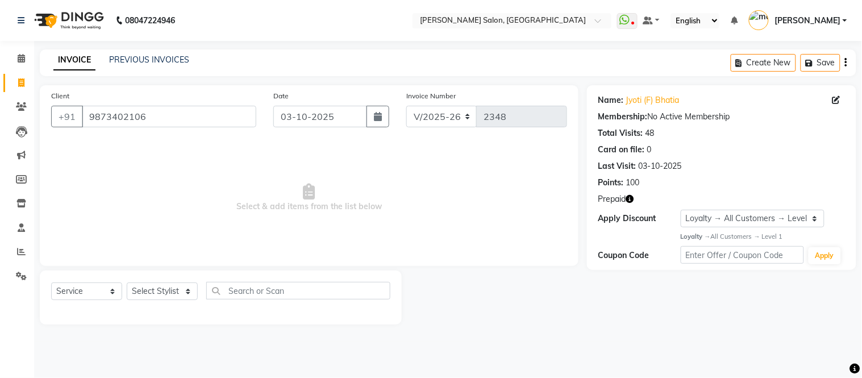
click at [633, 196] on icon "button" at bounding box center [630, 199] width 8 height 8
click at [189, 294] on select "Select Stylist Afsar salmani Amjad Khan Devesh Bhatt Dipika fardeen Kajal Tyagi…" at bounding box center [162, 291] width 71 height 18
click at [260, 162] on span "Select & add items from the list below" at bounding box center [309, 198] width 516 height 114
click at [132, 59] on link "PREVIOUS INVOICES" at bounding box center [149, 60] width 80 height 10
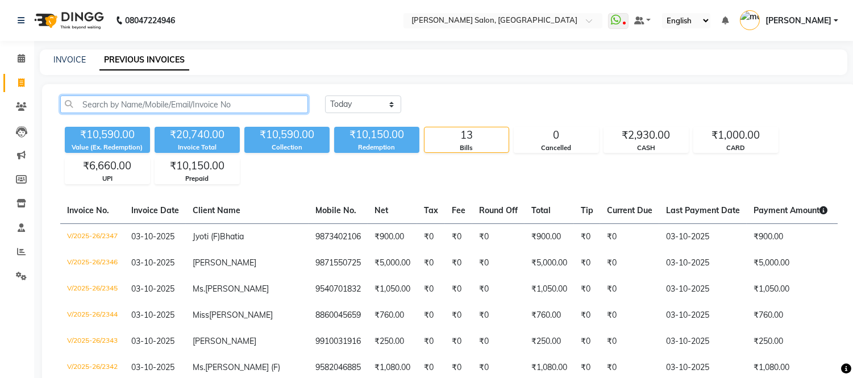
click at [118, 106] on input "text" at bounding box center [184, 104] width 248 height 18
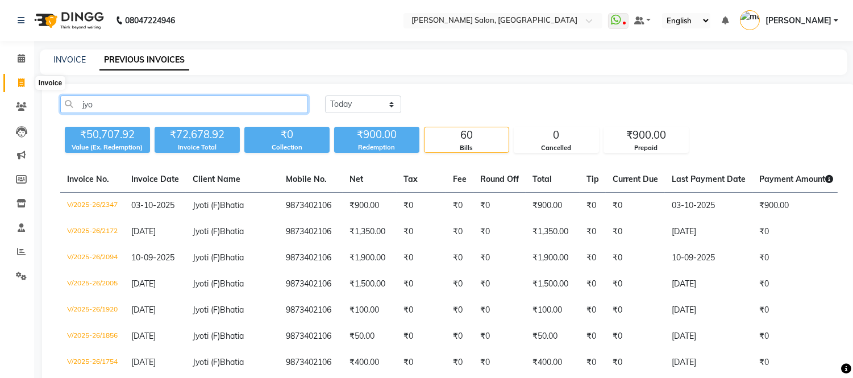
type input "jyo"
click at [21, 82] on icon at bounding box center [21, 82] width 6 height 9
select select "6469"
select select "service"
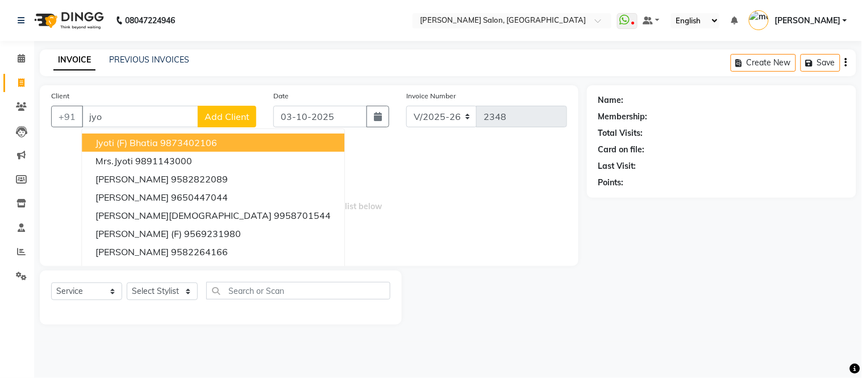
click at [128, 144] on span "Jyoti (F) Bhatia" at bounding box center [126, 142] width 62 height 11
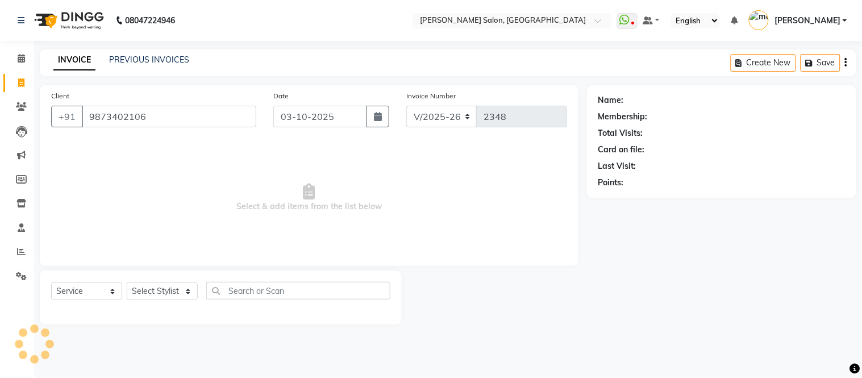
type input "9873402106"
select select "1: Object"
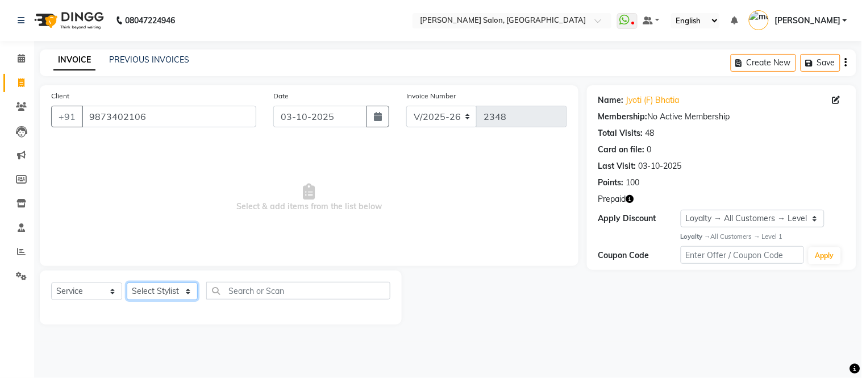
click at [186, 291] on select "Select Stylist Afsar salmani Amjad Khan Devesh Bhatt Dipika fardeen Kajal Tyagi…" at bounding box center [162, 291] width 71 height 18
select select "85118"
click at [127, 283] on select "Select Stylist Afsar salmani Amjad Khan Devesh Bhatt Dipika fardeen Kajal Tyagi…" at bounding box center [162, 291] width 71 height 18
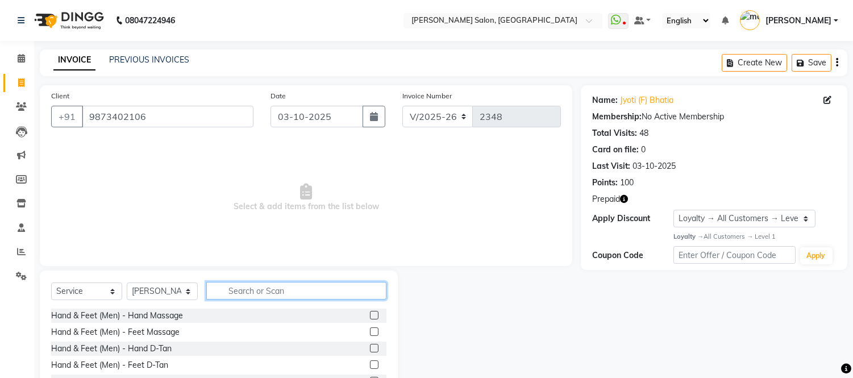
click at [251, 294] on input "text" at bounding box center [296, 291] width 180 height 18
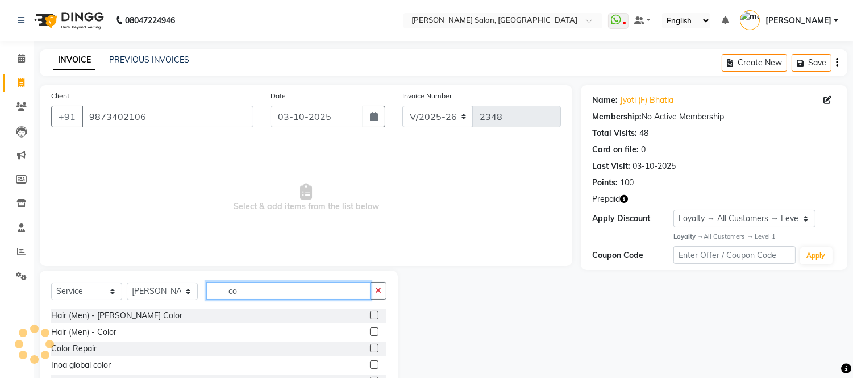
type input "c"
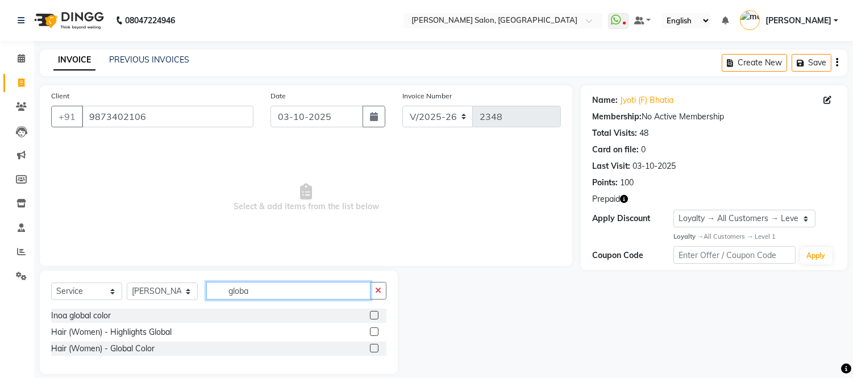
type input "globa"
click at [375, 347] on label at bounding box center [374, 348] width 9 height 9
click at [375, 347] on input "checkbox" at bounding box center [373, 348] width 7 height 7
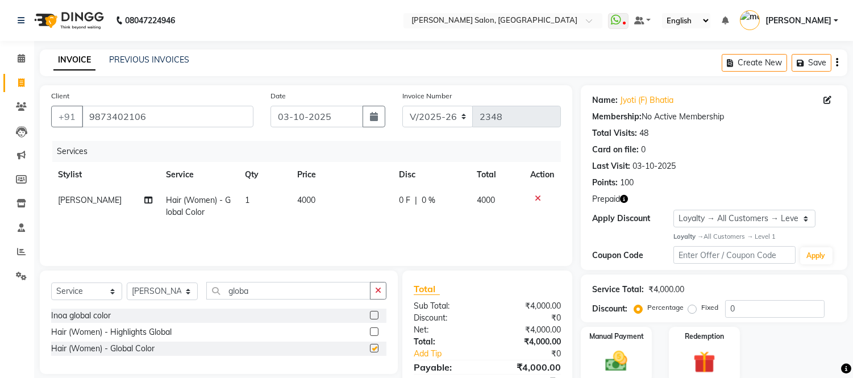
checkbox input "false"
click at [312, 199] on span "4000" at bounding box center [306, 200] width 18 height 10
select select "85118"
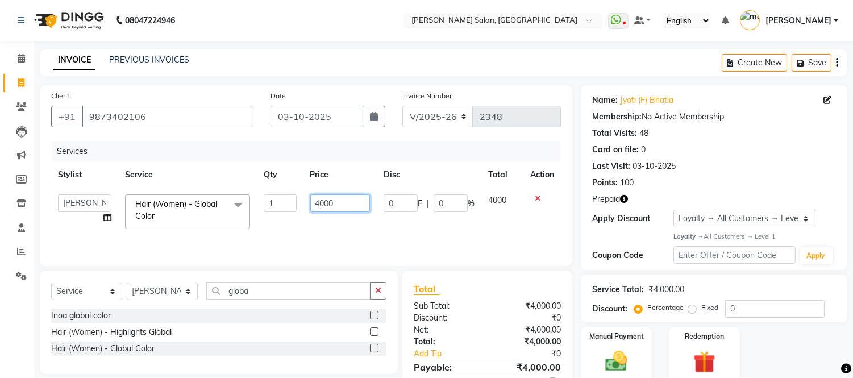
click at [345, 200] on input "4000" at bounding box center [340, 203] width 60 height 18
type input "4"
type input "6500"
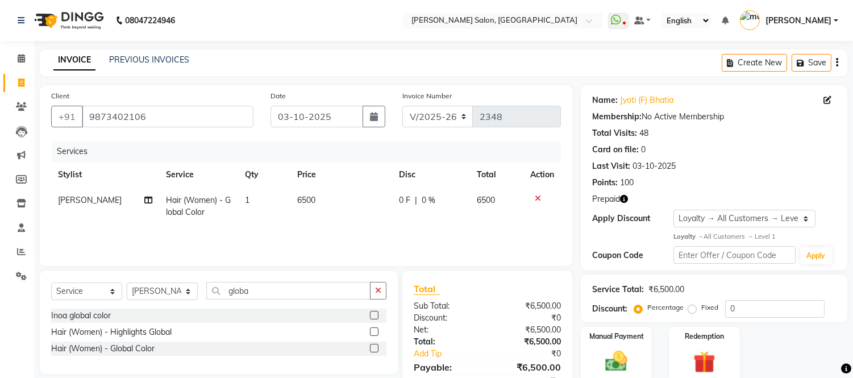
click at [344, 220] on td "6500" at bounding box center [341, 205] width 102 height 37
select select "85118"
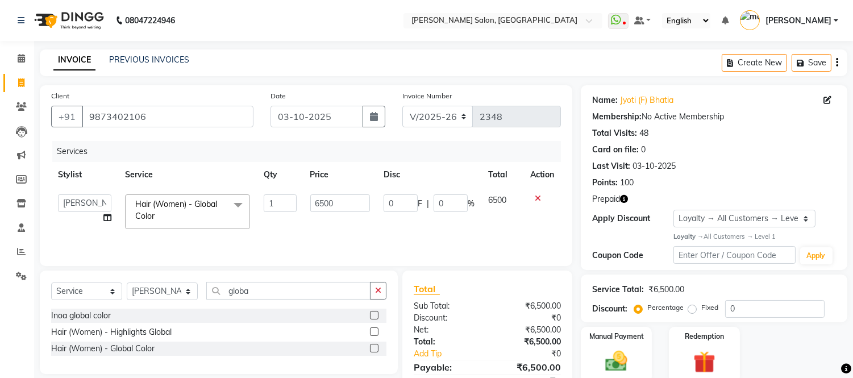
scroll to position [53, 0]
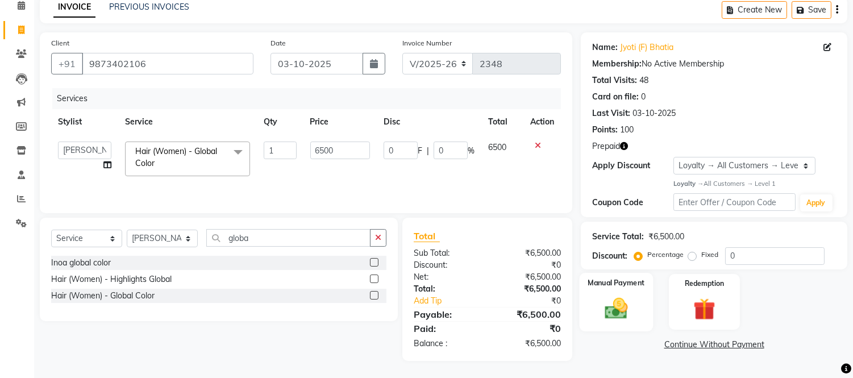
click at [616, 295] on img at bounding box center [616, 308] width 37 height 27
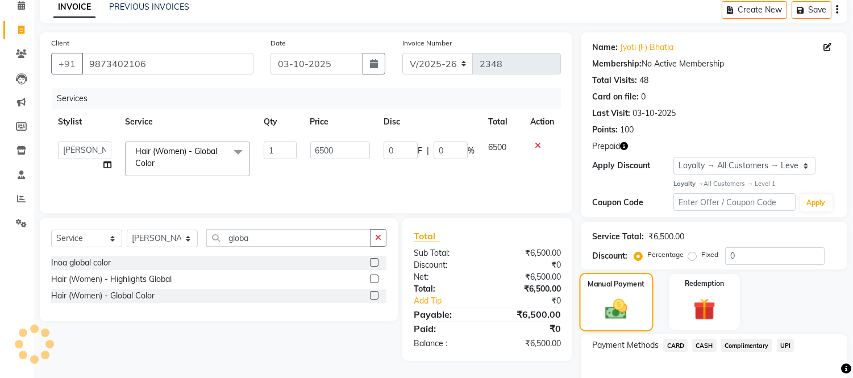
scroll to position [117, 0]
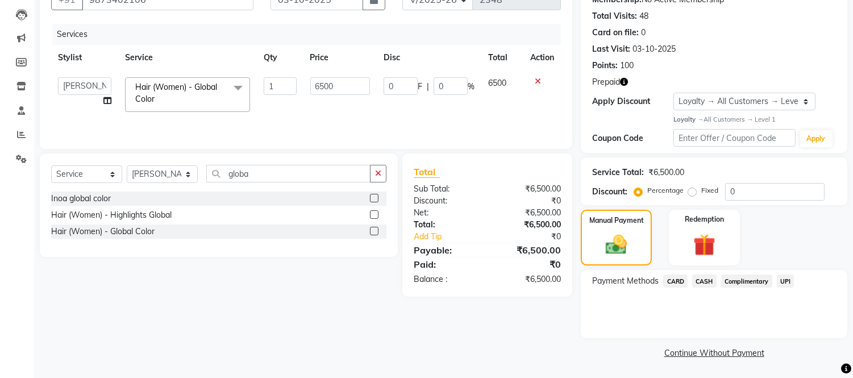
click at [673, 281] on span "CARD" at bounding box center [675, 280] width 24 height 13
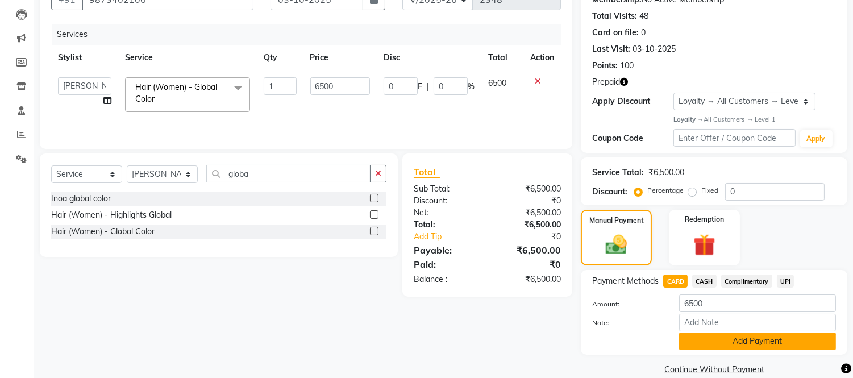
click at [708, 337] on button "Add Payment" at bounding box center [757, 341] width 157 height 18
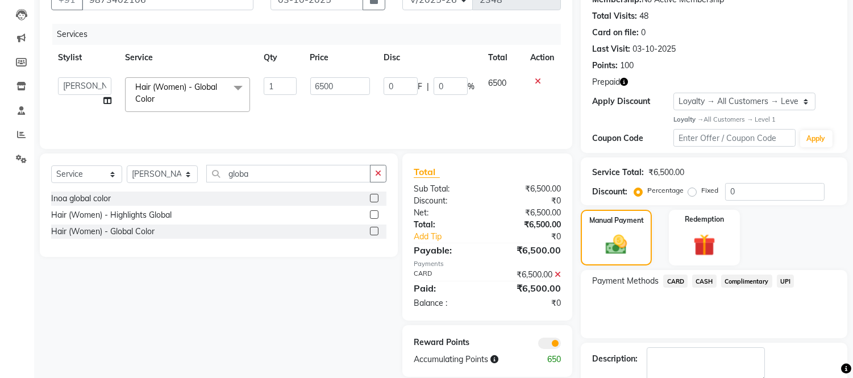
scroll to position [182, 0]
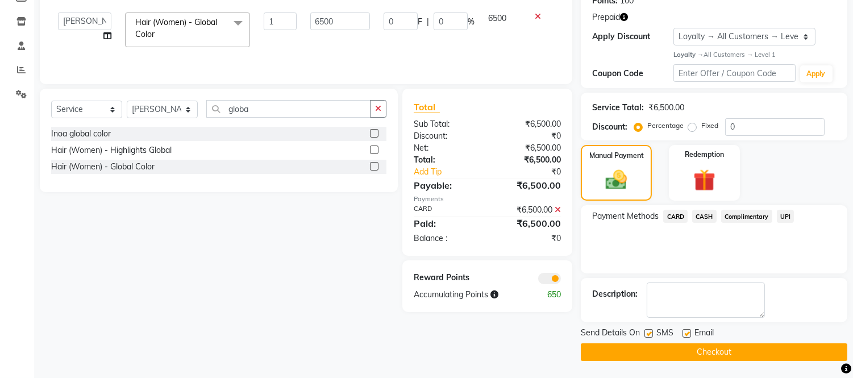
click at [708, 353] on button "Checkout" at bounding box center [714, 352] width 266 height 18
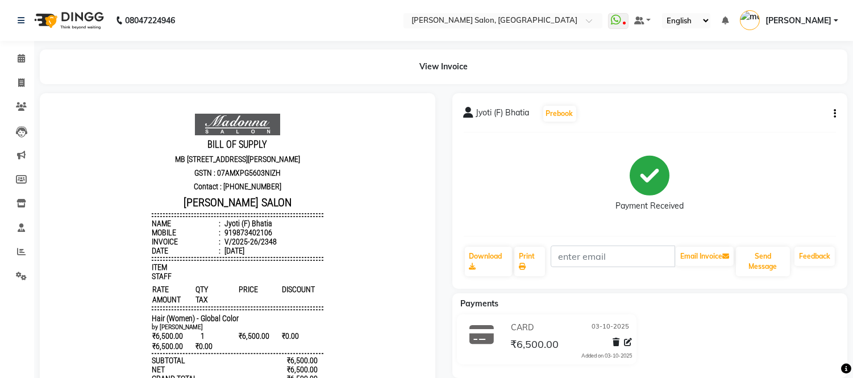
click at [708, 353] on div "CARD 03-10-2025 ₹6,500.00 Added on 03-10-2025" at bounding box center [650, 341] width 412 height 55
click at [18, 81] on icon at bounding box center [21, 82] width 6 height 9
select select "service"
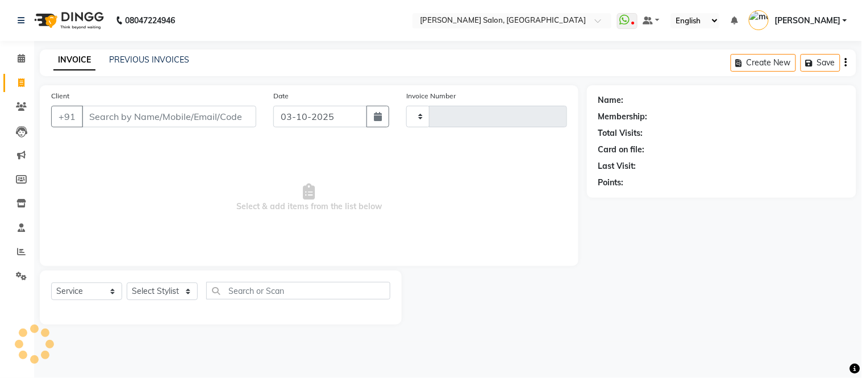
type input "2349"
select select "6469"
click at [123, 61] on link "PREVIOUS INVOICES" at bounding box center [149, 60] width 80 height 10
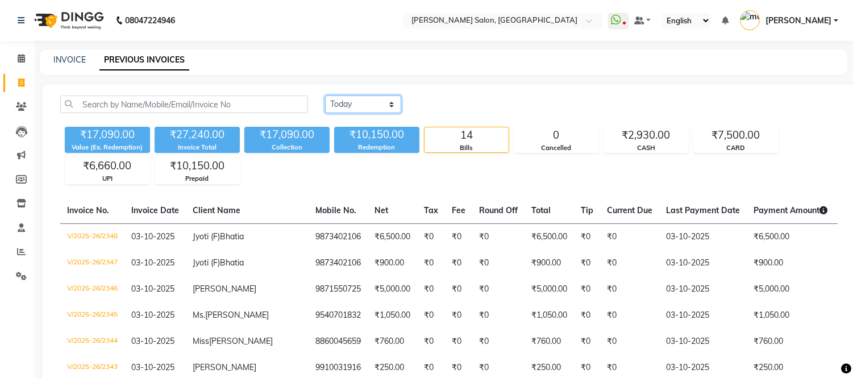
click at [370, 102] on select "Today Yesterday Custom Range" at bounding box center [363, 104] width 76 height 18
select select "range"
click at [325, 95] on select "Today Yesterday Custom Range" at bounding box center [363, 104] width 76 height 18
click at [478, 110] on input "03-10-2025" at bounding box center [456, 105] width 80 height 16
select select "10"
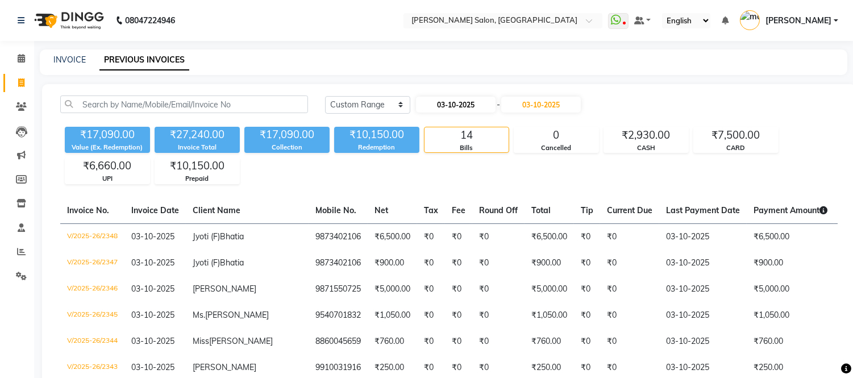
select select "2025"
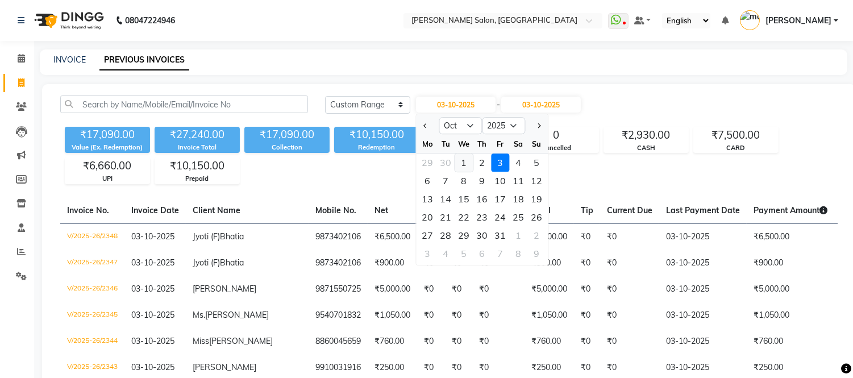
click at [463, 160] on div "1" at bounding box center [463, 162] width 18 height 18
type input "01-10-2025"
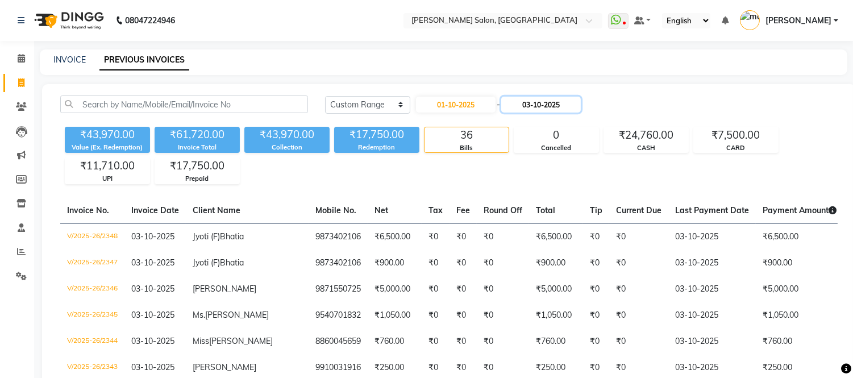
click at [529, 105] on input "03-10-2025" at bounding box center [541, 105] width 80 height 16
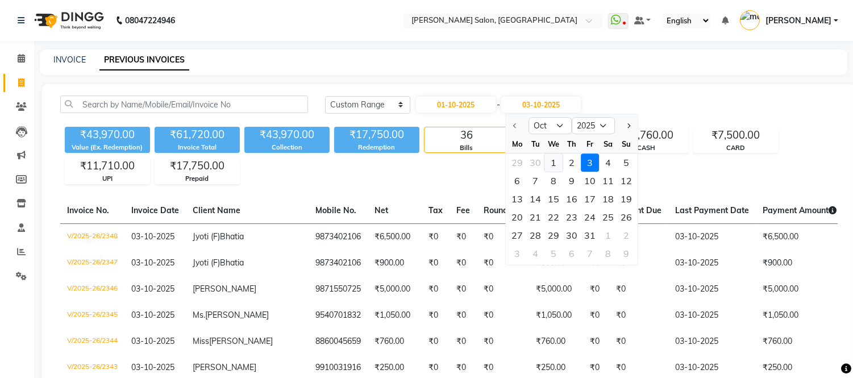
click at [560, 164] on div "1" at bounding box center [553, 162] width 18 height 18
type input "01-10-2025"
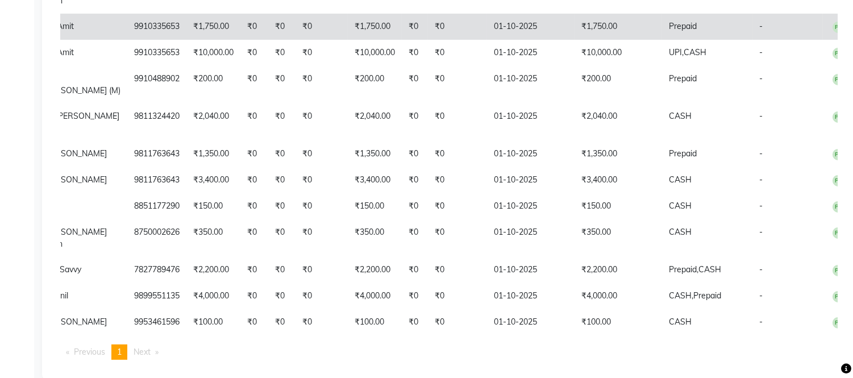
scroll to position [0, 163]
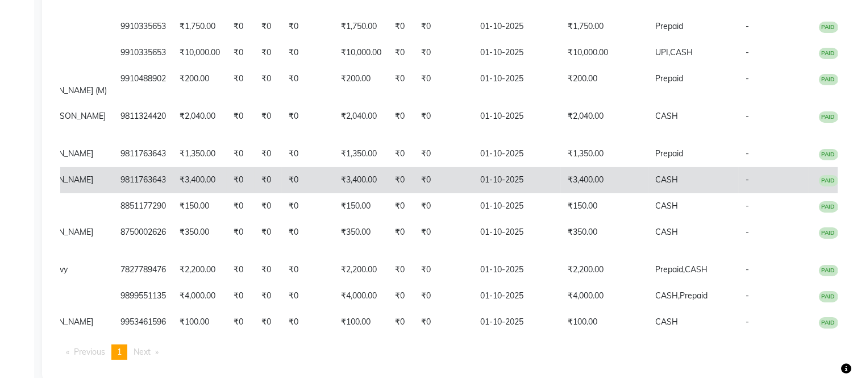
click at [578, 177] on td "₹3,400.00" at bounding box center [604, 180] width 87 height 26
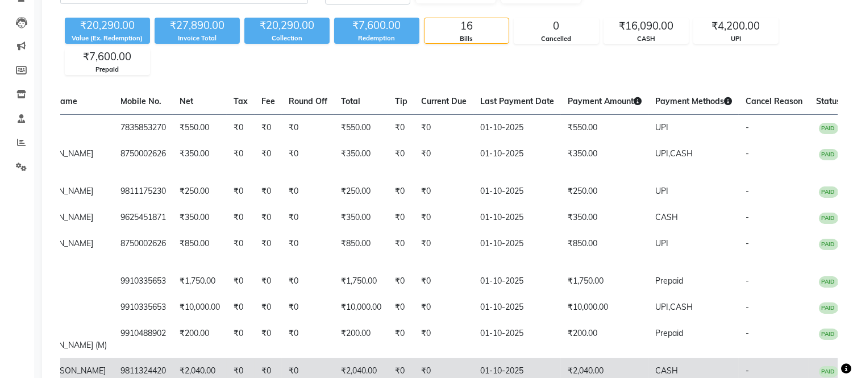
scroll to position [0, 0]
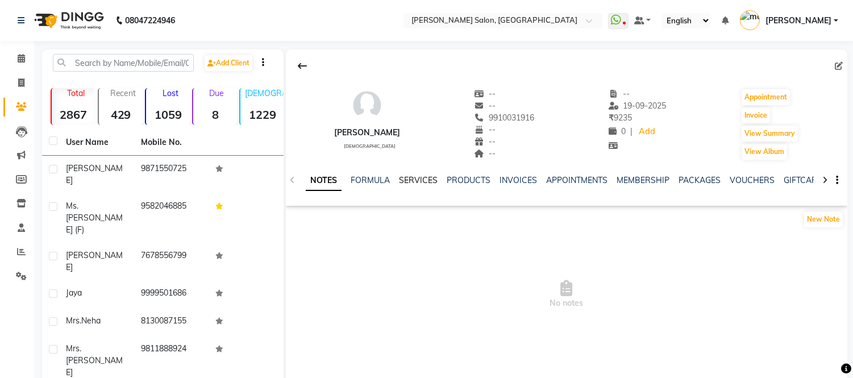
click at [407, 175] on link "SERVICES" at bounding box center [418, 180] width 39 height 10
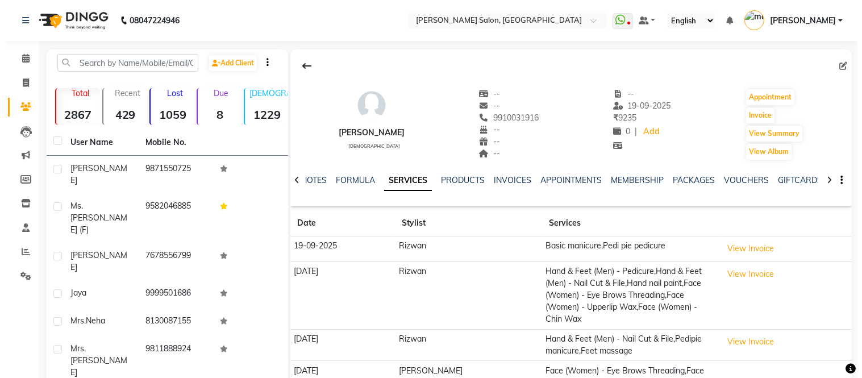
scroll to position [90, 0]
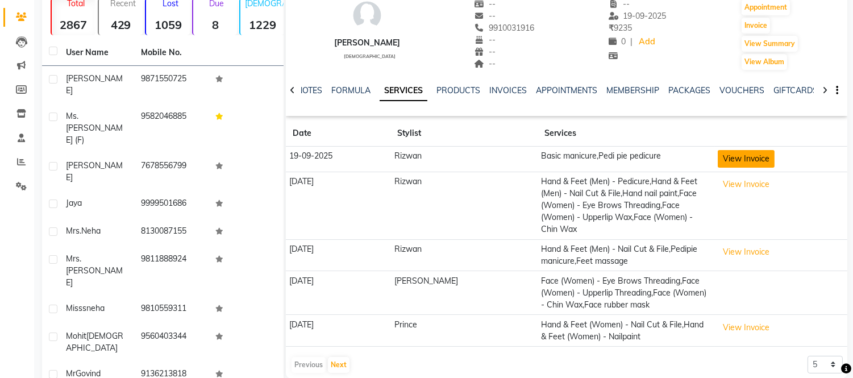
click at [740, 162] on button "View Invoice" at bounding box center [746, 159] width 57 height 18
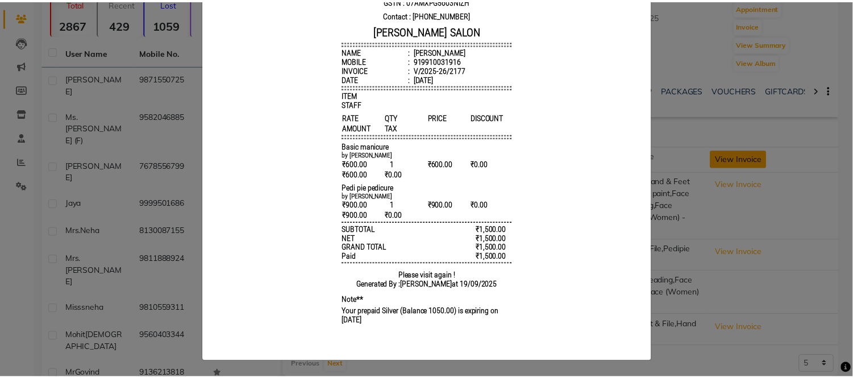
scroll to position [0, 0]
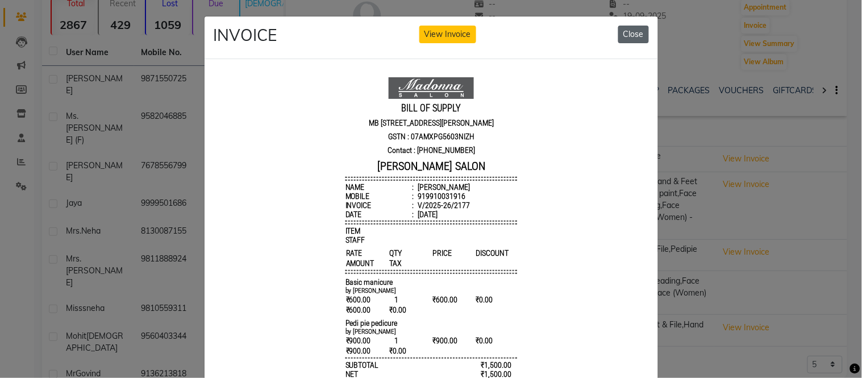
click at [626, 34] on button "Close" at bounding box center [633, 35] width 31 height 18
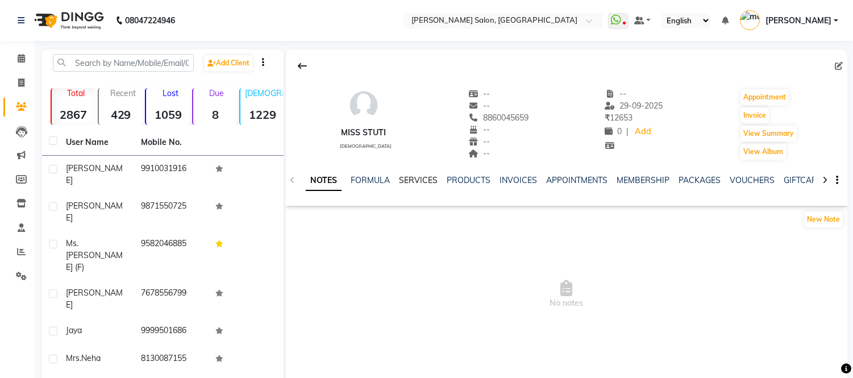
click at [408, 183] on link "SERVICES" at bounding box center [418, 180] width 39 height 10
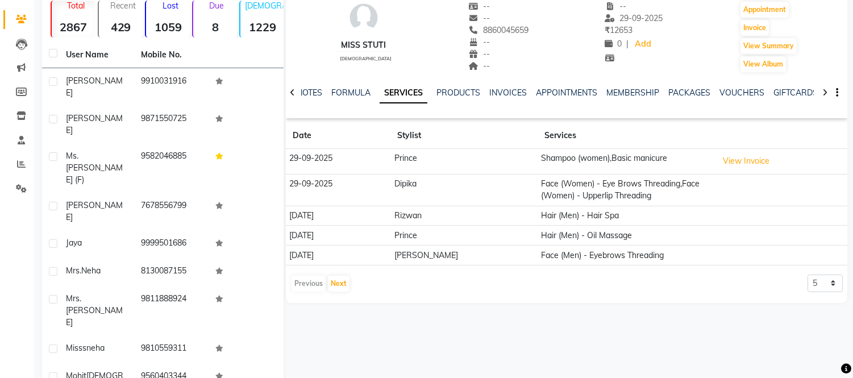
scroll to position [88, 0]
click at [338, 280] on button "Next" at bounding box center [339, 283] width 22 height 16
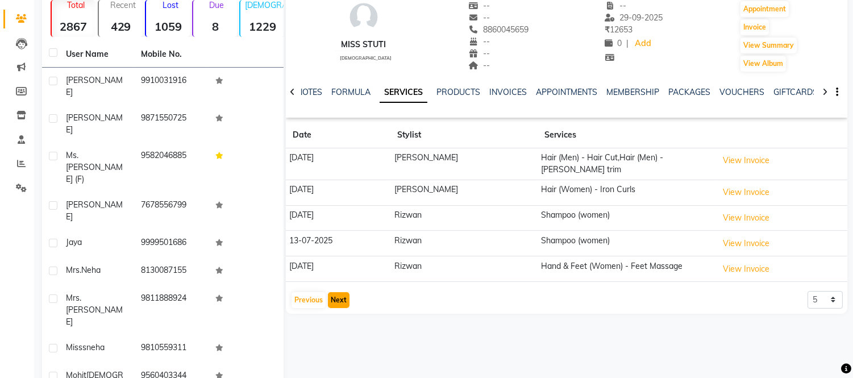
click at [340, 295] on button "Next" at bounding box center [339, 300] width 22 height 16
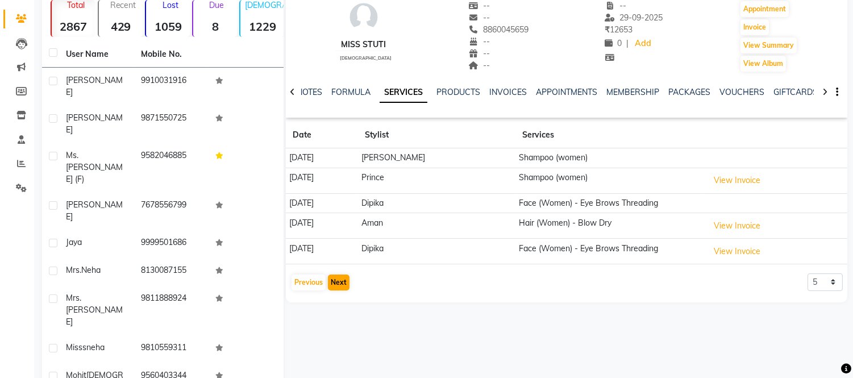
click at [340, 295] on div "Miss Stuti female -- -- 8860045659 -- -- -- -- 29-09-2025 ₹ 12653 0 | Add Appoi…" at bounding box center [566, 128] width 561 height 335
click at [308, 278] on button "Previous" at bounding box center [308, 282] width 34 height 16
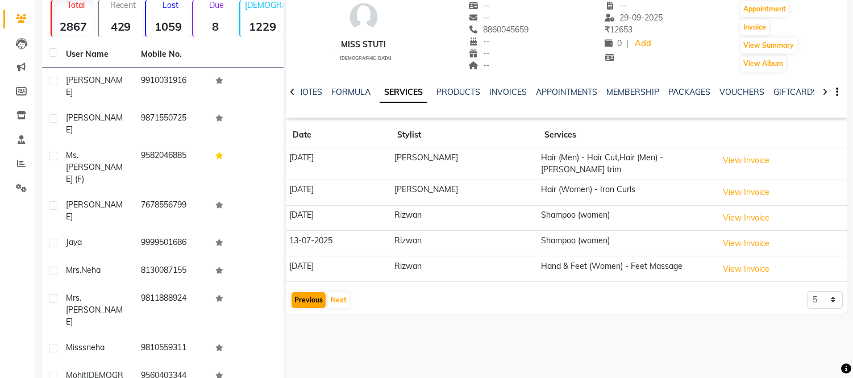
click at [308, 278] on app-client-history "Date Stylist Services 20-08-2025 Shoib Ahmad Hair (Men) - Hair Cut,Hair (Men) -…" at bounding box center [566, 215] width 561 height 187
click at [305, 297] on button "Previous" at bounding box center [308, 300] width 34 height 16
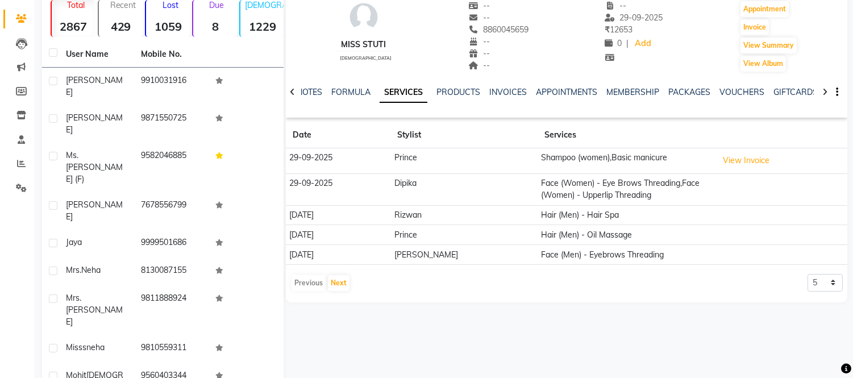
click at [305, 297] on div "Miss Stuti female -- -- 8860045659 -- -- -- -- 29-09-2025 ₹ 12653 0 | Add Appoi…" at bounding box center [566, 131] width 561 height 341
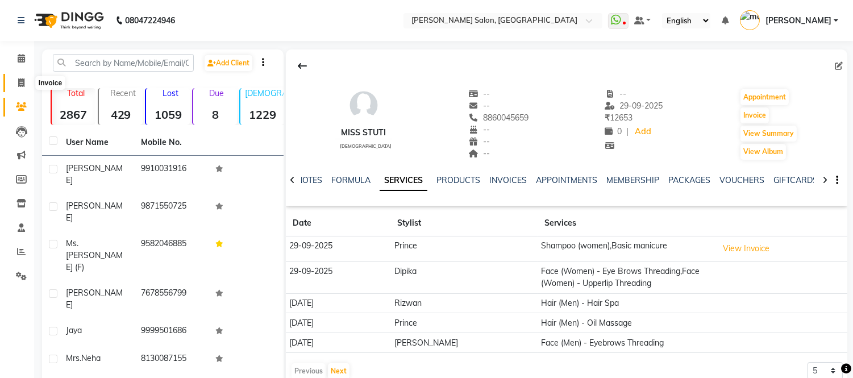
click at [20, 82] on icon at bounding box center [21, 82] width 6 height 9
select select "6469"
select select "service"
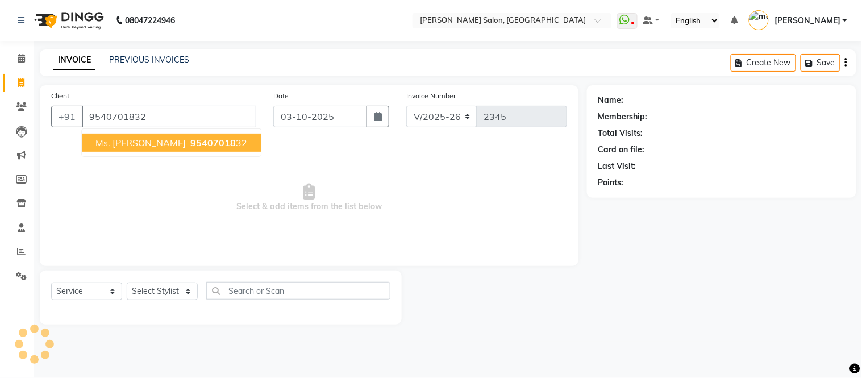
type input "9540701832"
select select "1: Object"
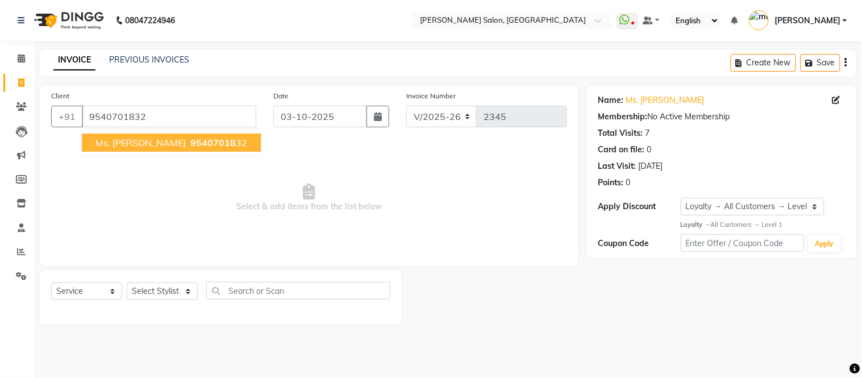
click at [190, 139] on span "95407018" at bounding box center [212, 142] width 45 height 11
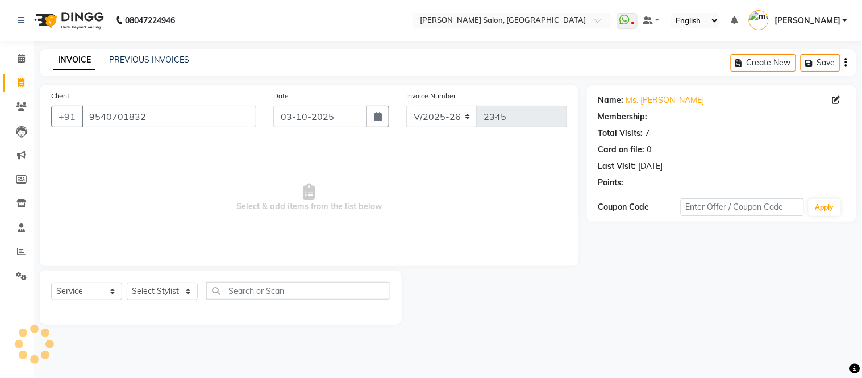
select select "1: Object"
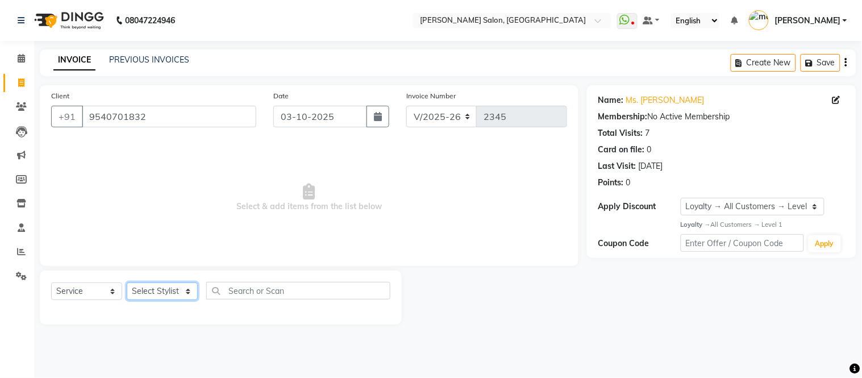
click at [187, 295] on select "Select Stylist Afsar salmani Amjad Khan Devesh Bhatt Dipika fardeen Kajal Tyagi…" at bounding box center [162, 291] width 71 height 18
select select "79410"
click at [127, 283] on select "Select Stylist Afsar salmani Amjad Khan Devesh Bhatt Dipika fardeen Kajal Tyagi…" at bounding box center [162, 291] width 71 height 18
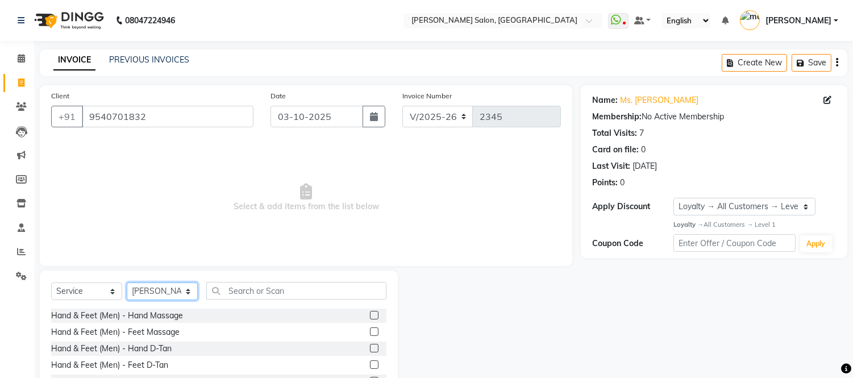
scroll to position [77, 0]
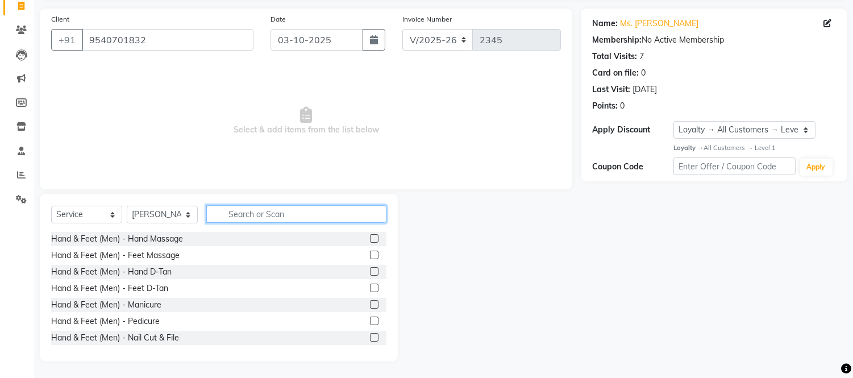
click at [231, 212] on input "text" at bounding box center [296, 214] width 180 height 18
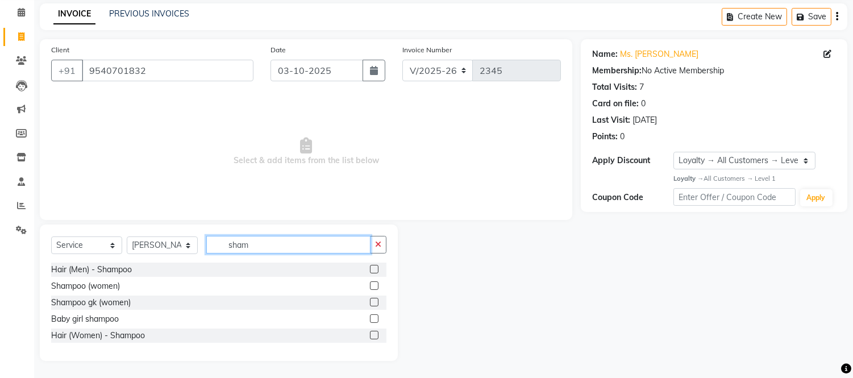
scroll to position [46, 0]
type input "sham"
click at [373, 282] on label at bounding box center [374, 285] width 9 height 9
click at [373, 282] on input "checkbox" at bounding box center [373, 285] width 7 height 7
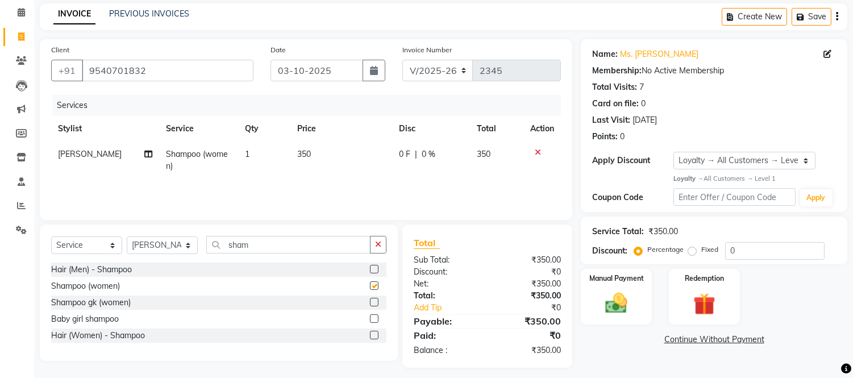
checkbox input "false"
click at [640, 48] on link "Ms. Ritika" at bounding box center [659, 54] width 78 height 12
click at [285, 244] on input "sham" at bounding box center [288, 245] width 164 height 18
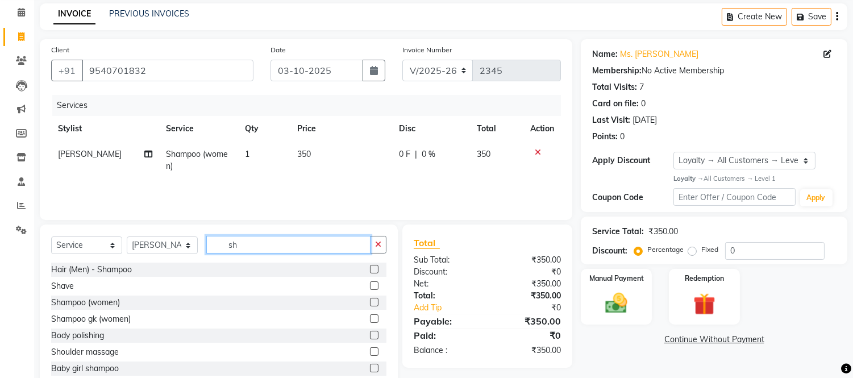
type input "s"
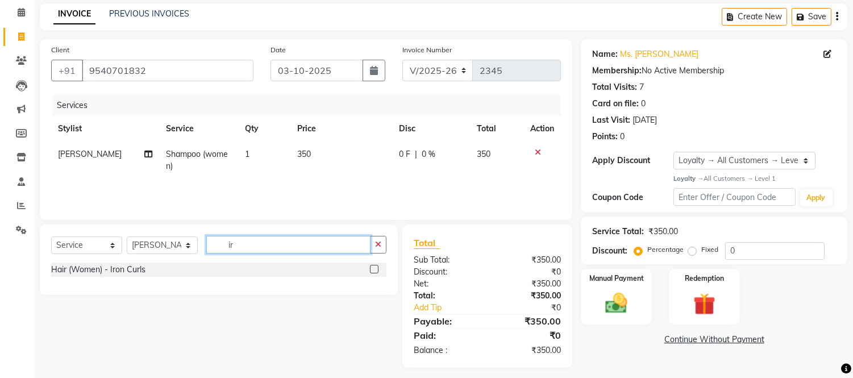
type input "i"
type input "pre"
click at [375, 268] on label at bounding box center [374, 269] width 9 height 9
click at [375, 268] on input "checkbox" at bounding box center [373, 269] width 7 height 7
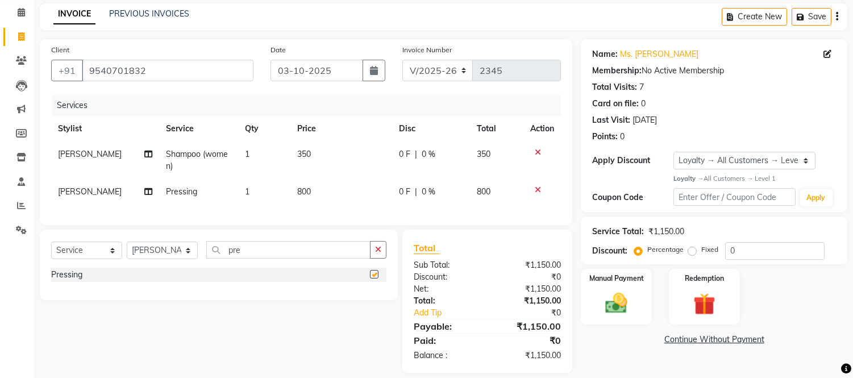
checkbox input "false"
click at [268, 258] on input "pre" at bounding box center [288, 250] width 164 height 18
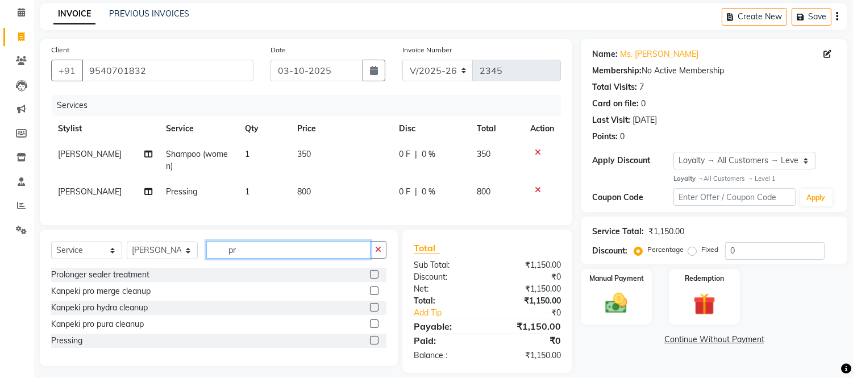
type input "p"
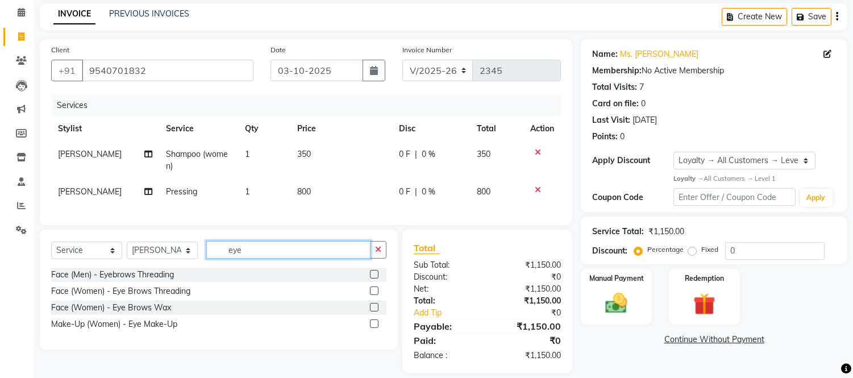
type input "eye"
click at [374, 278] on label at bounding box center [374, 274] width 9 height 9
click at [374, 278] on input "checkbox" at bounding box center [373, 274] width 7 height 7
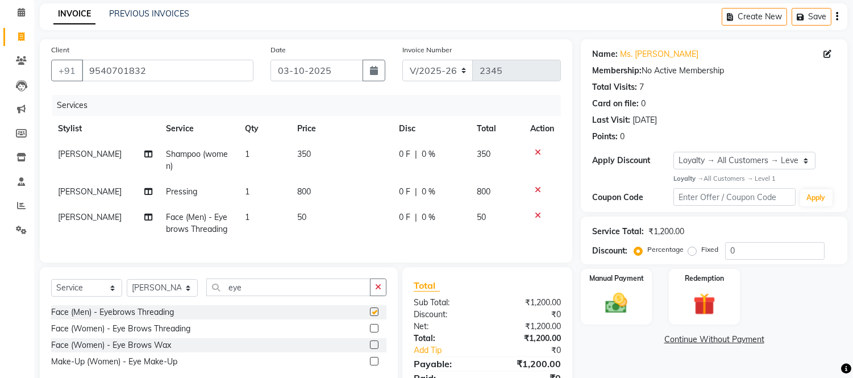
checkbox input "false"
click at [536, 214] on icon at bounding box center [538, 215] width 6 height 8
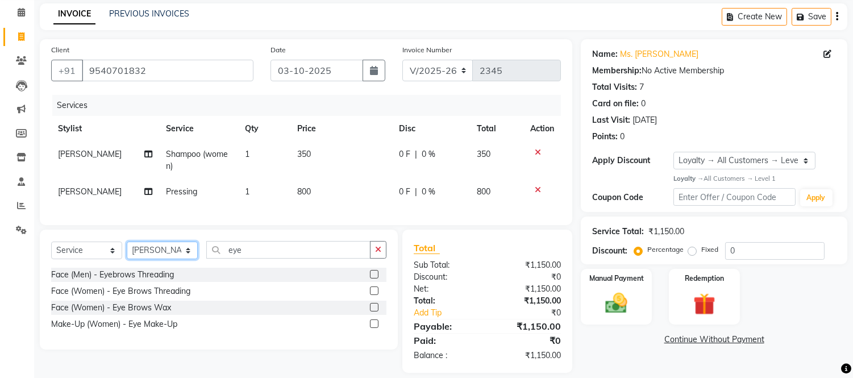
click at [186, 258] on select "Select Stylist Afsar salmani Amjad Khan Devesh Bhatt Dipika fardeen Kajal Tyagi…" at bounding box center [162, 250] width 71 height 18
select select "49740"
click at [127, 251] on select "Select Stylist Afsar salmani Amjad Khan Devesh Bhatt Dipika fardeen Kajal Tyagi…" at bounding box center [162, 250] width 71 height 18
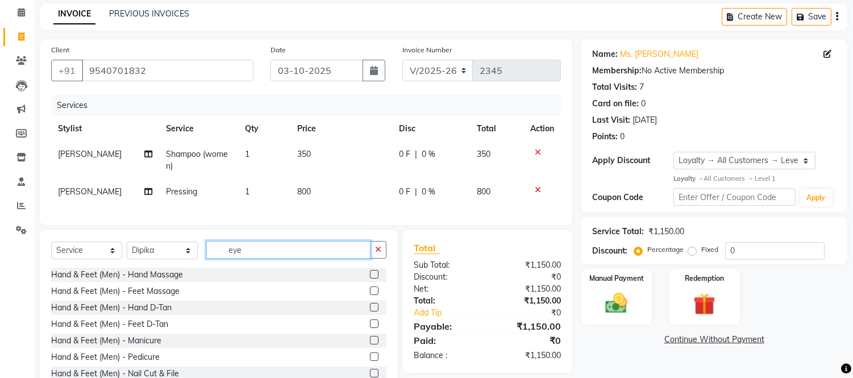
click at [248, 258] on input "eye" at bounding box center [288, 250] width 164 height 18
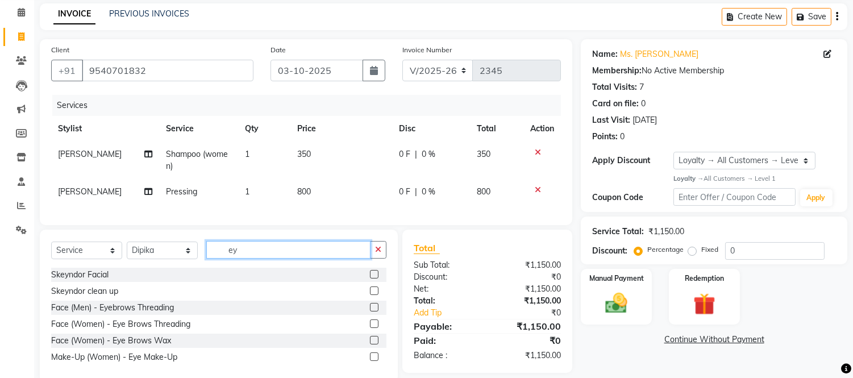
type input "eye"
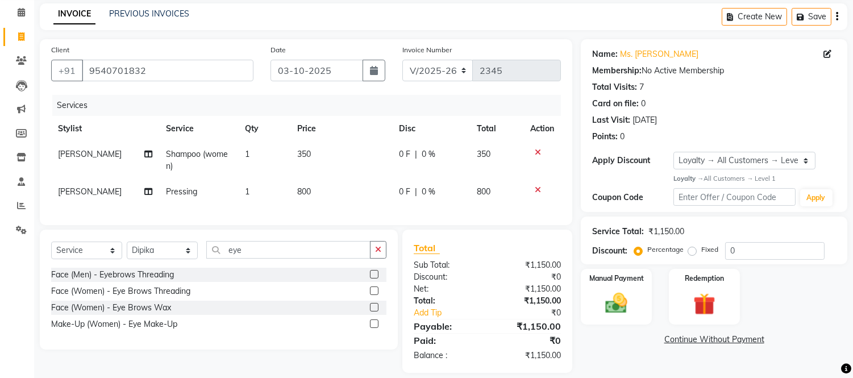
click at [376, 295] on label at bounding box center [374, 290] width 9 height 9
click at [376, 295] on input "checkbox" at bounding box center [373, 290] width 7 height 7
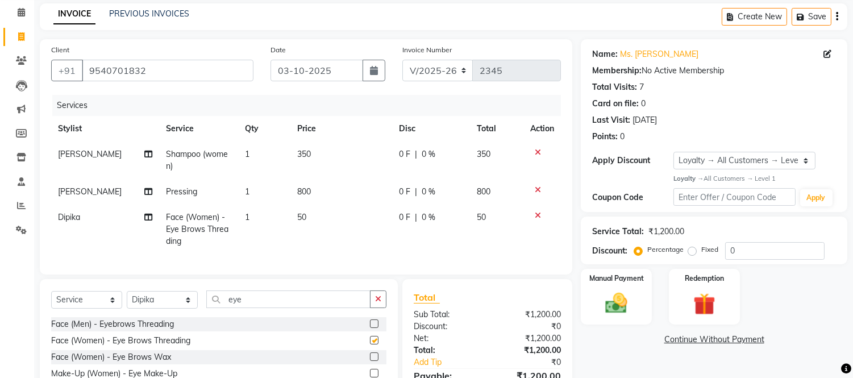
checkbox input "false"
click at [279, 308] on input "eye" at bounding box center [288, 299] width 164 height 18
type input "e"
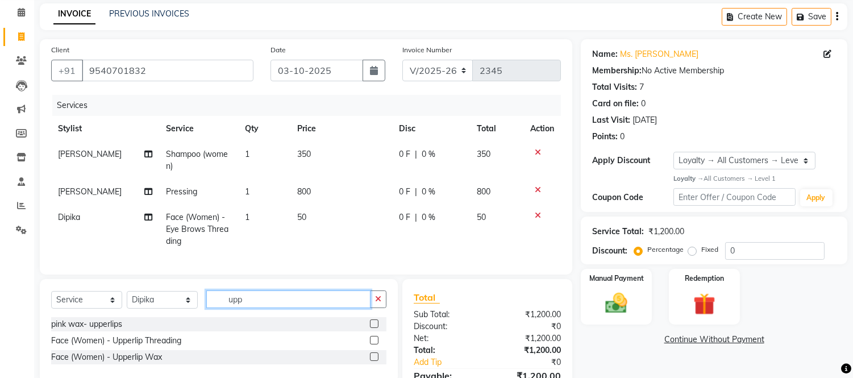
scroll to position [116, 0]
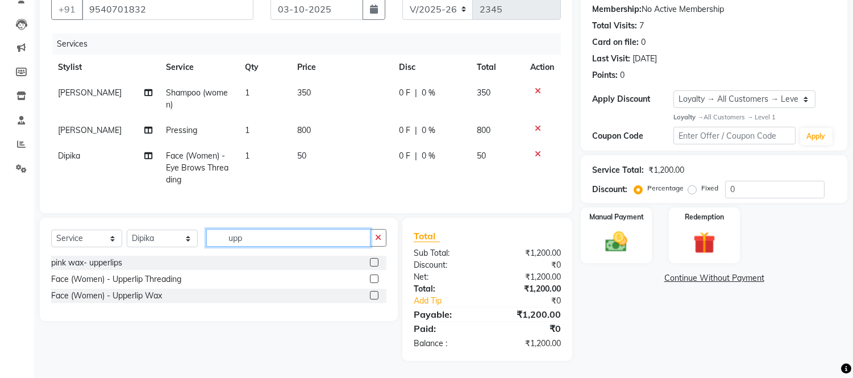
type input "upp"
click at [373, 296] on label at bounding box center [374, 295] width 9 height 9
click at [373, 296] on input "checkbox" at bounding box center [373, 295] width 7 height 7
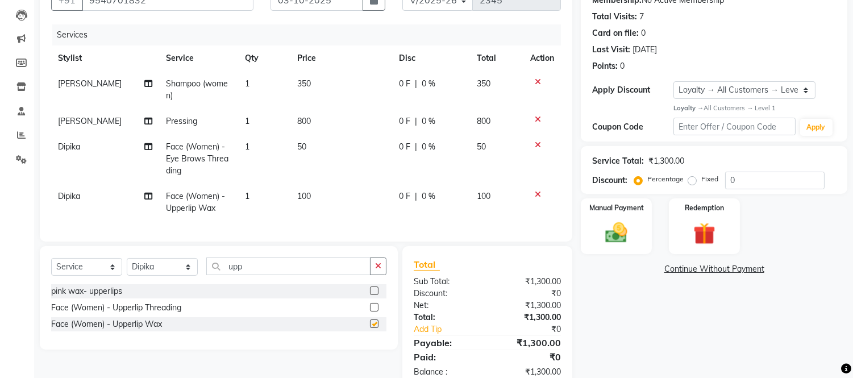
checkbox input "false"
click at [310, 83] on td "350" at bounding box center [341, 89] width 102 height 37
select select "79410"
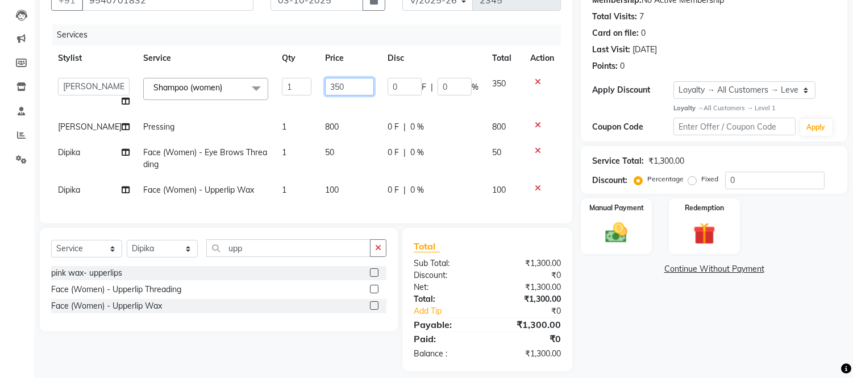
click at [343, 84] on input "350" at bounding box center [349, 87] width 49 height 18
type input "3"
type input "250"
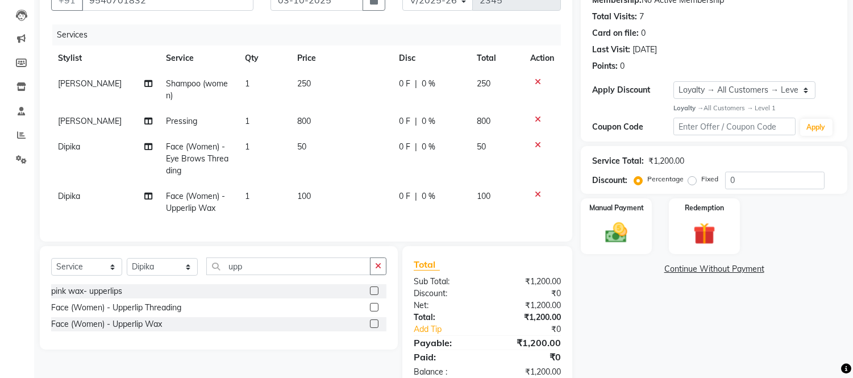
click at [337, 103] on td "250" at bounding box center [341, 89] width 102 height 37
select select "79410"
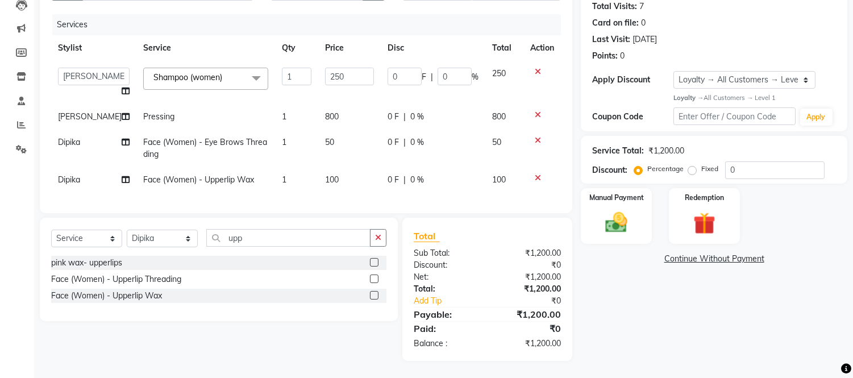
scroll to position [128, 0]
click at [330, 110] on td "800" at bounding box center [349, 117] width 62 height 26
select select "79410"
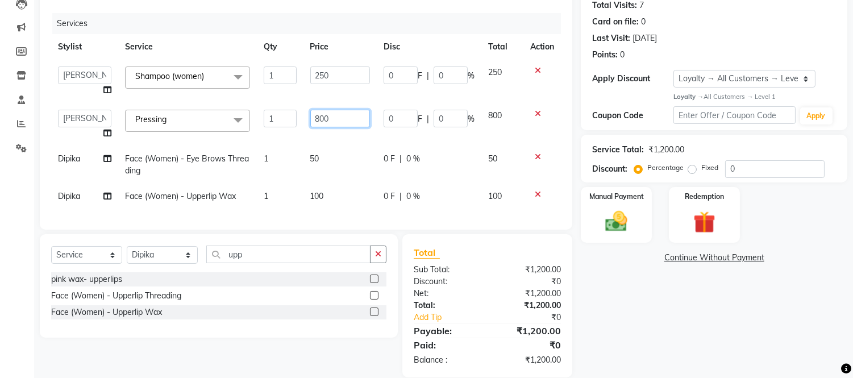
click at [330, 110] on input "800" at bounding box center [340, 119] width 60 height 18
type input "8"
type input "600"
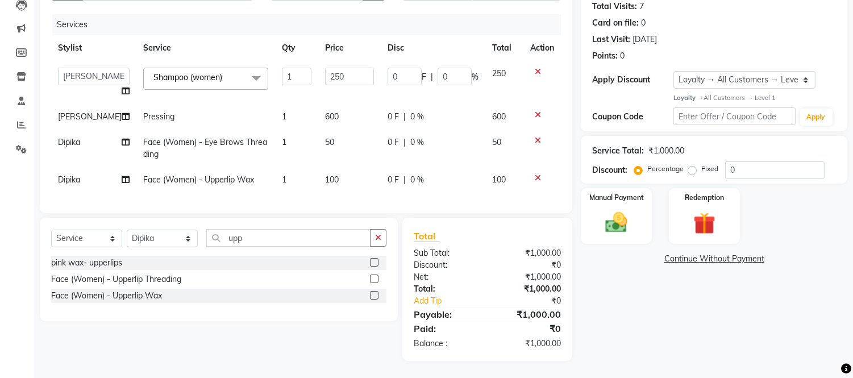
click at [336, 135] on tbody "Afsar salmani Amjad Khan Devesh Bhatt Dipika fardeen Kajal Tyagi madonna Nikhil…" at bounding box center [306, 127] width 510 height 132
click at [325, 114] on span "600" at bounding box center [332, 116] width 14 height 10
select select "79410"
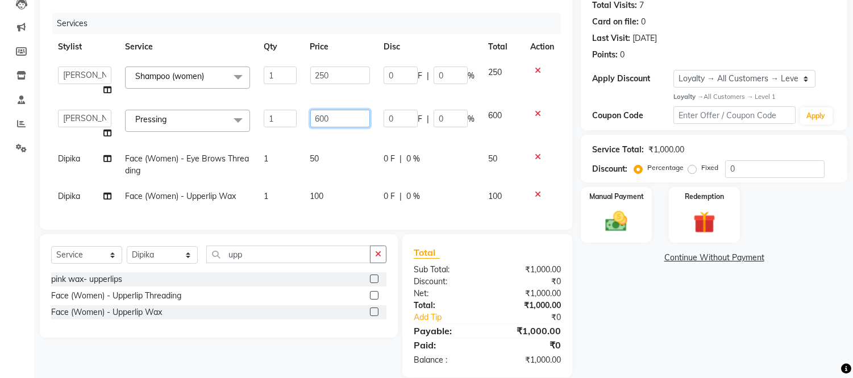
click at [336, 116] on input "600" at bounding box center [340, 119] width 60 height 18
type input "650"
click at [334, 152] on td "50" at bounding box center [339, 164] width 73 height 37
select select "49740"
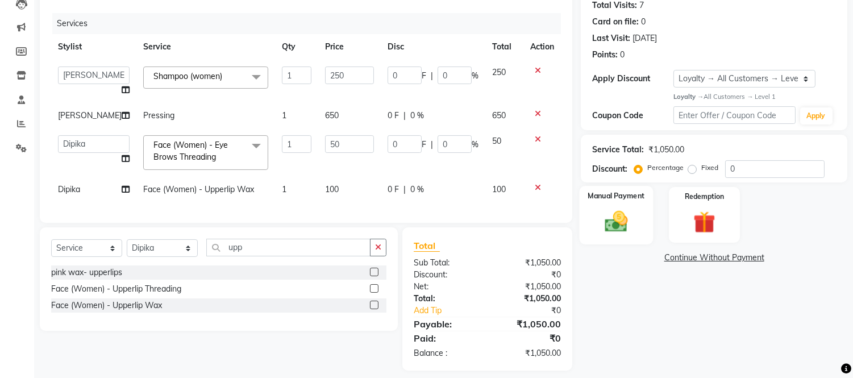
click at [598, 205] on div "Manual Payment" at bounding box center [616, 215] width 74 height 58
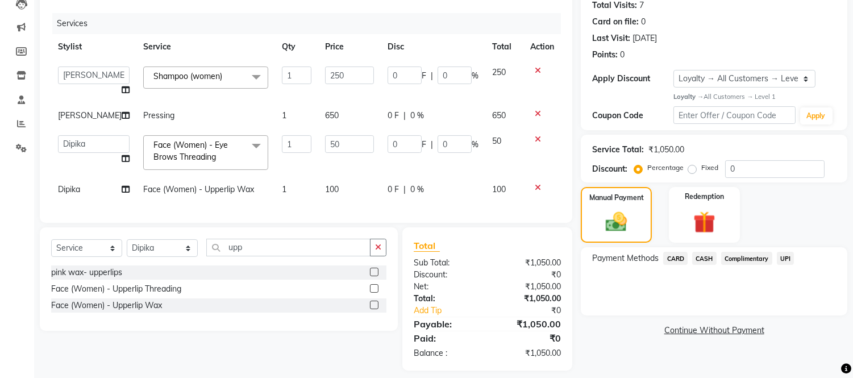
click at [700, 255] on span "CASH" at bounding box center [704, 258] width 24 height 13
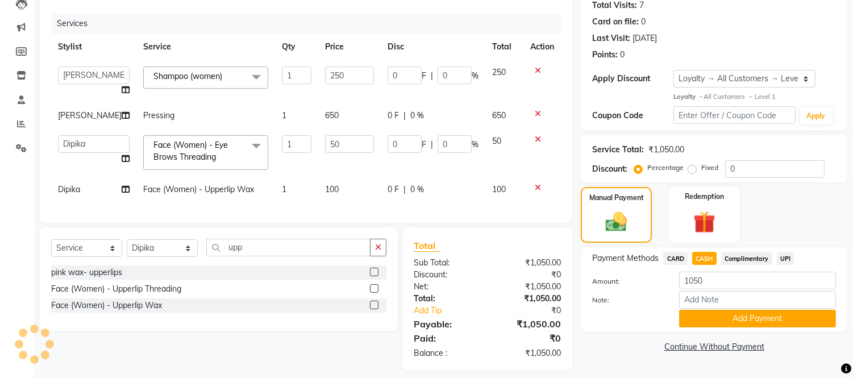
scroll to position [147, 0]
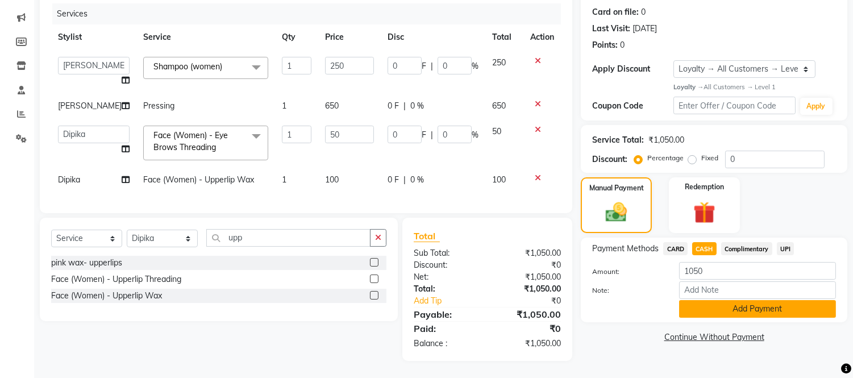
click at [729, 300] on button "Add Payment" at bounding box center [757, 309] width 157 height 18
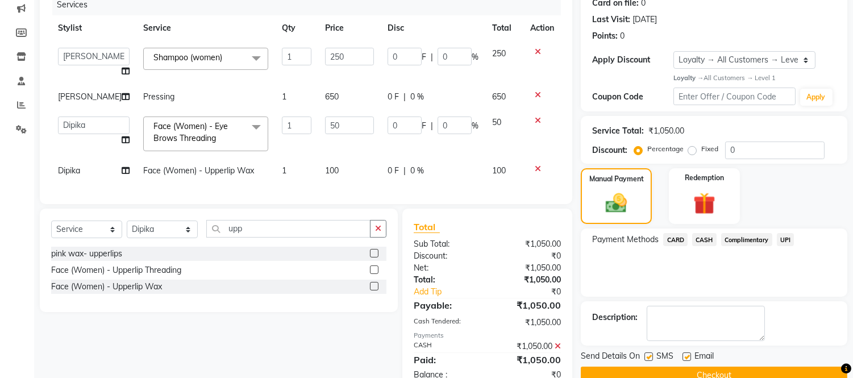
scroll to position [243, 0]
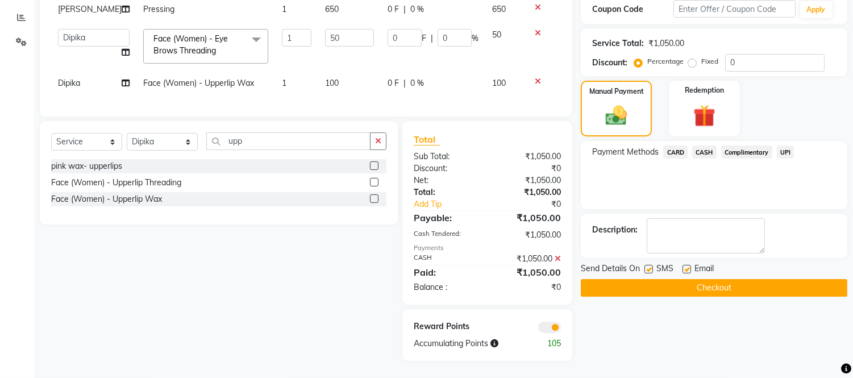
click at [707, 279] on button "Checkout" at bounding box center [714, 288] width 266 height 18
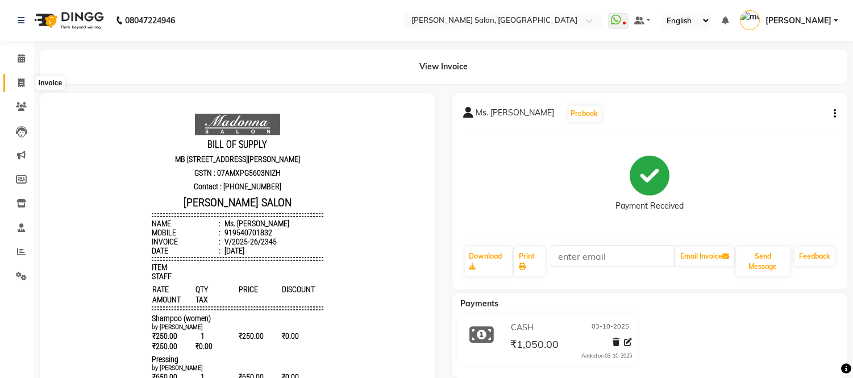
click at [18, 82] on icon at bounding box center [21, 82] width 6 height 9
select select "service"
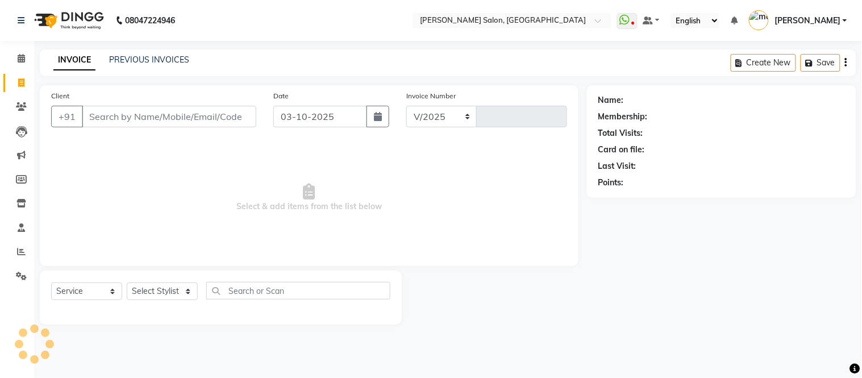
select select "6469"
type input "2346"
click at [160, 60] on link "PREVIOUS INVOICES" at bounding box center [149, 60] width 80 height 10
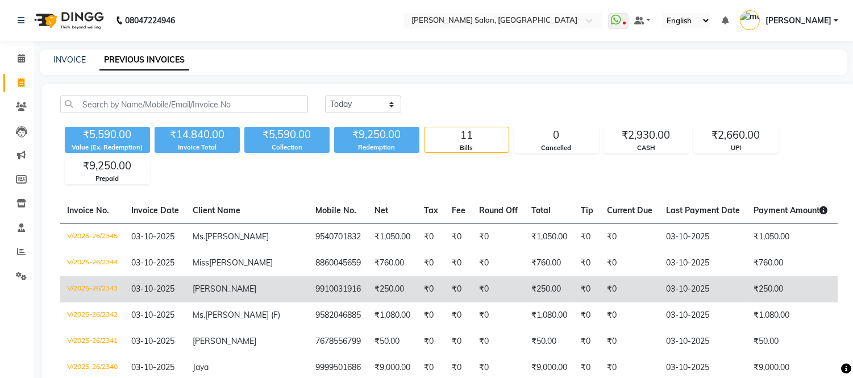
click at [368, 290] on td "₹250.00" at bounding box center [392, 289] width 49 height 26
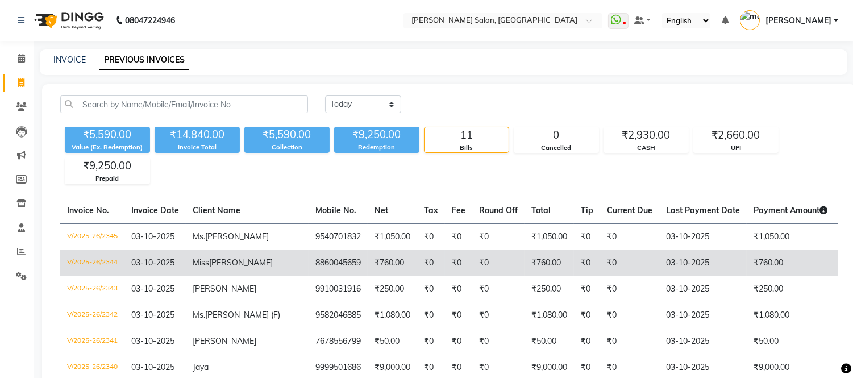
click at [524, 267] on td "₹760.00" at bounding box center [548, 263] width 49 height 26
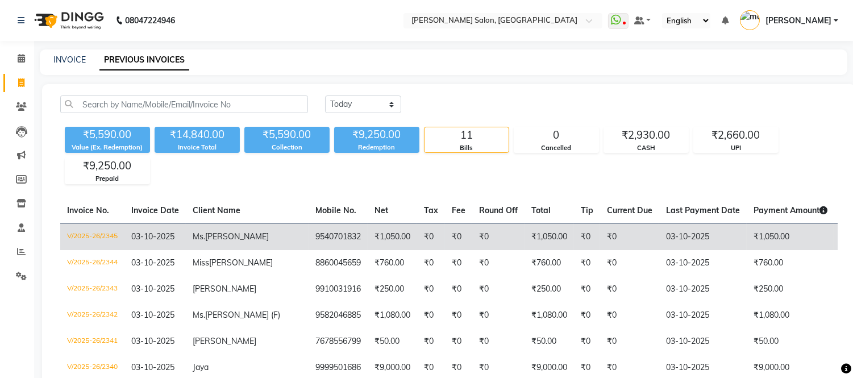
click at [472, 230] on td "₹0" at bounding box center [498, 236] width 52 height 27
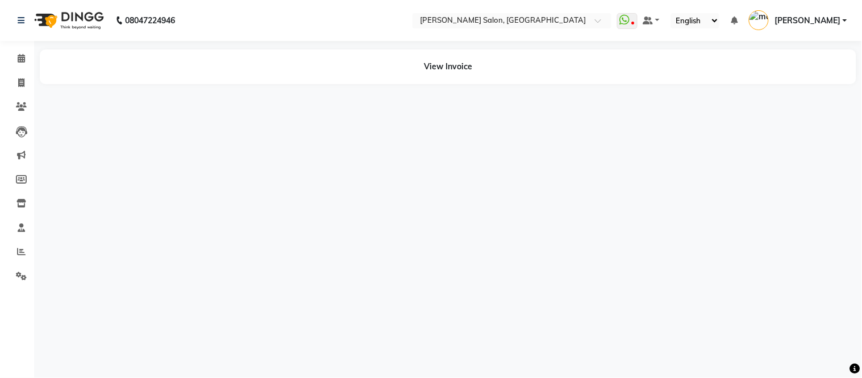
select select "en"
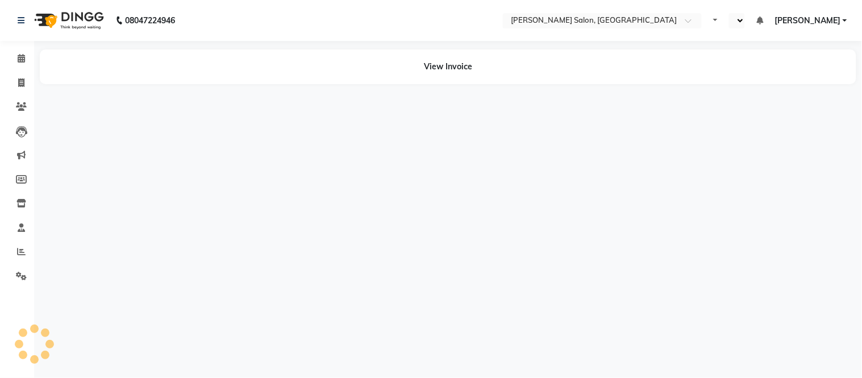
select select "en"
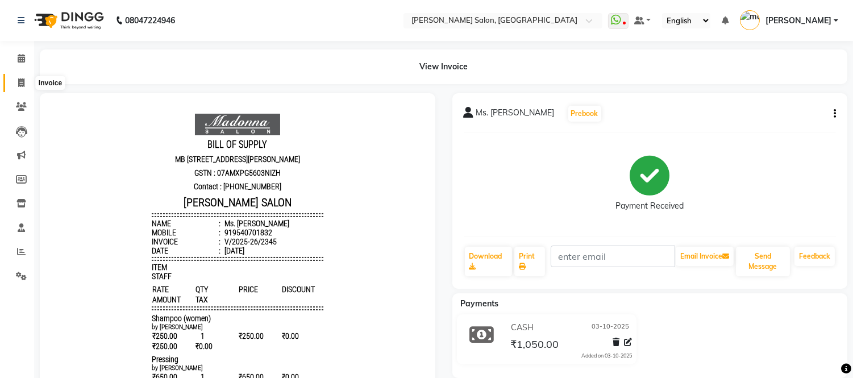
click at [18, 80] on icon at bounding box center [21, 82] width 6 height 9
select select "6469"
select select "service"
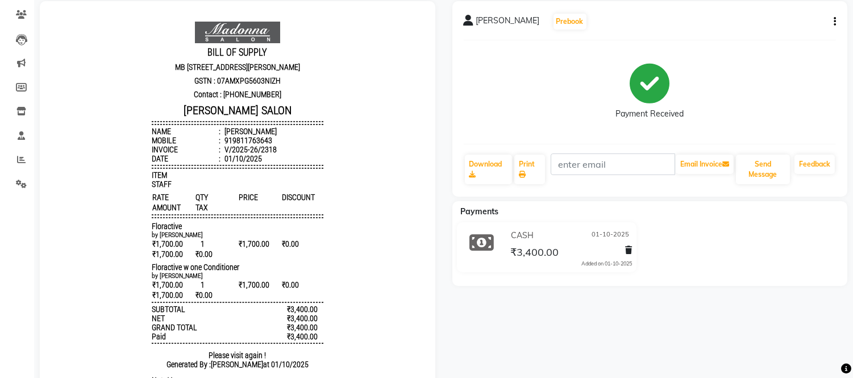
scroll to position [97, 0]
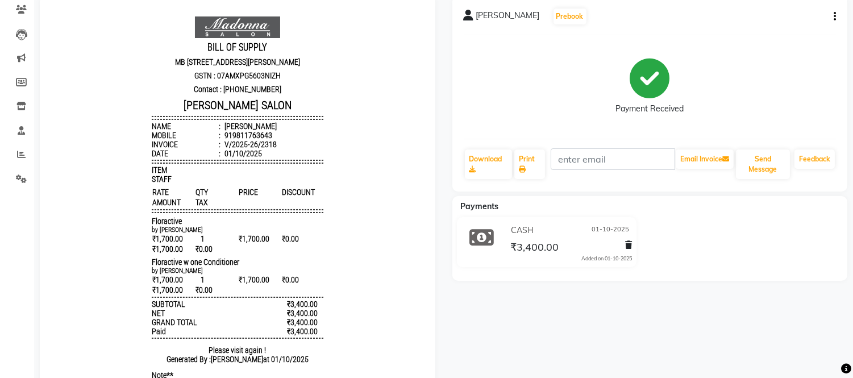
drag, startPoint x: 226, startPoint y: 117, endPoint x: 339, endPoint y: 105, distance: 113.2
click at [339, 105] on body "BILL OF SUPPLY MB [STREET_ADDRESS][PERSON_NAME] GSTN : 07AMXPG5603NIZH Contact …" at bounding box center [238, 209] width 364 height 395
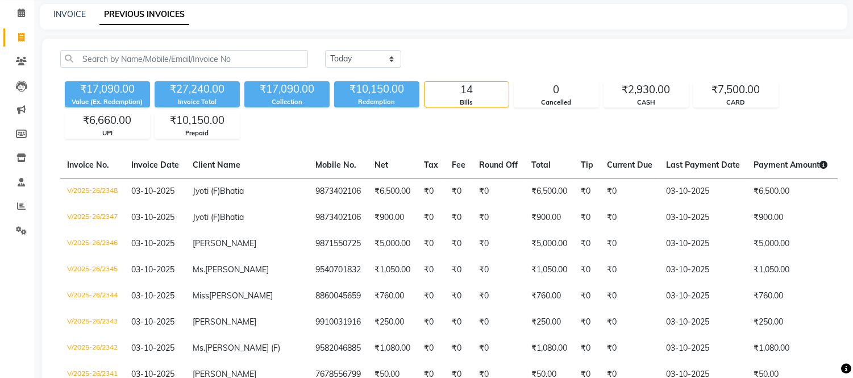
scroll to position [48, 0]
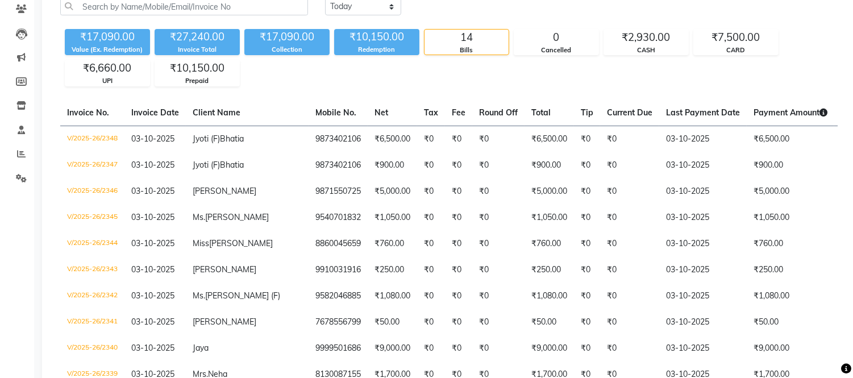
scroll to position [95, 0]
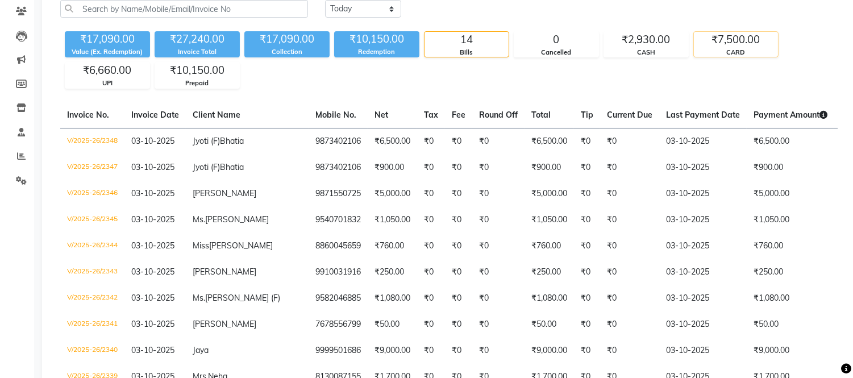
click at [756, 56] on div "CARD" at bounding box center [736, 53] width 84 height 10
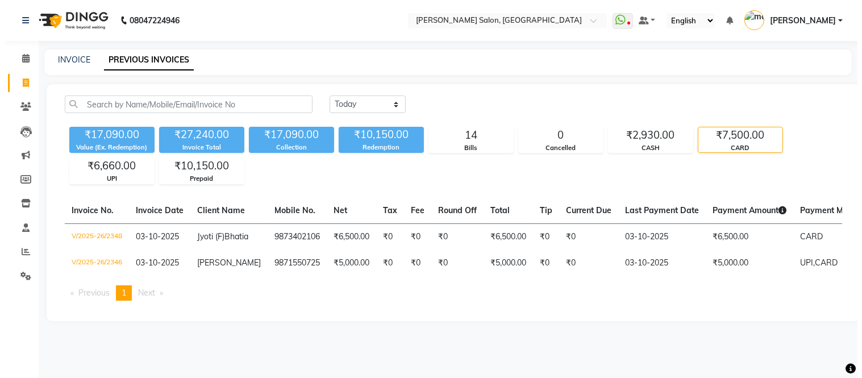
scroll to position [0, 0]
